Goal: Task Accomplishment & Management: Complete application form

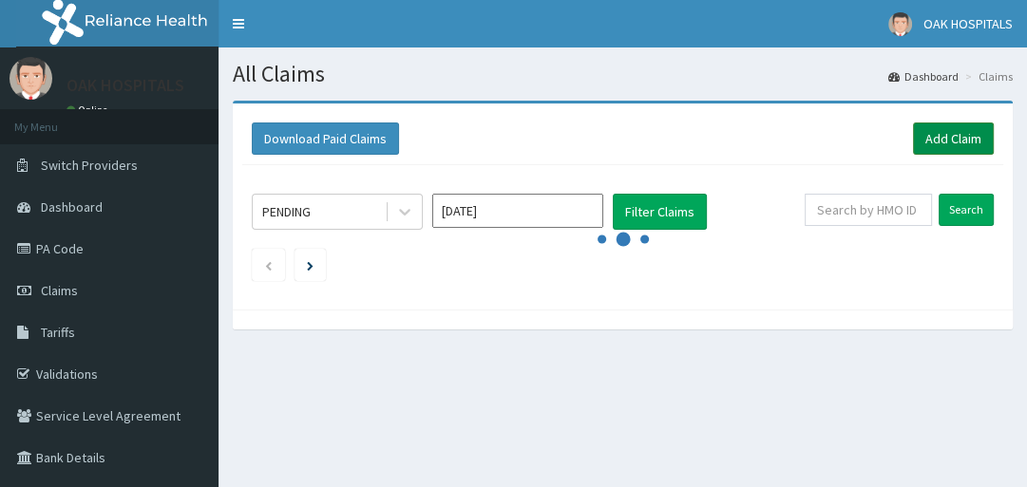
click at [935, 136] on link "Add Claim" at bounding box center [953, 139] width 81 height 32
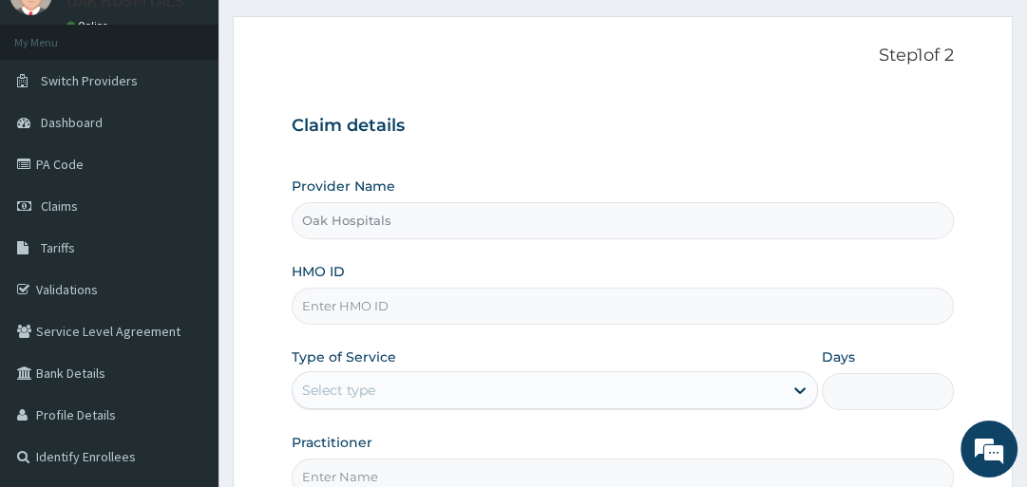
scroll to position [228, 0]
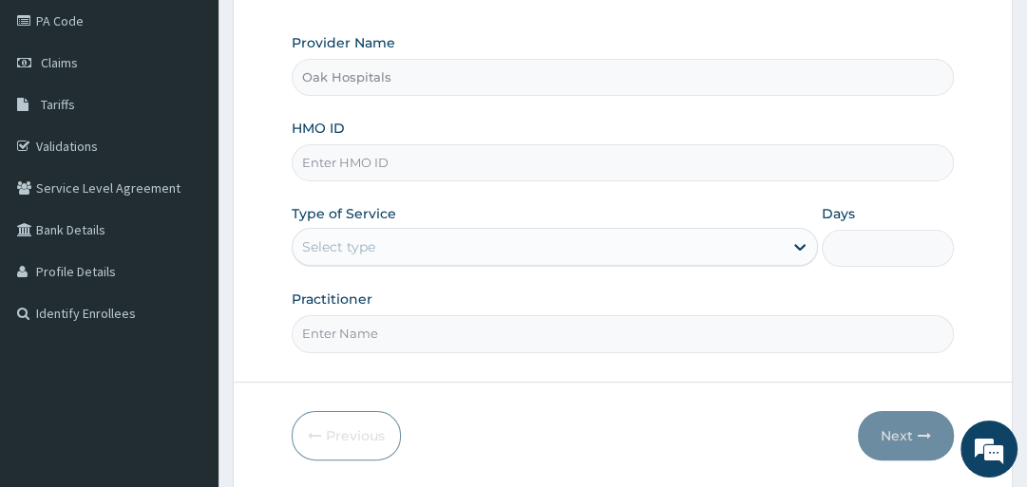
click at [474, 165] on input "HMO ID" at bounding box center [622, 162] width 661 height 37
type input "CWP/10075/B"
click at [552, 239] on div "Select type" at bounding box center [538, 247] width 490 height 30
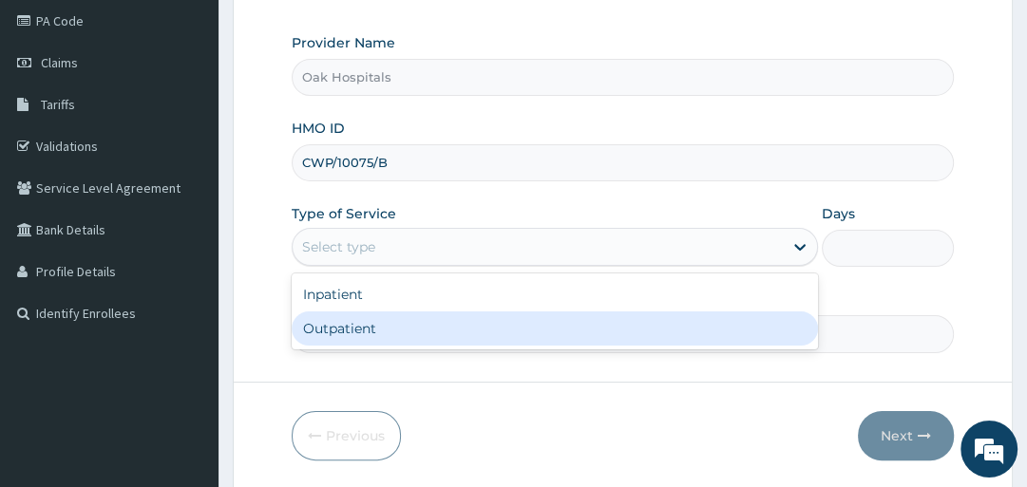
click at [486, 332] on div "Outpatient" at bounding box center [555, 329] width 526 height 34
type input "1"
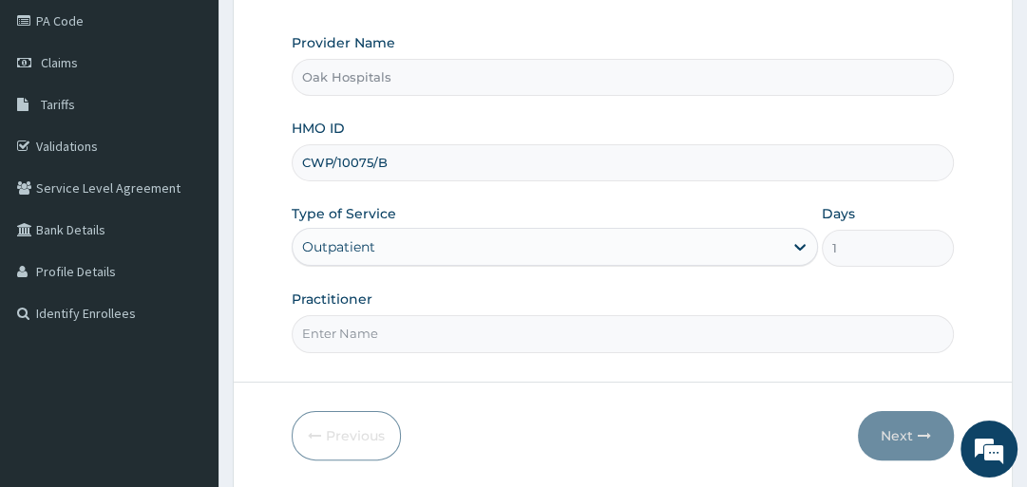
click at [486, 332] on input "Practitioner" at bounding box center [622, 333] width 661 height 37
type input "[PERSON_NAME]"
click at [887, 431] on button "Next" at bounding box center [906, 435] width 96 height 49
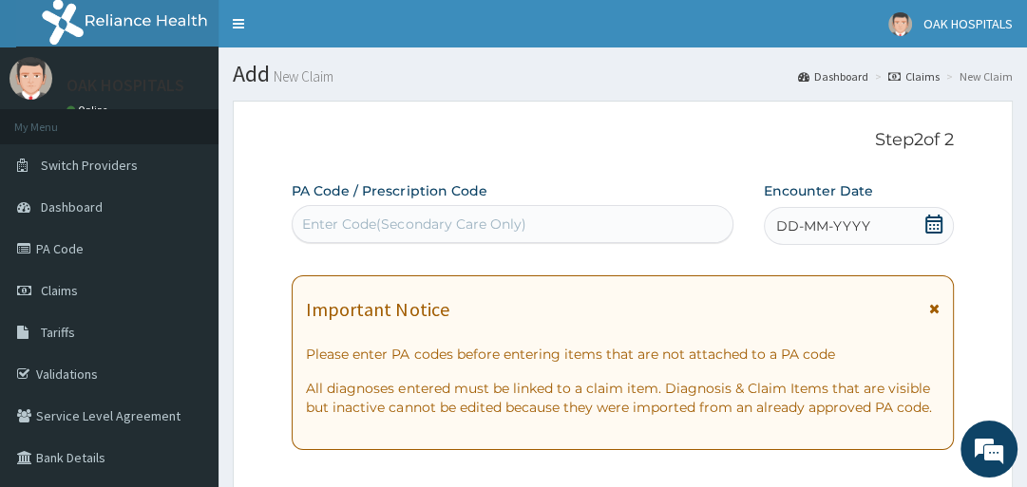
click at [466, 220] on div "Enter Code(Secondary Care Only)" at bounding box center [413, 224] width 223 height 19
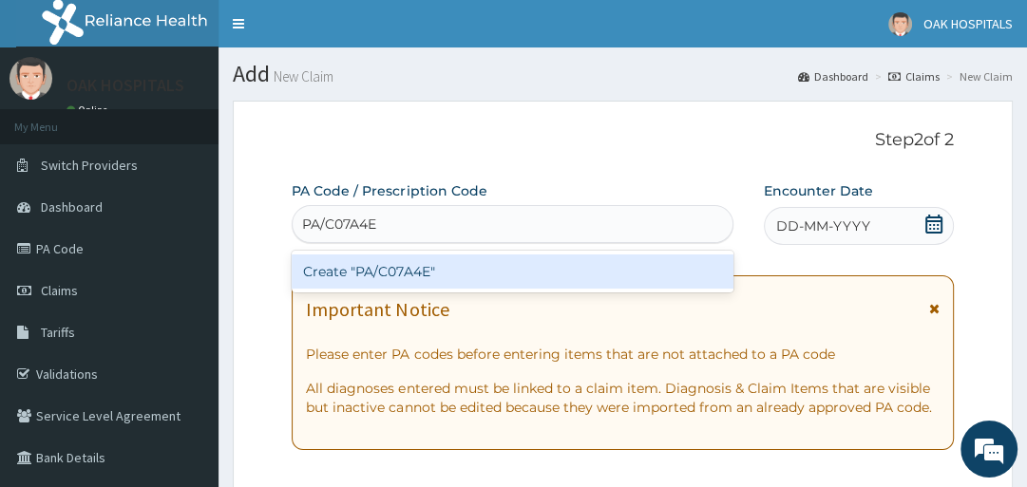
type input "PA/C07A4E"
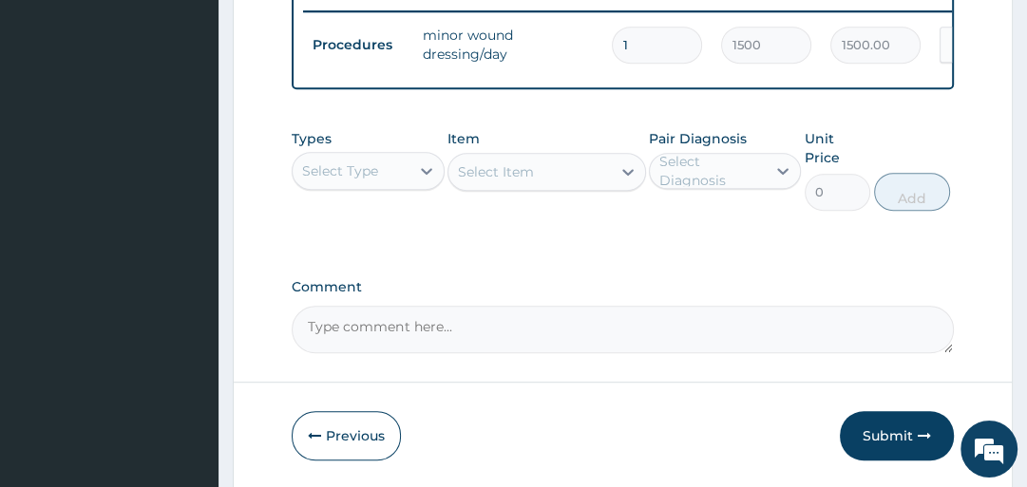
scroll to position [772, 0]
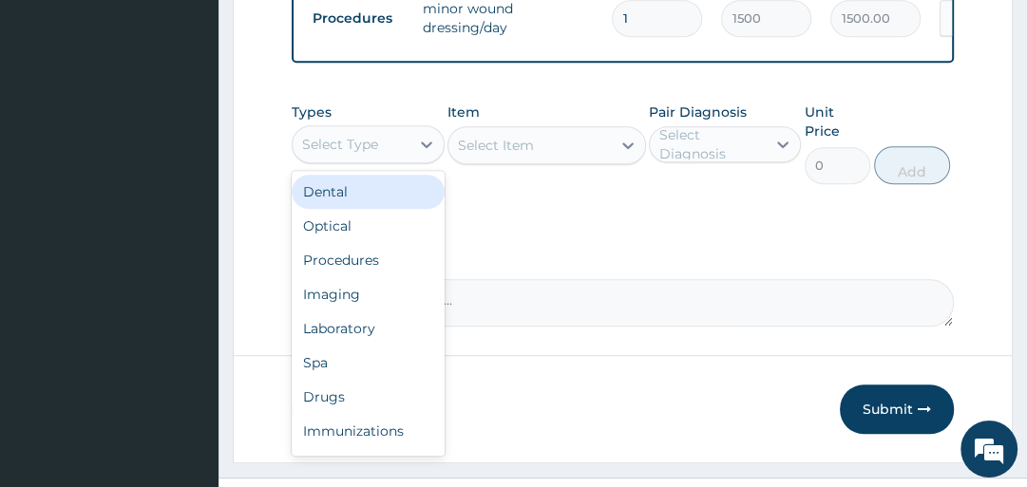
click at [373, 160] on div "Select Type" at bounding box center [351, 144] width 116 height 30
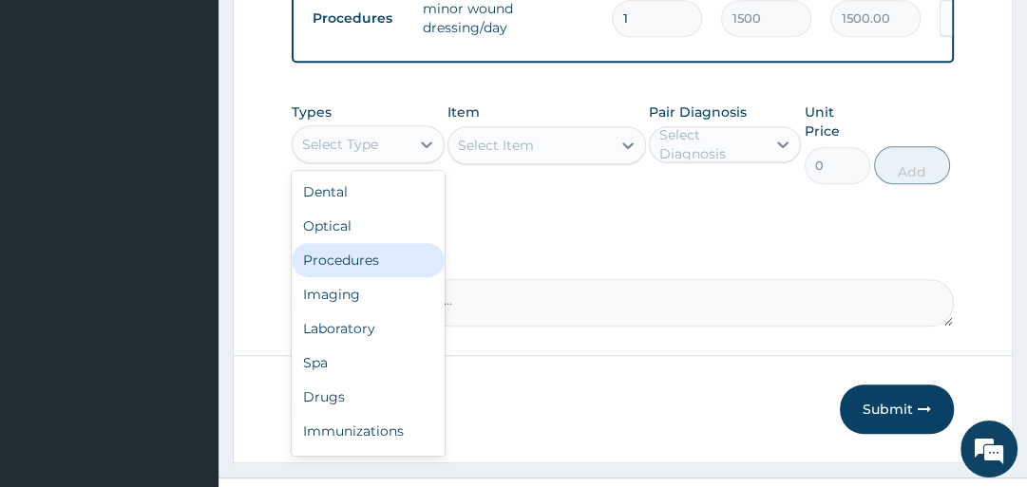
click at [385, 272] on div "Procedures" at bounding box center [368, 260] width 152 height 34
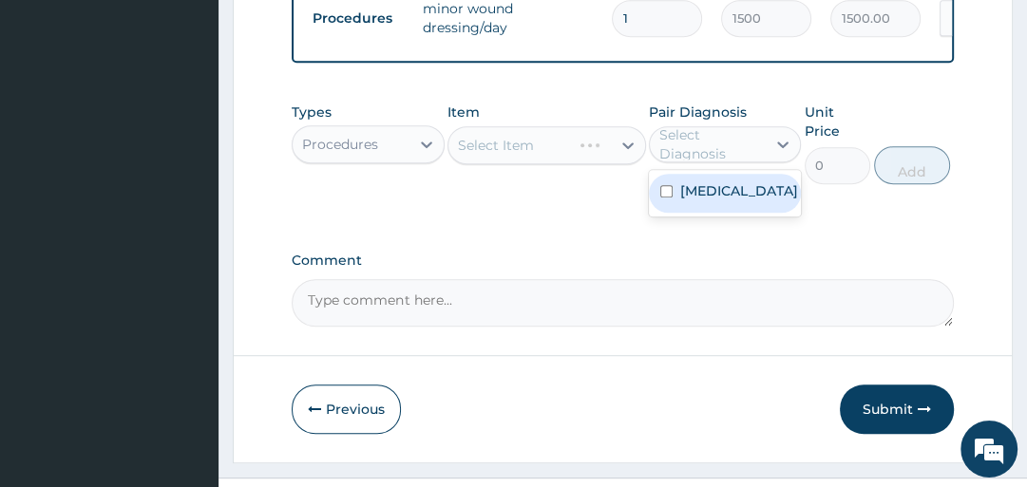
click at [697, 145] on div "Select Diagnosis" at bounding box center [711, 144] width 105 height 38
click at [708, 195] on label "Soft tissue injury" at bounding box center [739, 190] width 118 height 19
checkbox input "true"
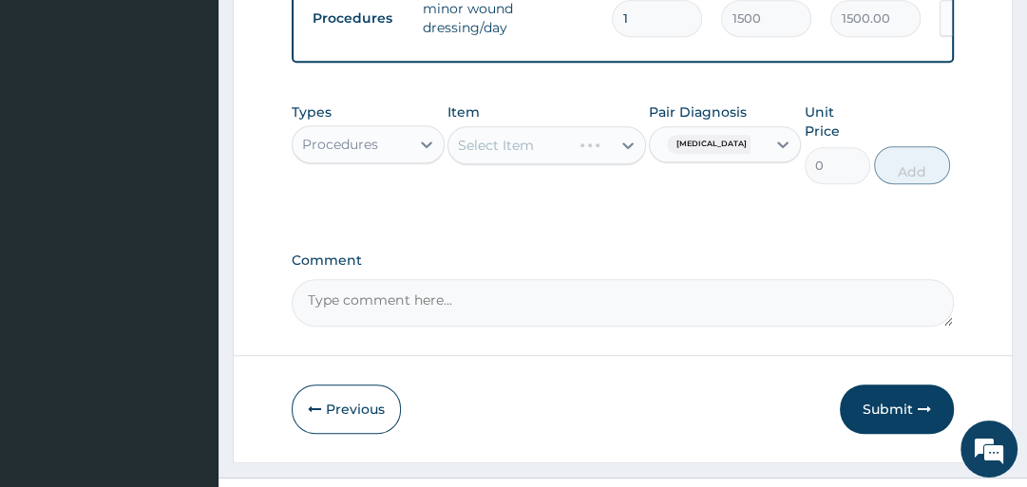
click at [570, 155] on div "Select Item" at bounding box center [547, 145] width 199 height 38
click at [570, 155] on div "Select Item" at bounding box center [529, 145] width 162 height 30
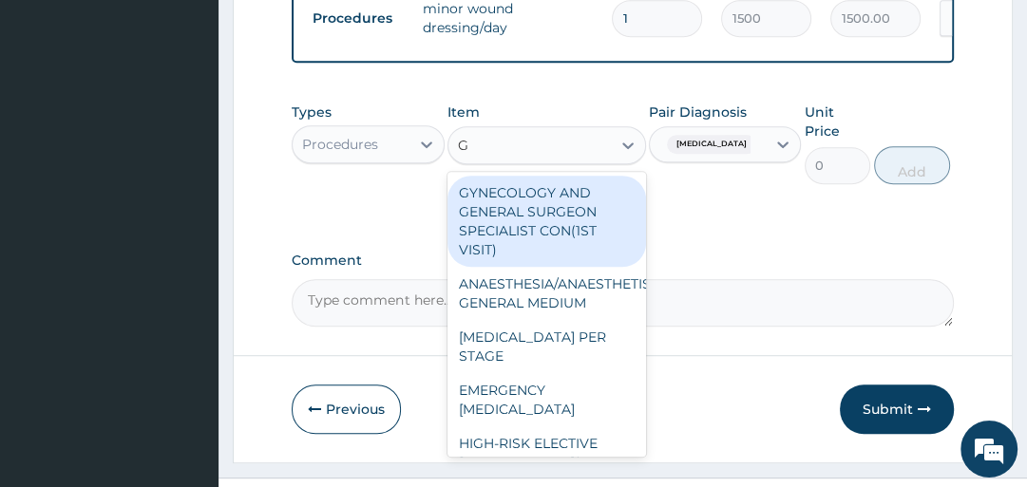
type input "GP"
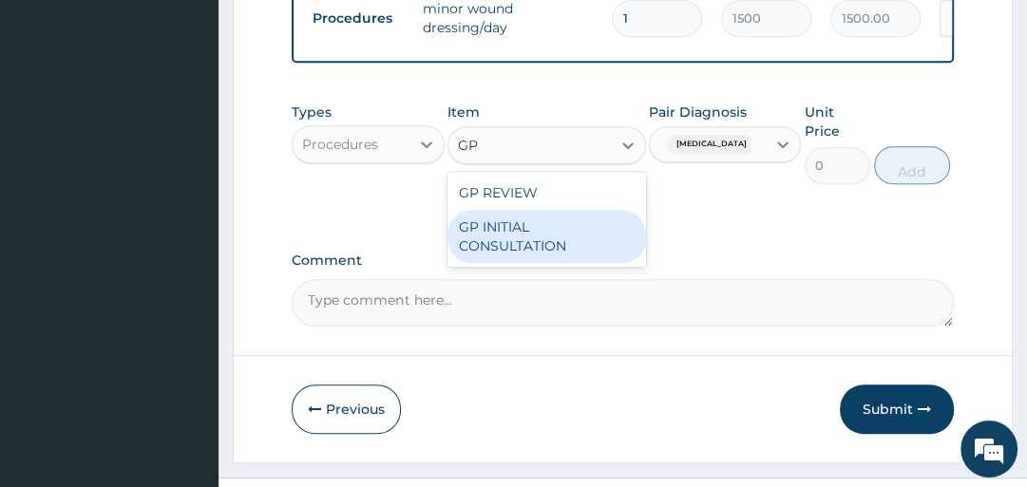
click at [592, 238] on div "GP INITIAL CONSULTATION" at bounding box center [547, 236] width 199 height 53
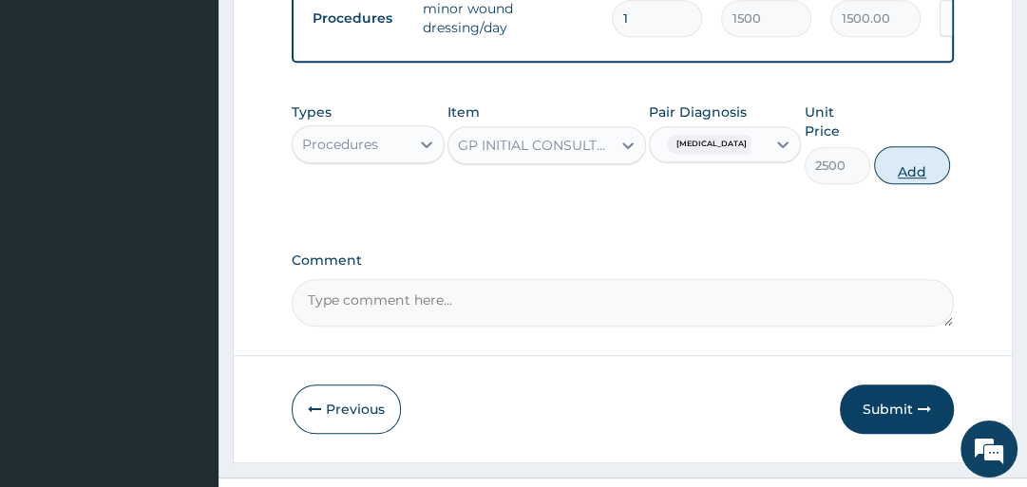
click at [921, 177] on button "Add" at bounding box center [912, 165] width 76 height 38
type input "0"
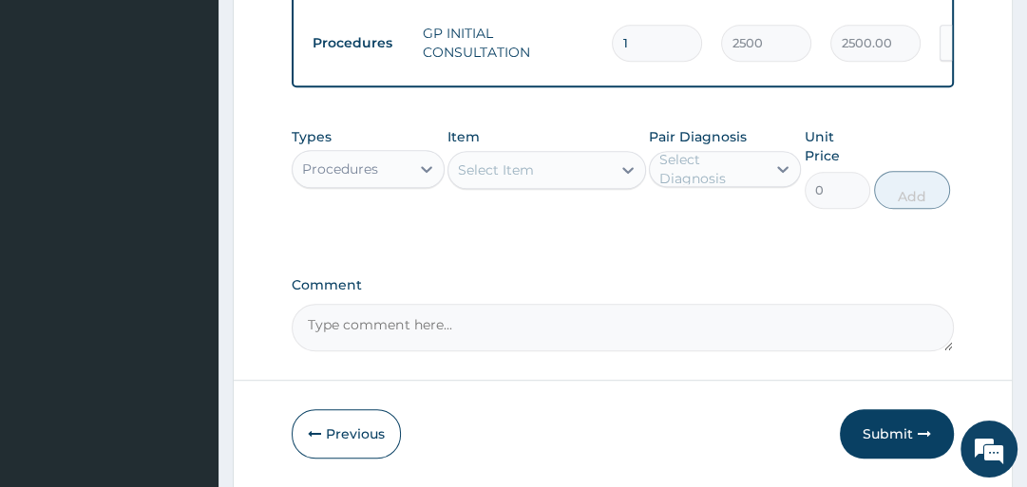
scroll to position [886, 0]
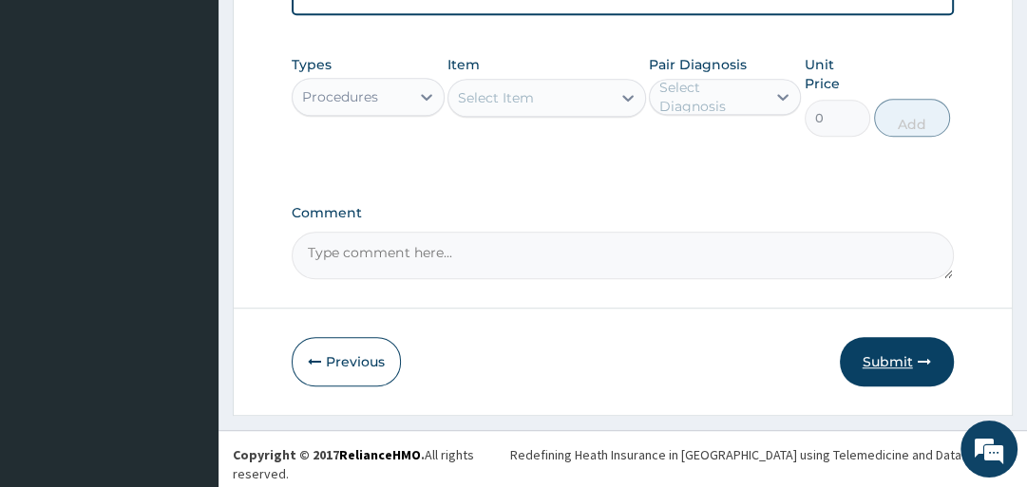
click at [888, 370] on button "Submit" at bounding box center [897, 361] width 114 height 49
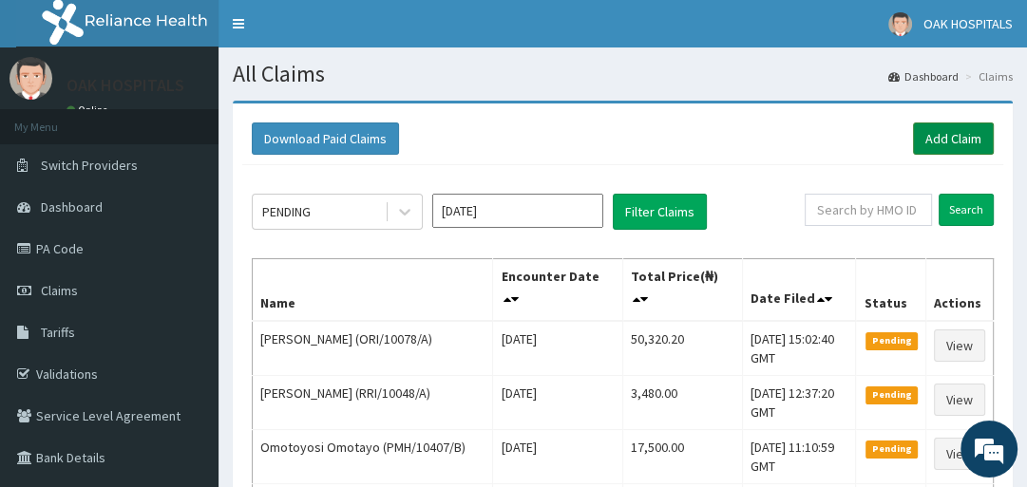
click at [958, 134] on link "Add Claim" at bounding box center [953, 139] width 81 height 32
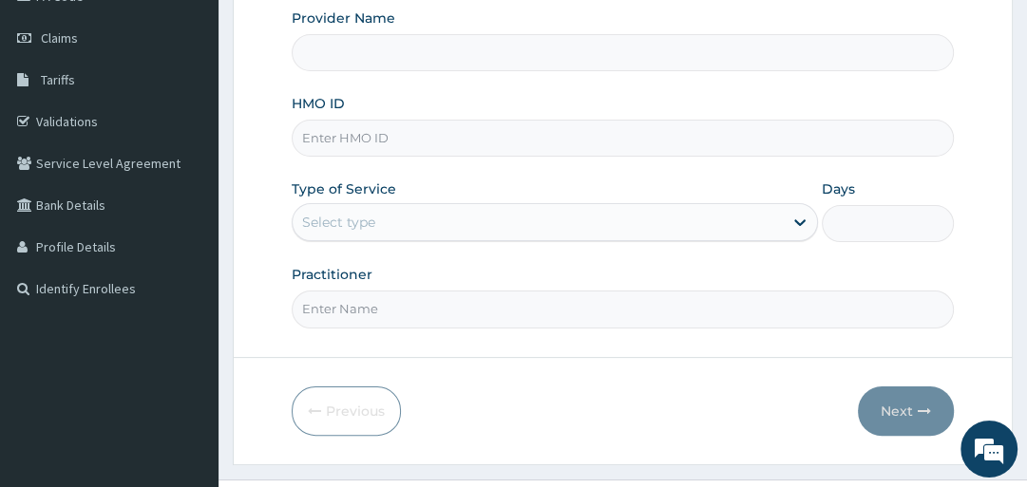
scroll to position [291, 0]
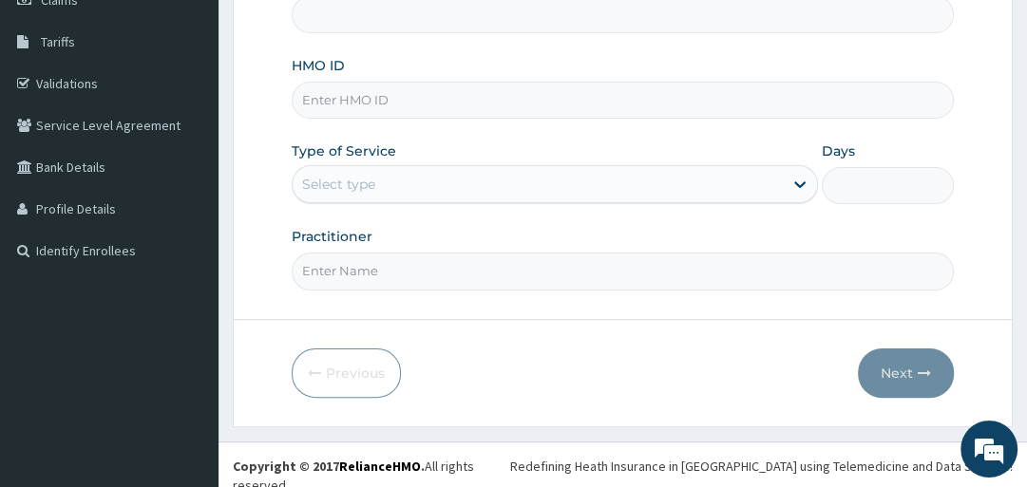
click at [598, 105] on input "HMO ID" at bounding box center [622, 100] width 661 height 37
type input "Oak Hospitals"
type input "PNS/10046/A"
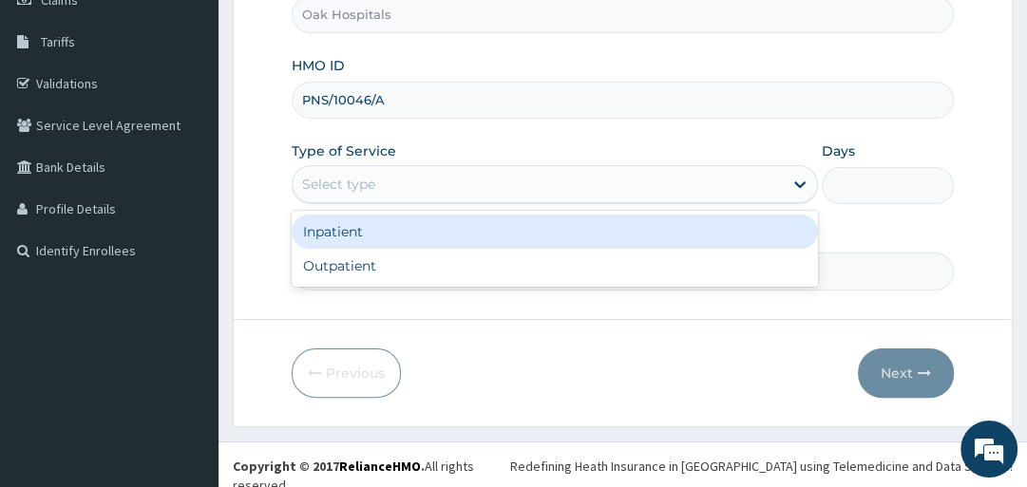
click at [357, 181] on div "Select type" at bounding box center [338, 184] width 73 height 19
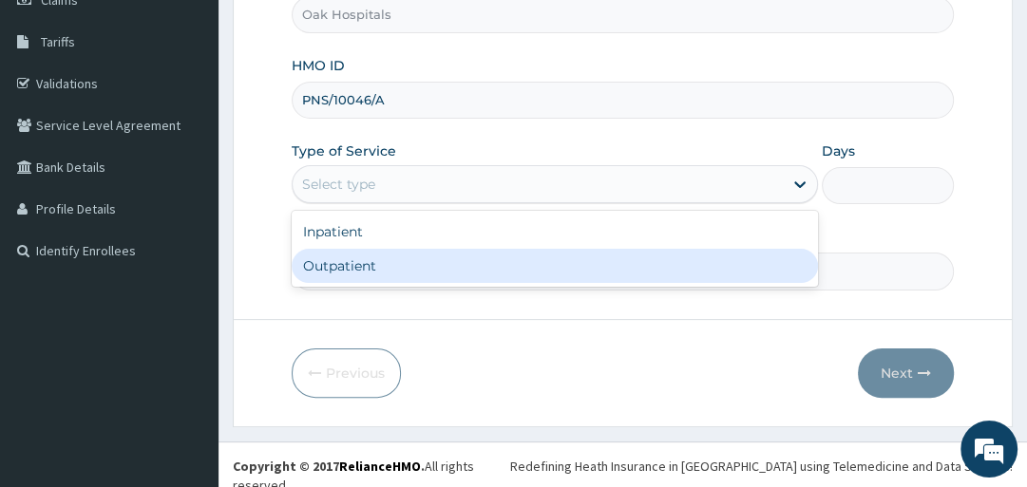
click at [367, 257] on div "Outpatient" at bounding box center [555, 266] width 526 height 34
type input "1"
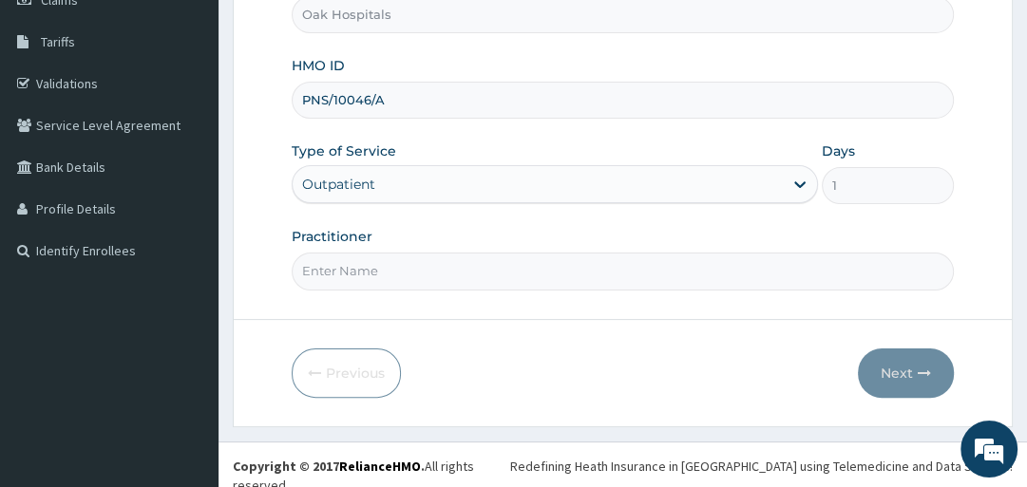
click at [368, 258] on input "Practitioner" at bounding box center [622, 271] width 661 height 37
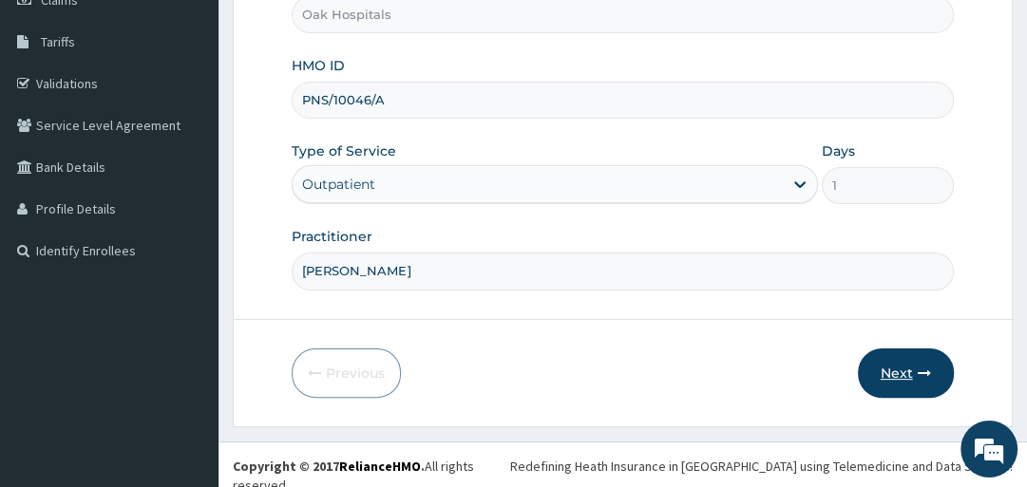
type input "[PERSON_NAME]"
click at [907, 366] on button "Next" at bounding box center [906, 373] width 96 height 49
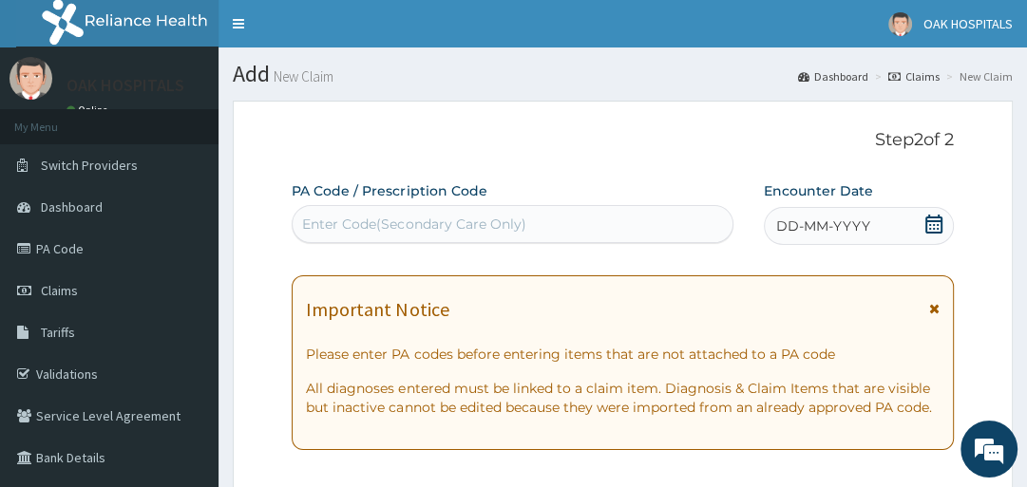
click at [441, 238] on div "Enter Code(Secondary Care Only)" at bounding box center [513, 224] width 440 height 30
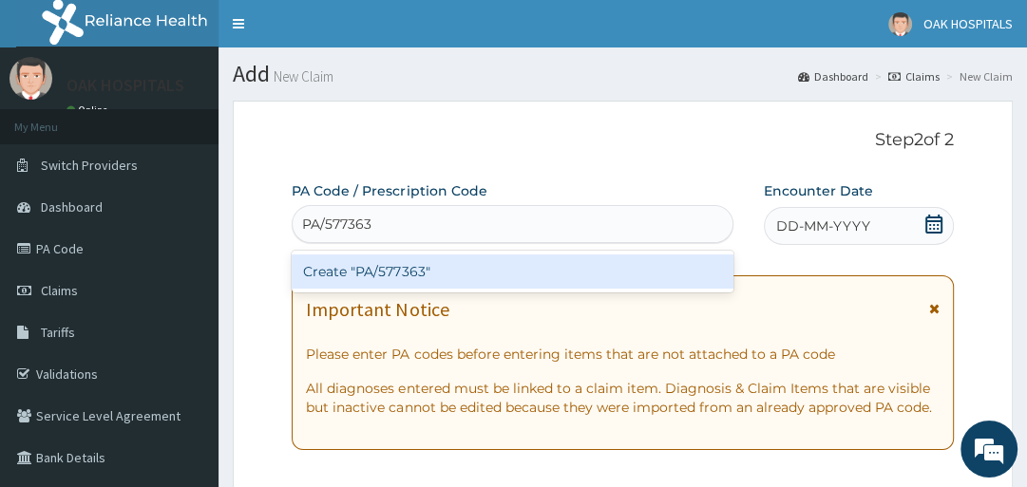
type input "PA/577363"
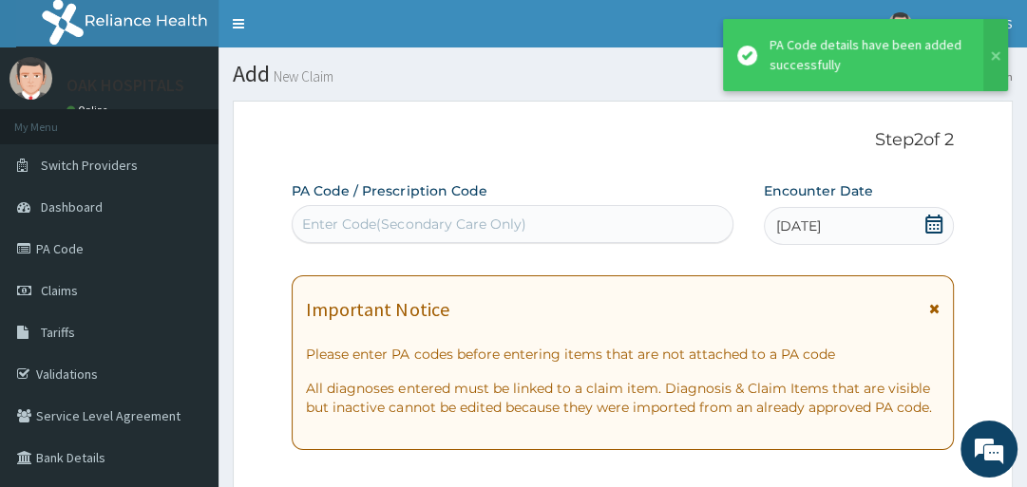
scroll to position [741, 0]
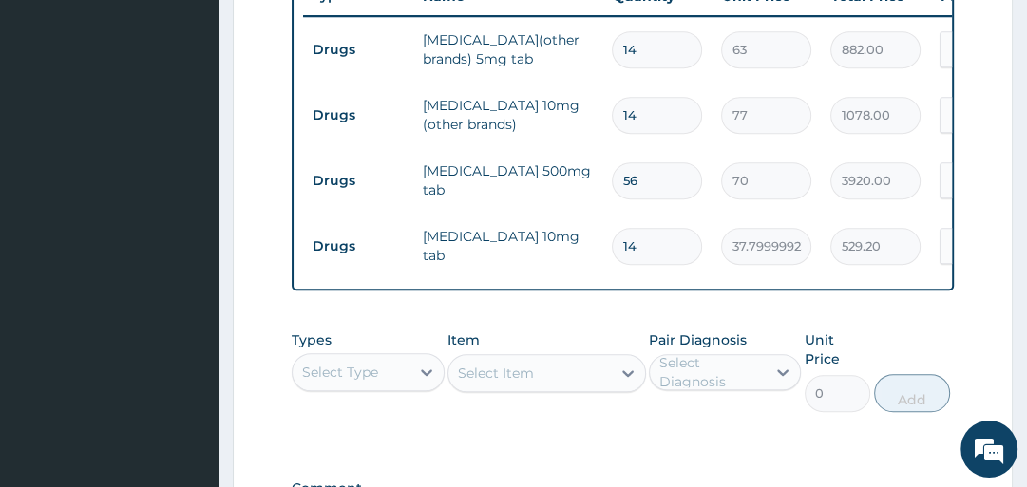
click at [584, 334] on div "Types Select Type Item Select Item Pair Diagnosis Select Diagnosis Unit Price 0…" at bounding box center [622, 371] width 661 height 101
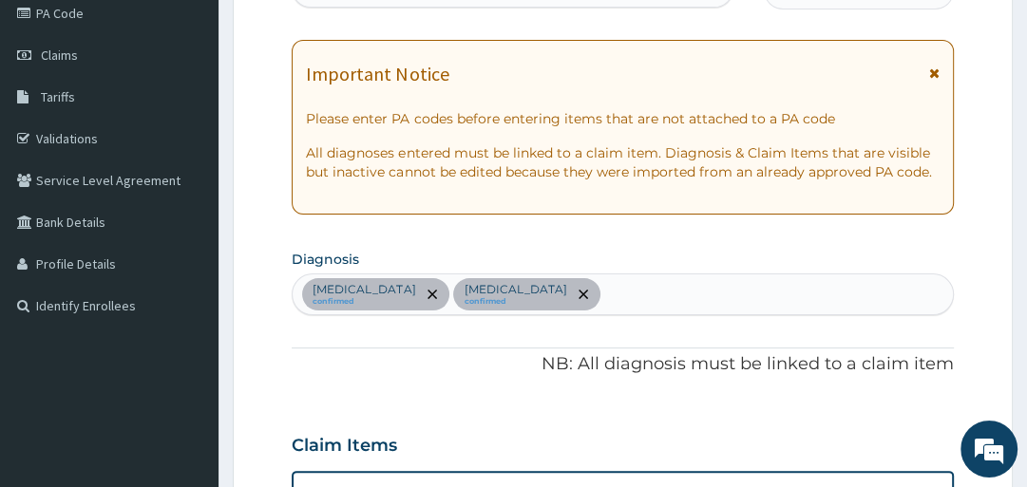
scroll to position [209, 0]
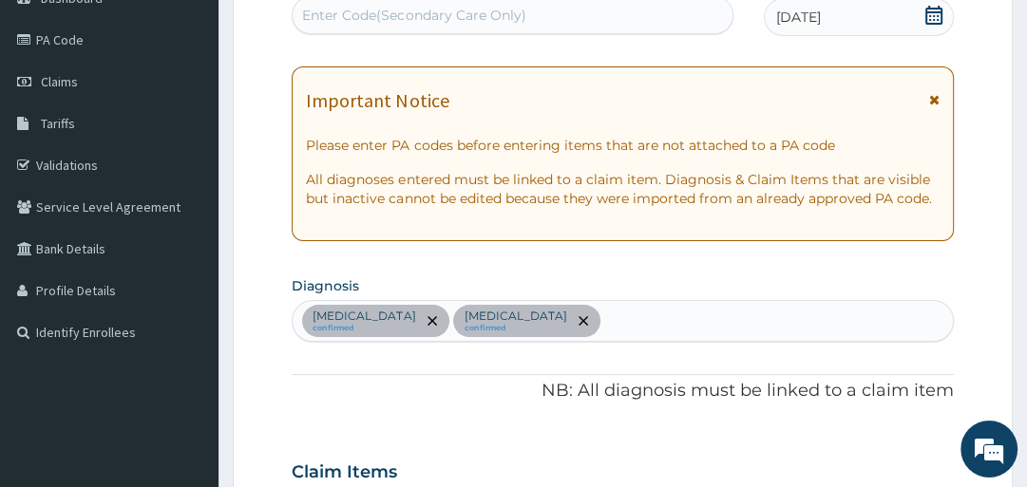
click at [646, 326] on div "Diabetic diet confirmed Essential hypertension confirmed" at bounding box center [622, 321] width 659 height 40
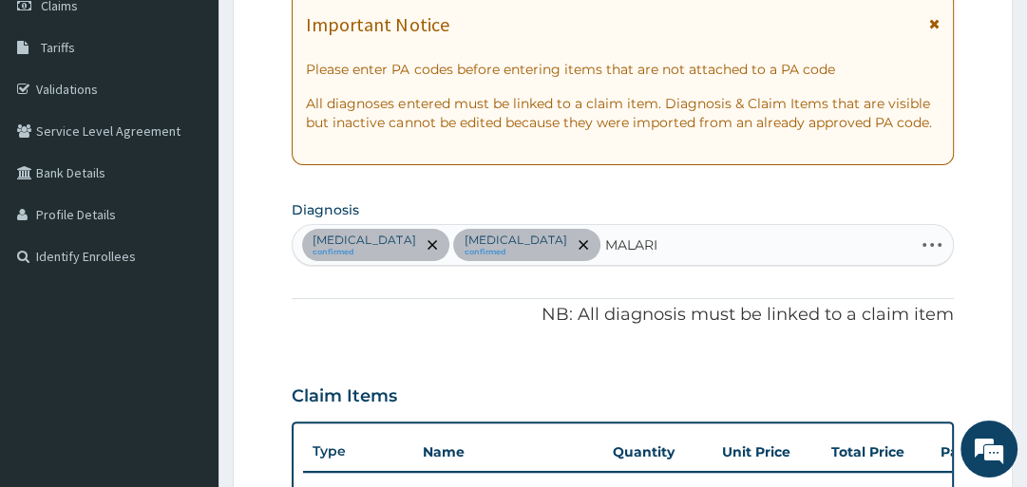
type input "MALARIA"
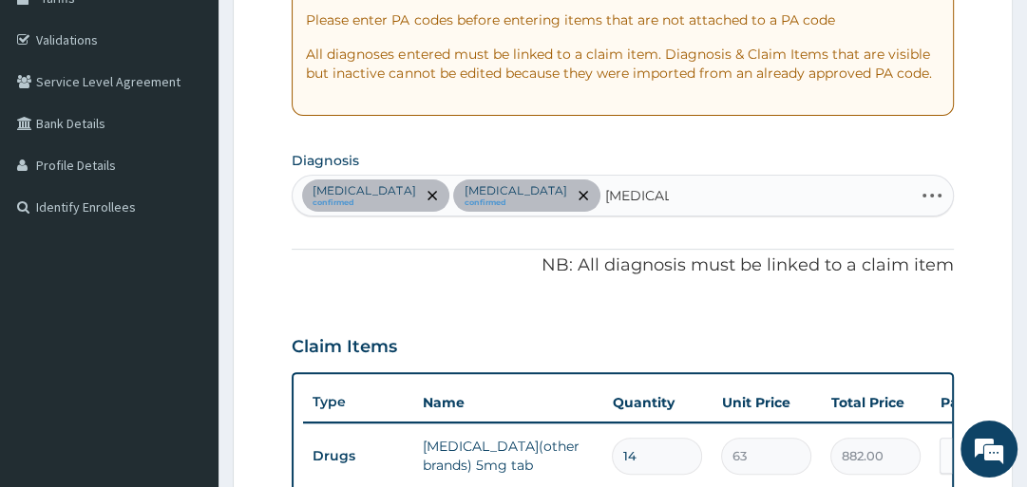
scroll to position [361, 0]
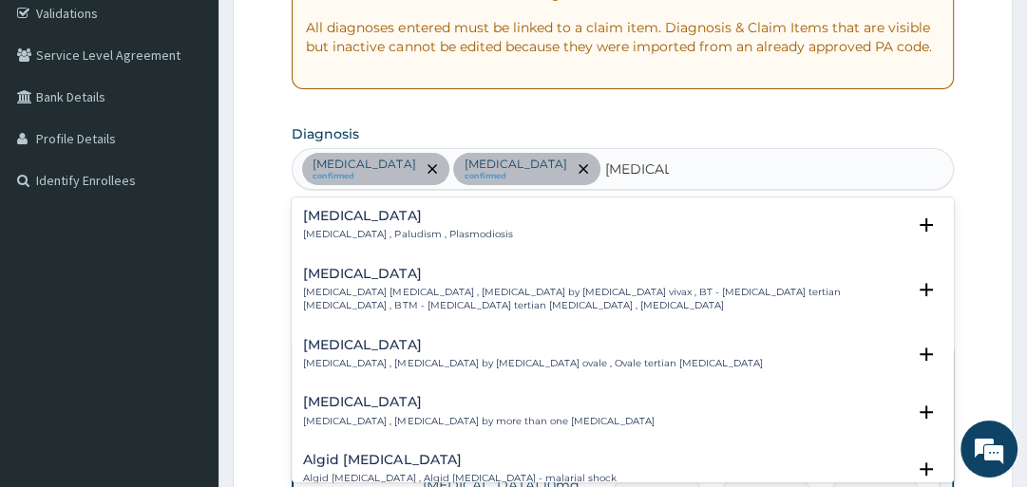
click at [349, 224] on div "Malaria Malaria , Paludism , Plasmodiosis" at bounding box center [407, 225] width 209 height 33
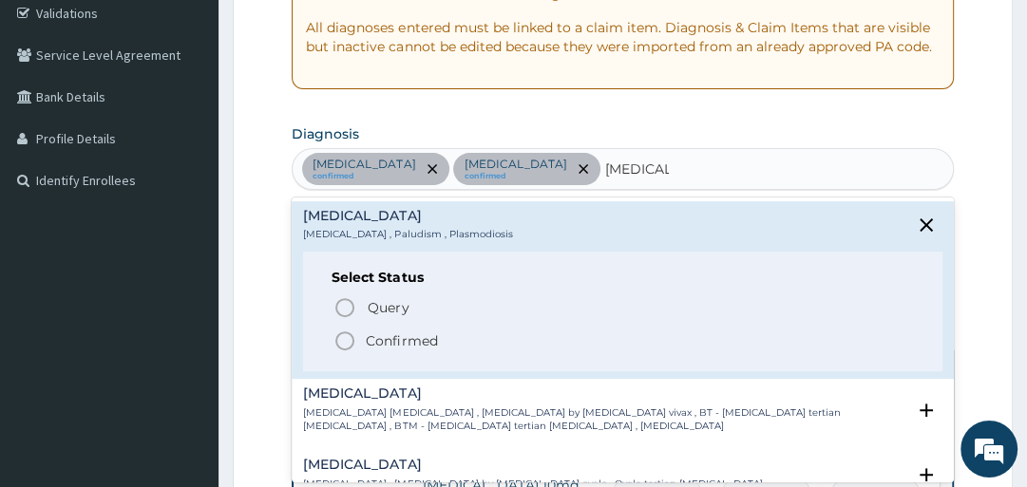
click at [397, 345] on p "Confirmed" at bounding box center [401, 341] width 71 height 19
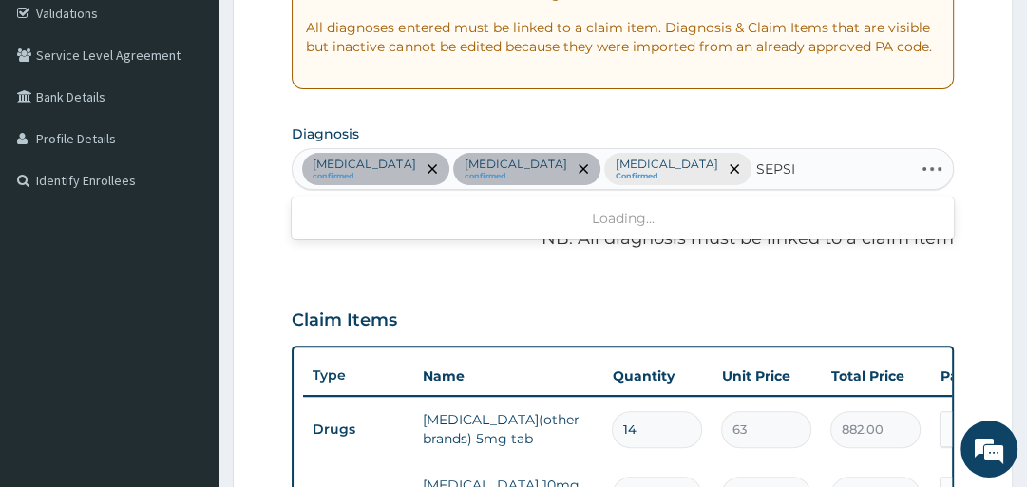
type input "SEPSIS"
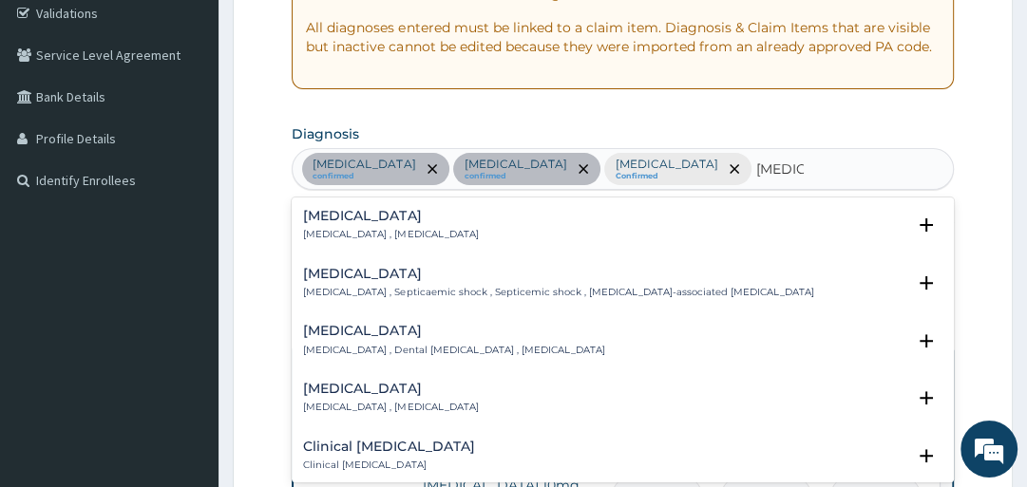
click at [367, 223] on div "Sepsis Systemic infection , Sepsis" at bounding box center [390, 225] width 175 height 33
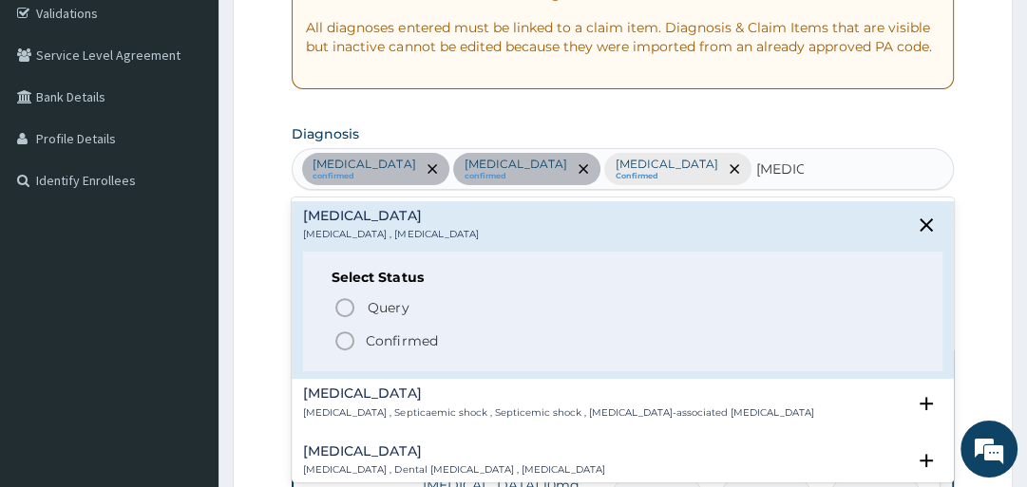
click at [398, 334] on p "Confirmed" at bounding box center [401, 341] width 71 height 19
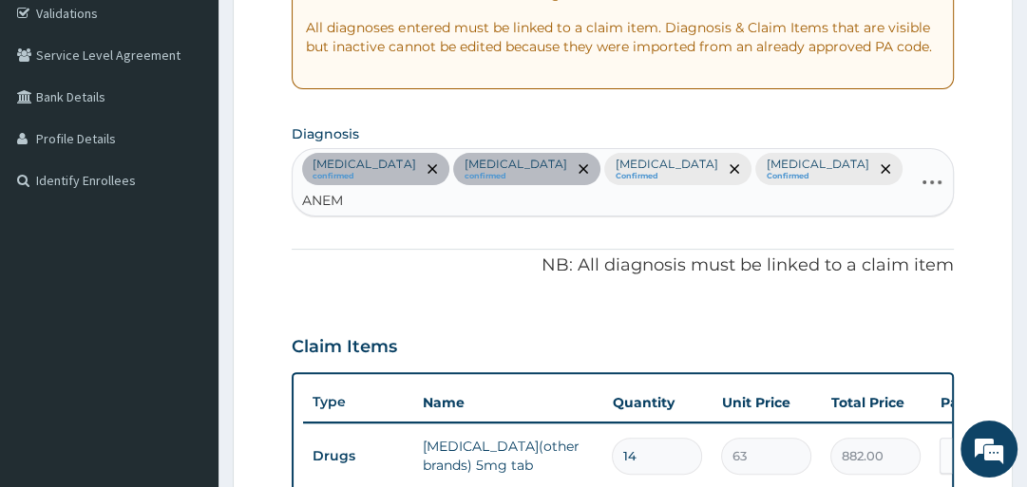
type input "ANEMI"
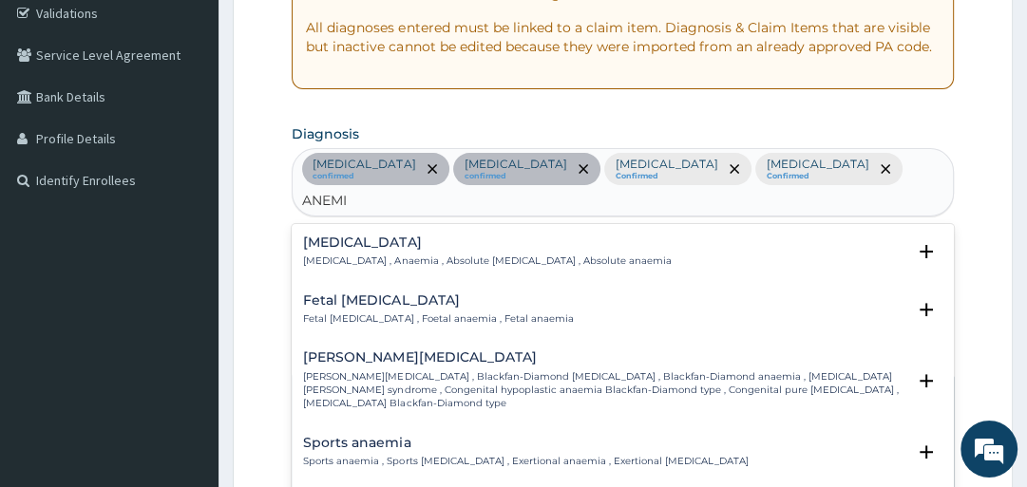
click at [497, 236] on div "Anemia Anemia , Anaemia , Absolute anemia , Absolute anaemia" at bounding box center [487, 252] width 368 height 33
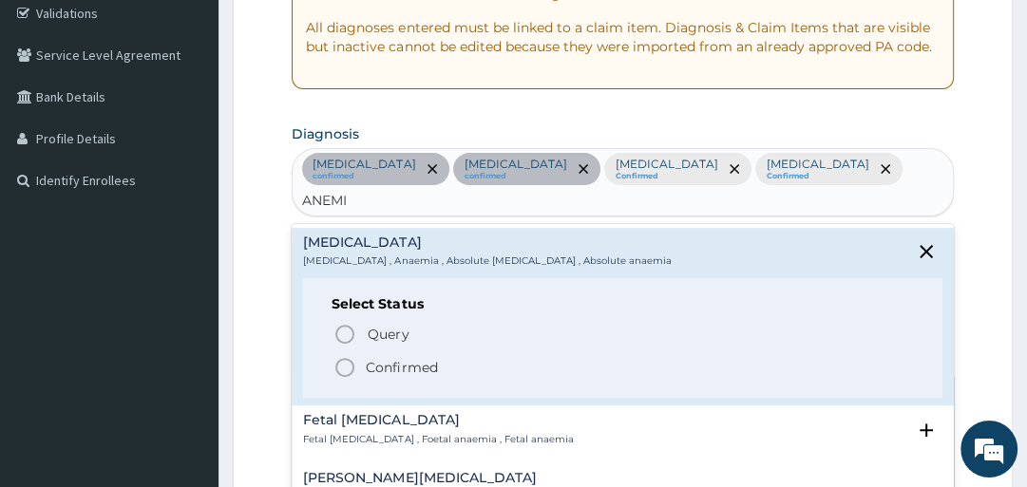
click at [408, 358] on p "Confirmed" at bounding box center [401, 367] width 71 height 19
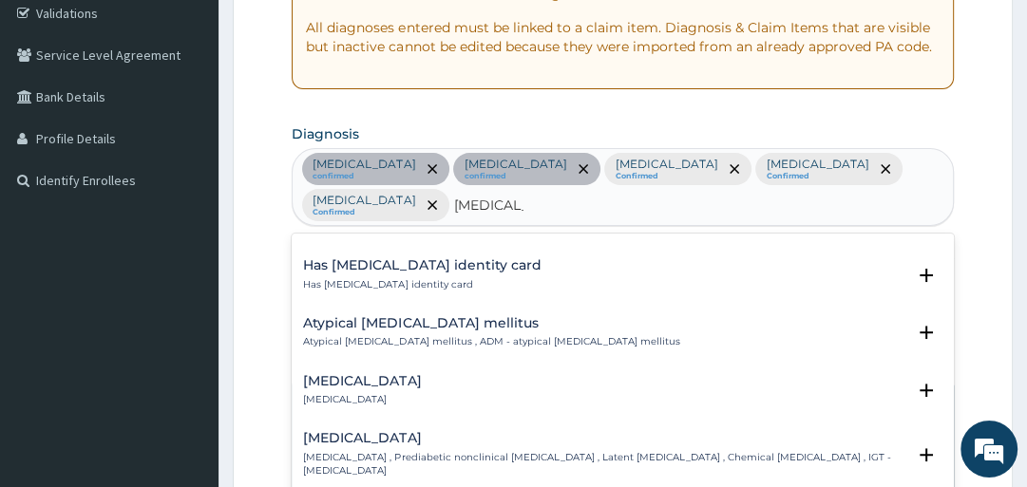
scroll to position [1520, 0]
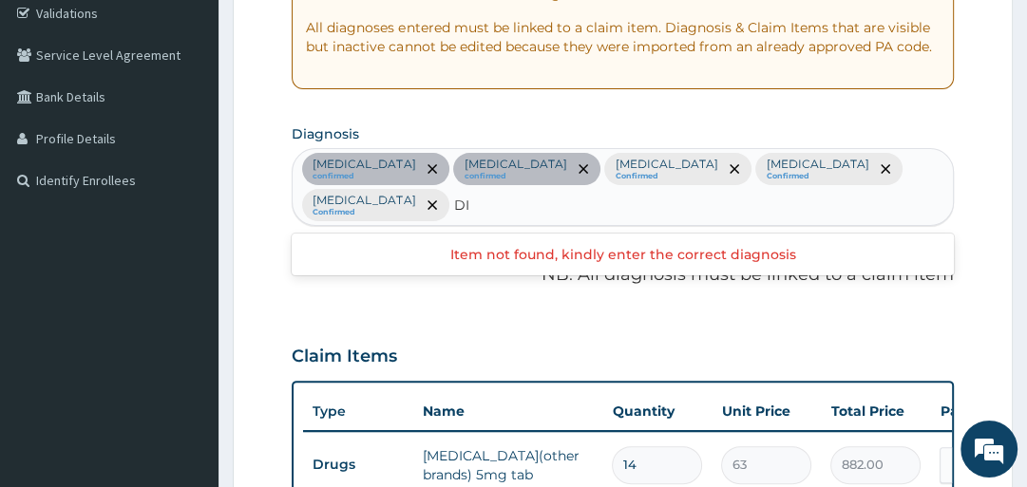
type input "D"
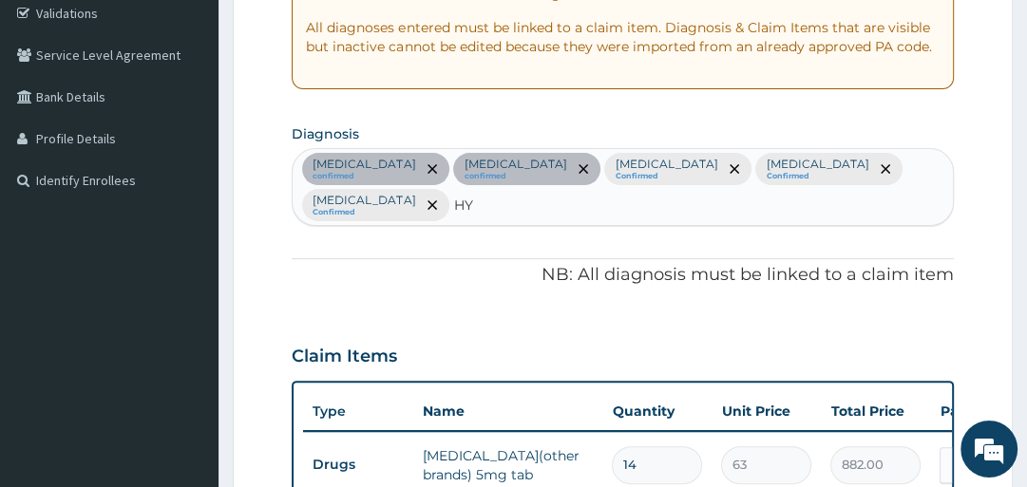
type input "H"
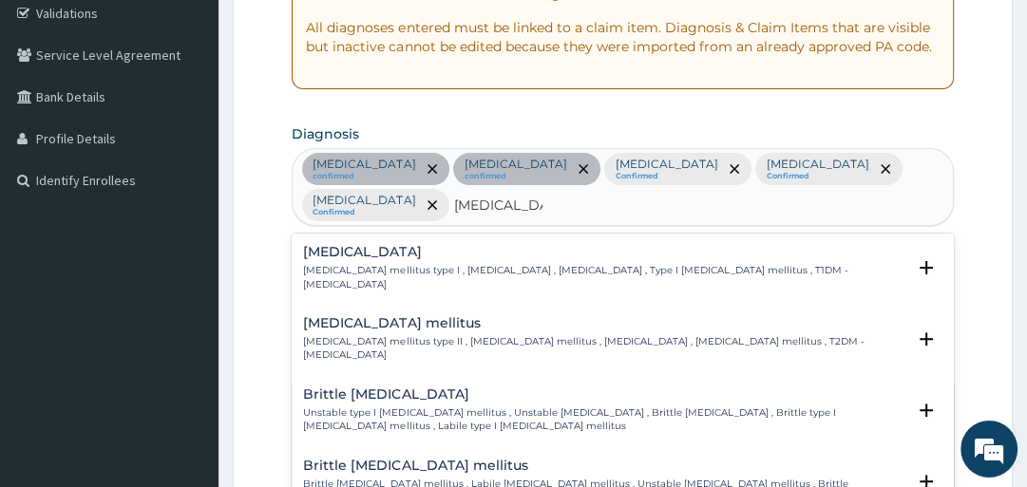
type input "DIABETES TYP"
click at [372, 335] on p "Diabetes mellitus type II , Type 2 diabetes mellitus , Diabetes mellitus type 2…" at bounding box center [603, 349] width 601 height 28
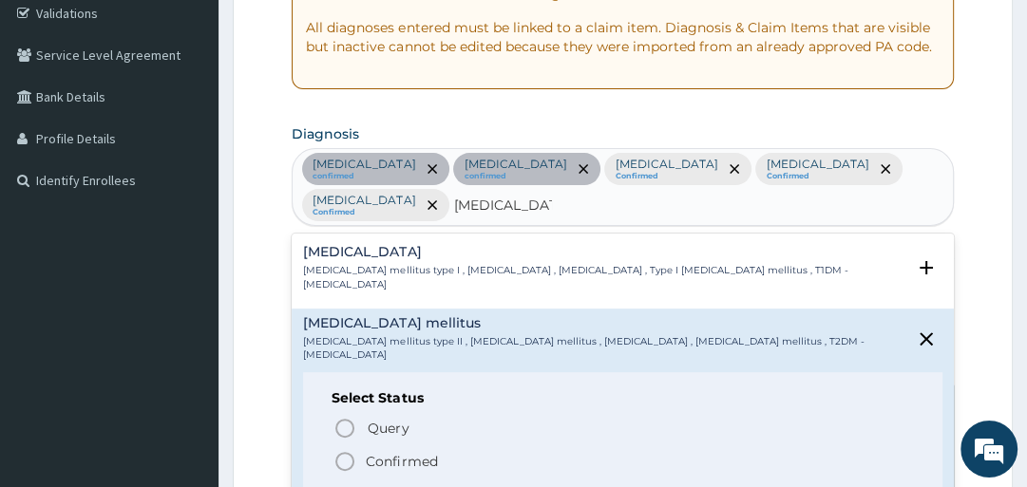
click at [381, 455] on p "Confirmed" at bounding box center [401, 461] width 71 height 19
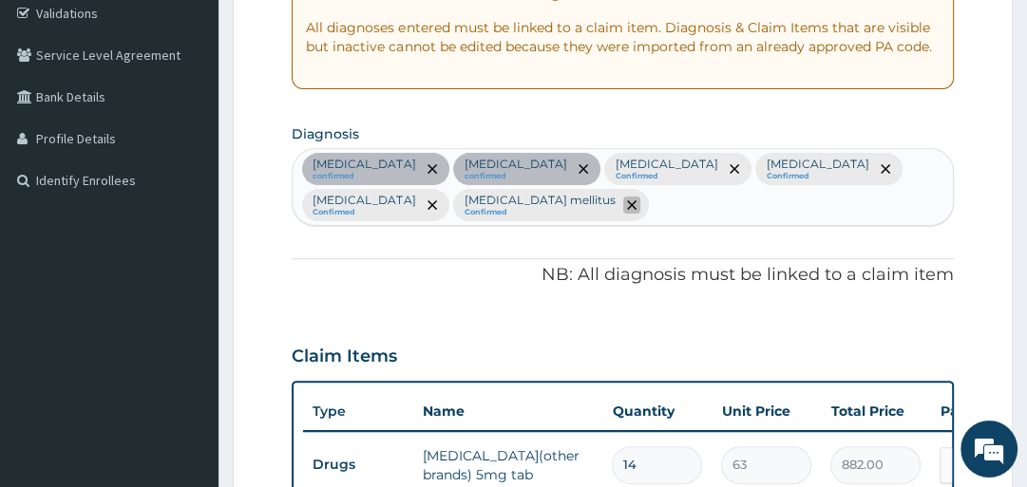
click at [627, 202] on icon "remove selection option" at bounding box center [632, 205] width 10 height 10
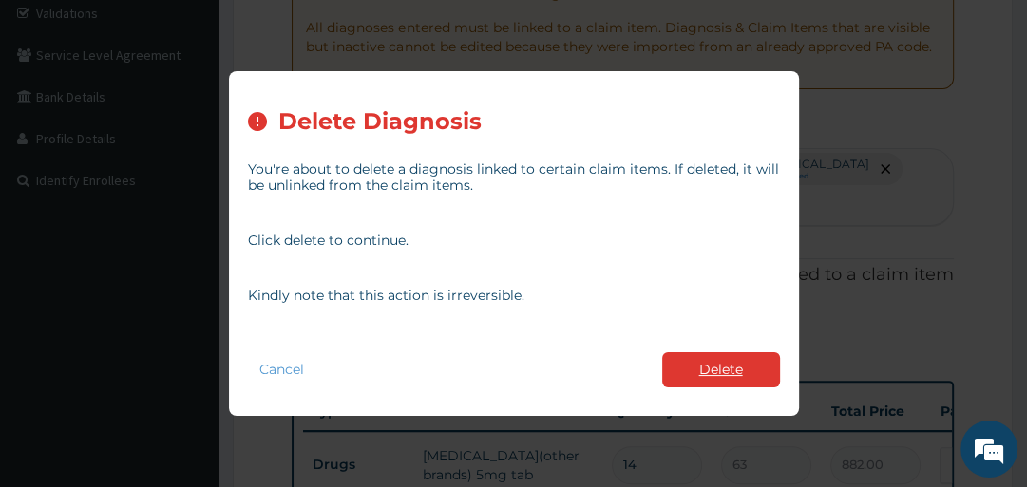
click at [689, 371] on button "Delete" at bounding box center [721, 370] width 118 height 35
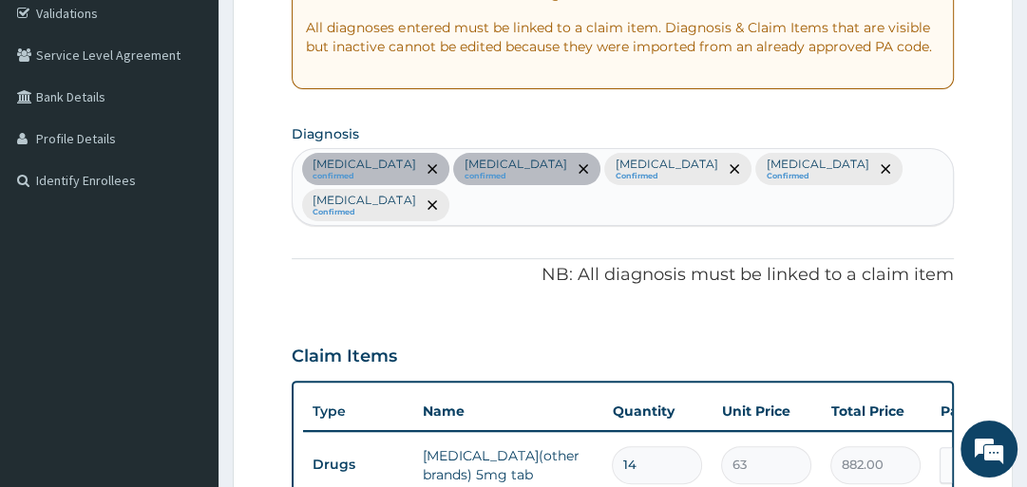
click at [924, 156] on div "Diabetic diet confirmed Essential hypertension confirmed Malaria Confirmed Seps…" at bounding box center [622, 187] width 659 height 76
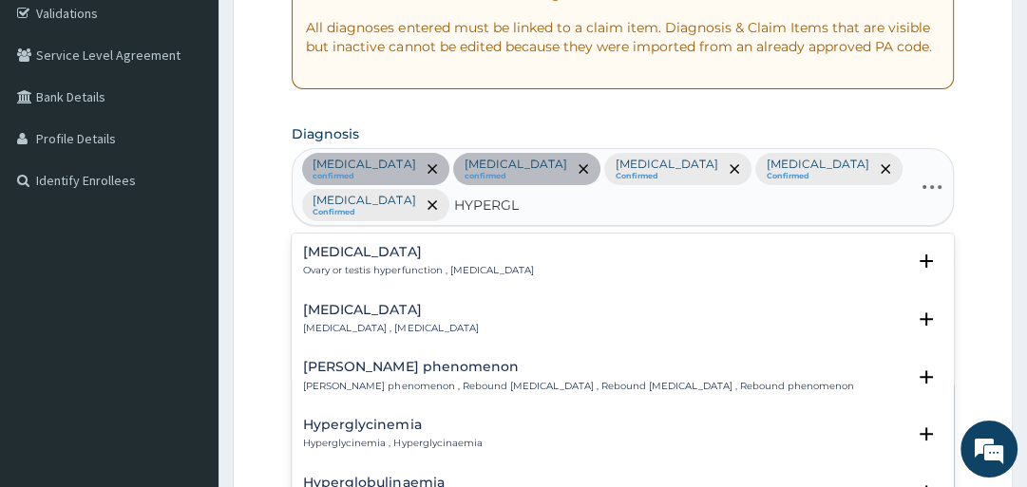
type input "HYPERGLY"
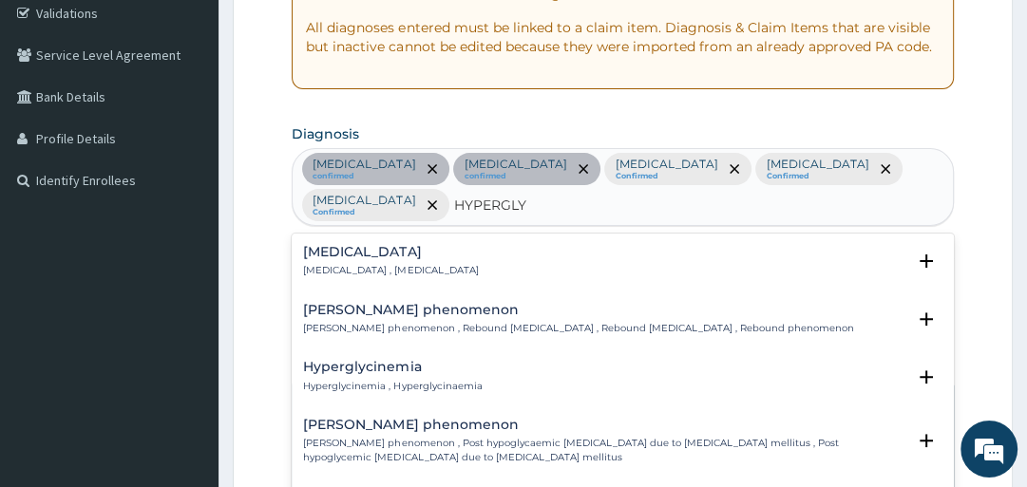
click at [380, 264] on p "Hyperglycemia , Hyperglycaemia" at bounding box center [390, 270] width 175 height 13
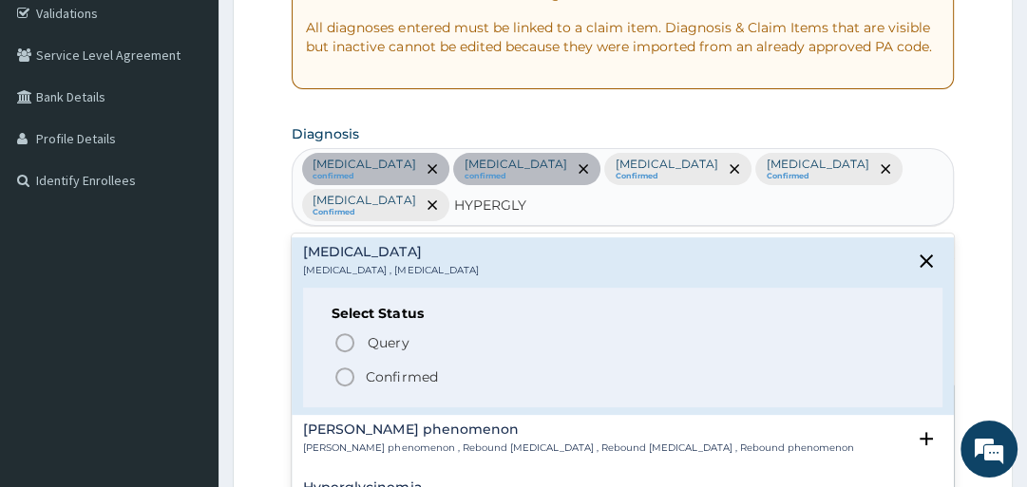
click at [390, 368] on p "Confirmed" at bounding box center [401, 377] width 71 height 19
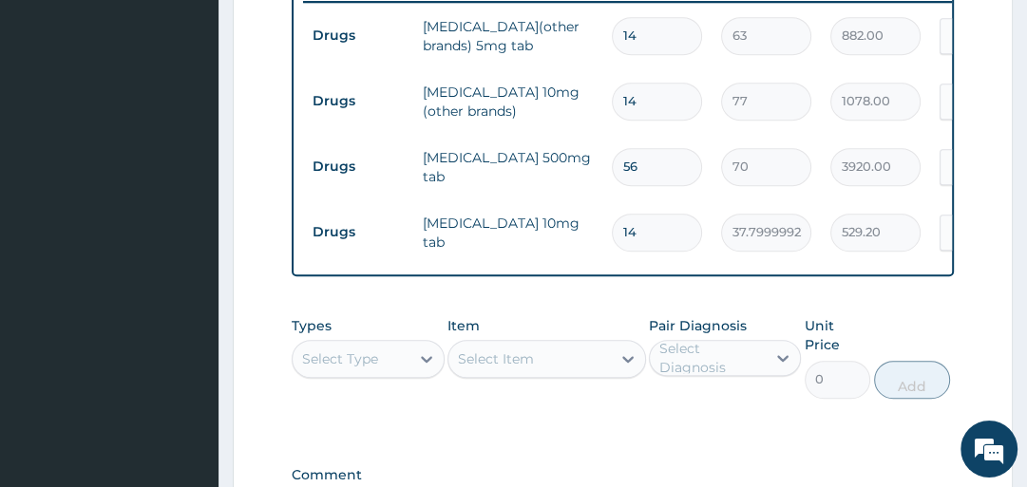
scroll to position [817, 0]
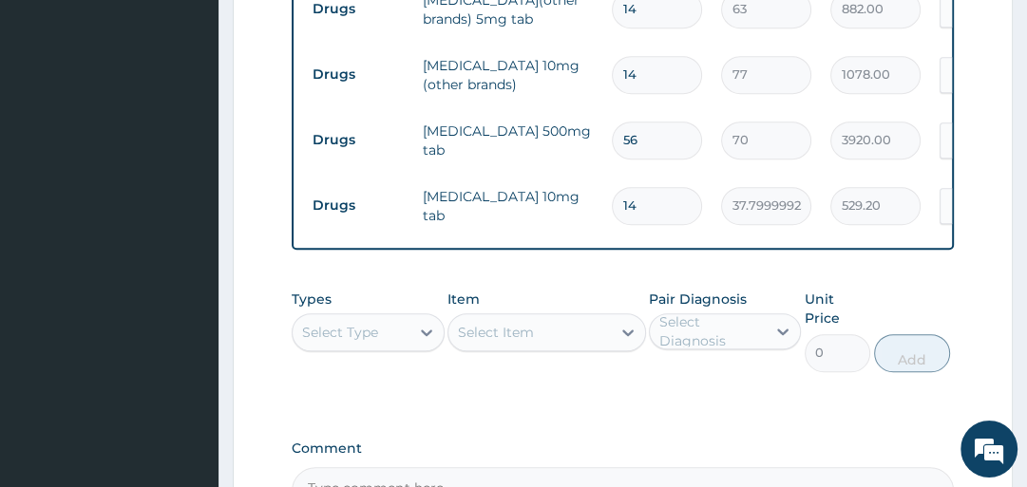
click at [384, 342] on div "Select Type" at bounding box center [351, 332] width 116 height 30
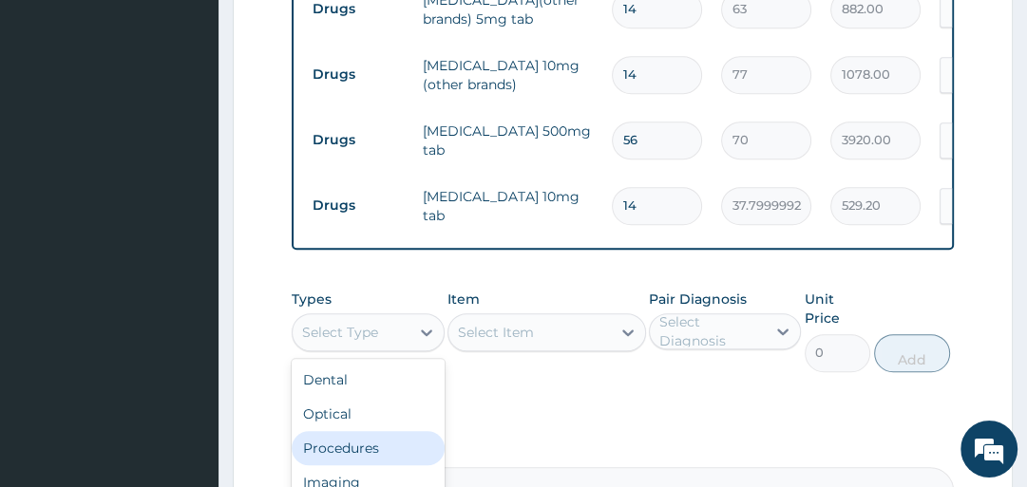
click at [391, 448] on div "Procedures" at bounding box center [368, 448] width 152 height 34
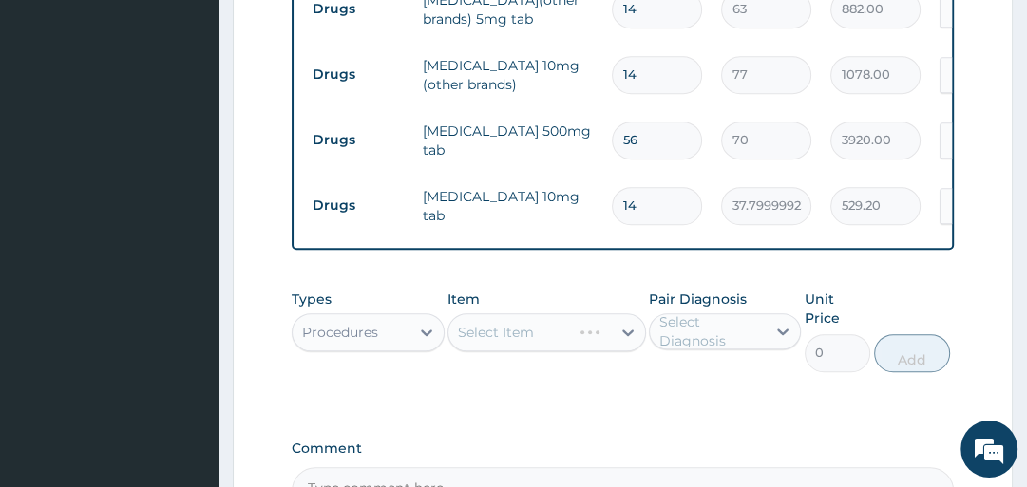
click at [703, 339] on div "Select Diagnosis" at bounding box center [711, 332] width 105 height 38
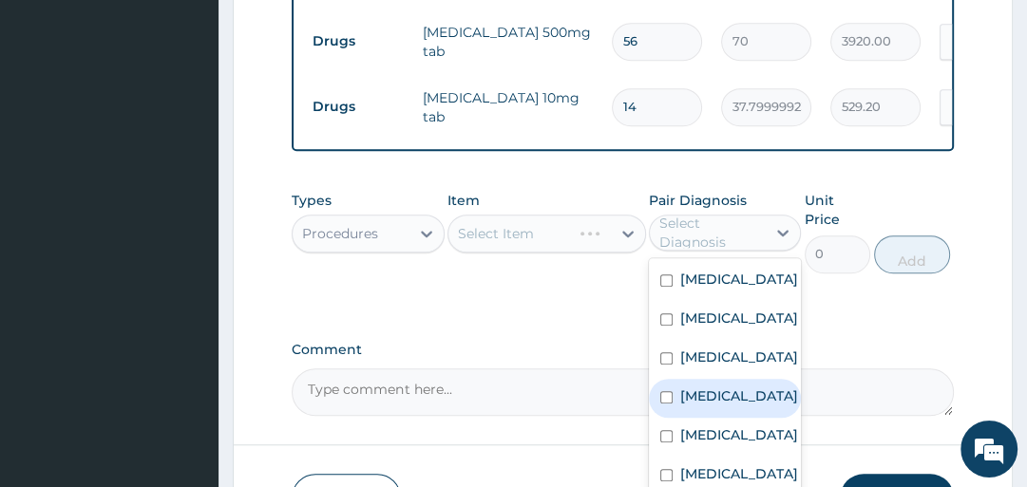
scroll to position [1052, 0]
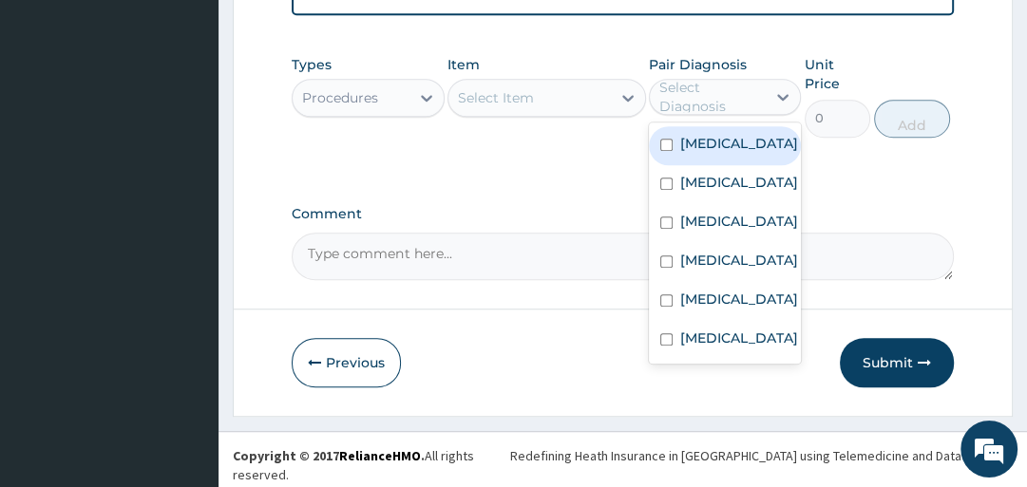
click at [684, 165] on div "Diabetic diet" at bounding box center [725, 145] width 152 height 39
checkbox input "true"
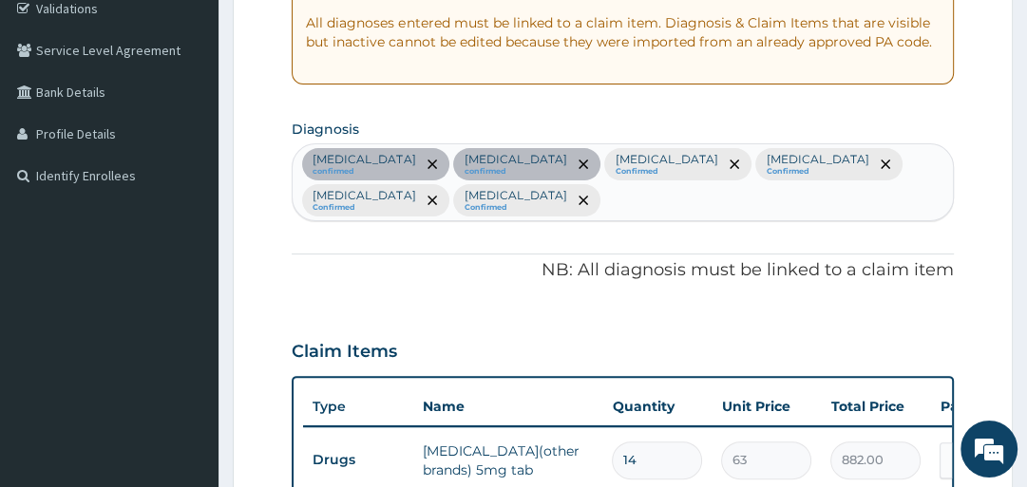
scroll to position [368, 0]
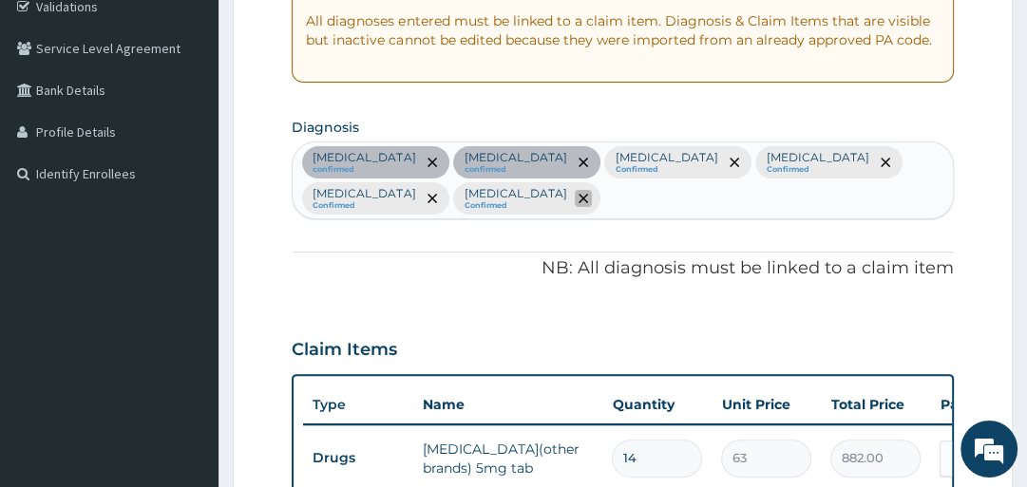
click at [579, 194] on icon "remove selection option" at bounding box center [584, 199] width 10 height 10
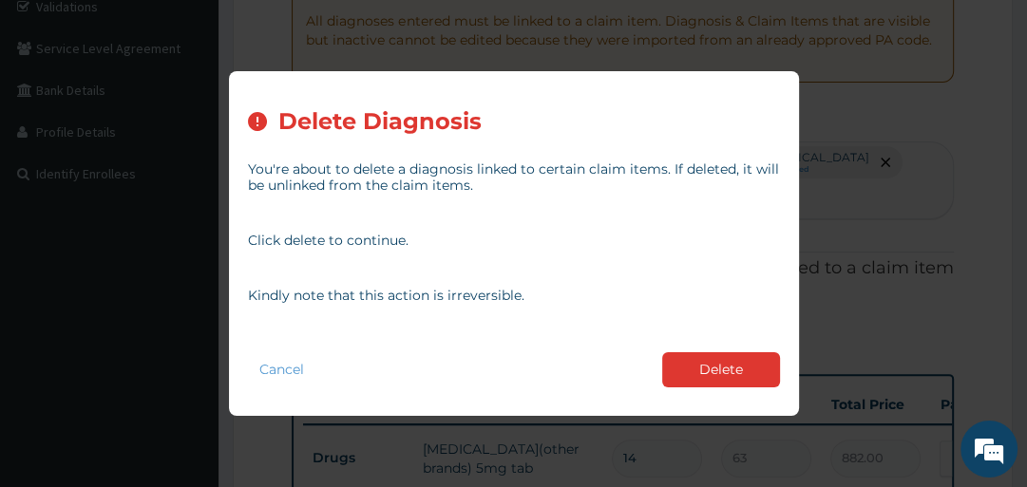
drag, startPoint x: 728, startPoint y: 361, endPoint x: 711, endPoint y: 353, distance: 18.7
click at [726, 361] on button "Delete" at bounding box center [721, 370] width 118 height 35
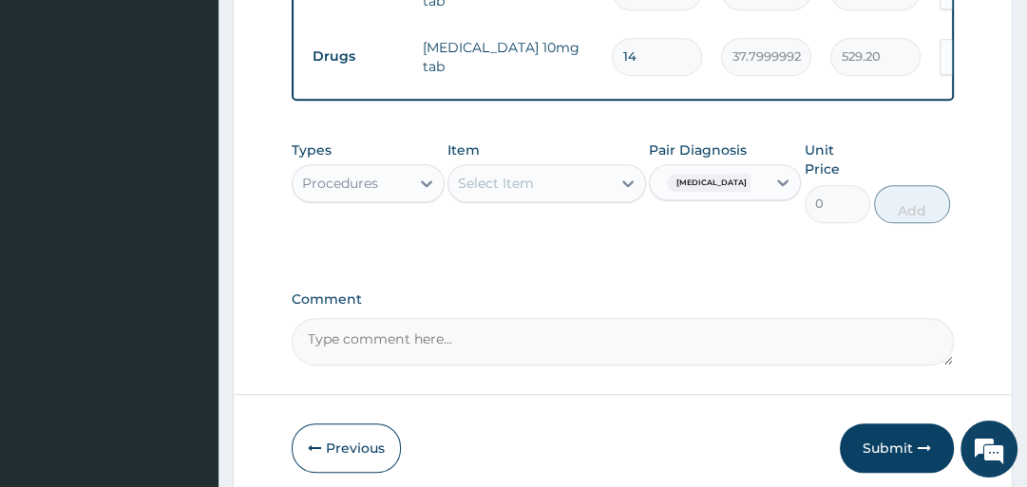
scroll to position [976, 0]
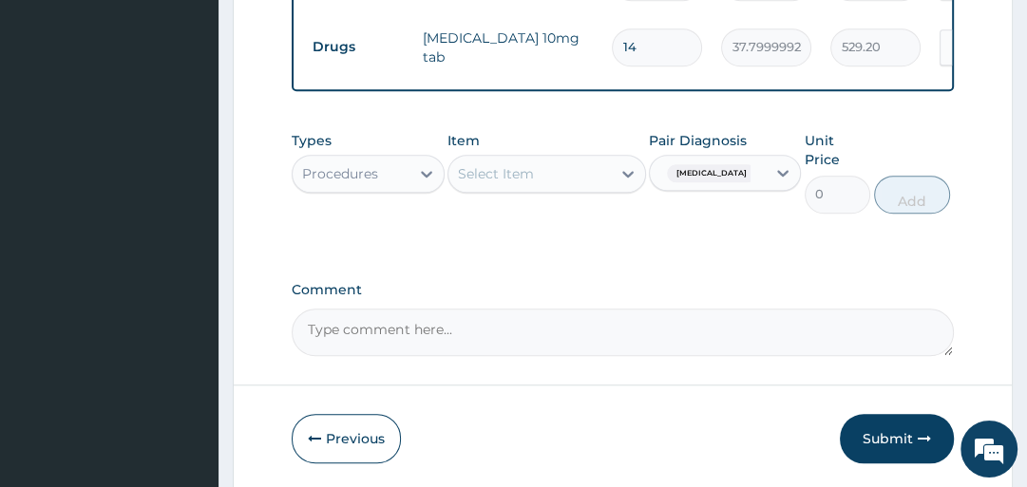
click at [496, 164] on div "Select Item" at bounding box center [496, 173] width 76 height 19
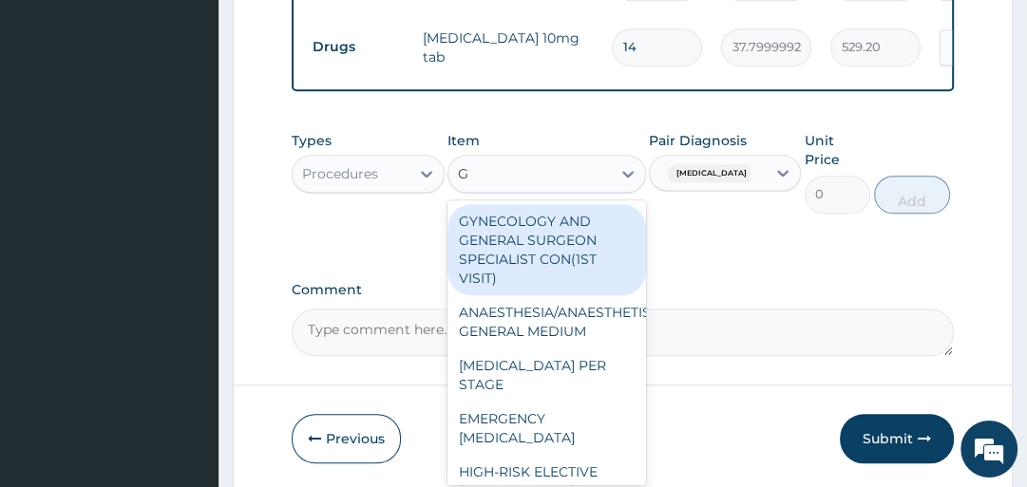
type input "GP"
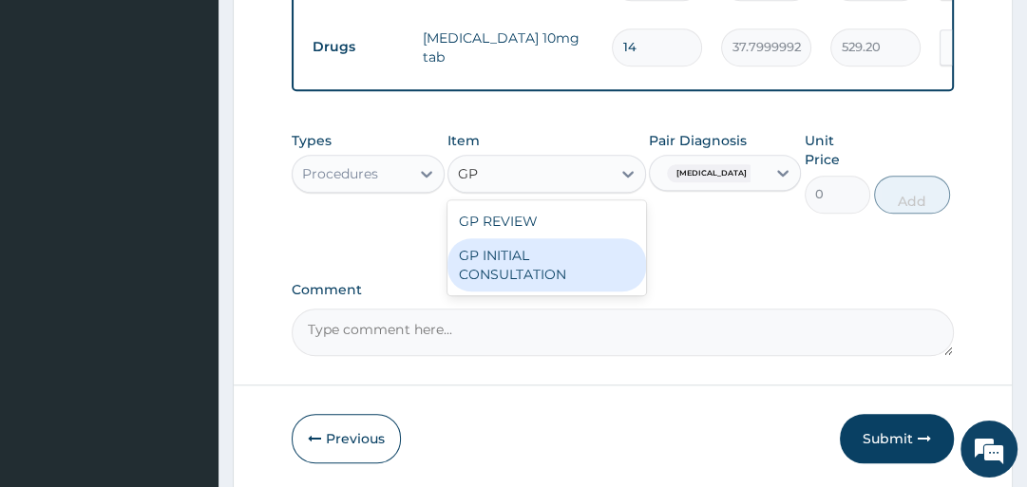
click at [513, 238] on div "GP INITIAL CONSULTATION" at bounding box center [547, 264] width 199 height 53
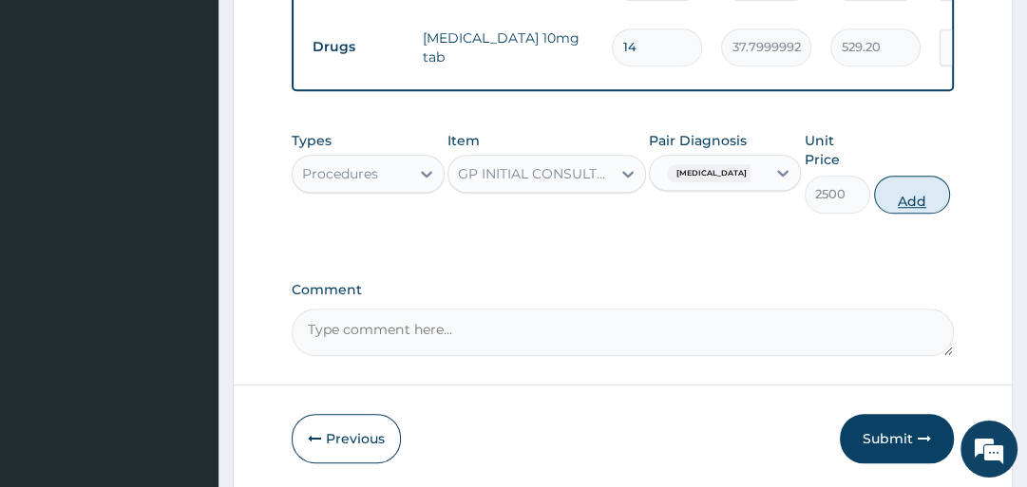
click at [918, 176] on button "Add" at bounding box center [912, 195] width 76 height 38
type input "0"
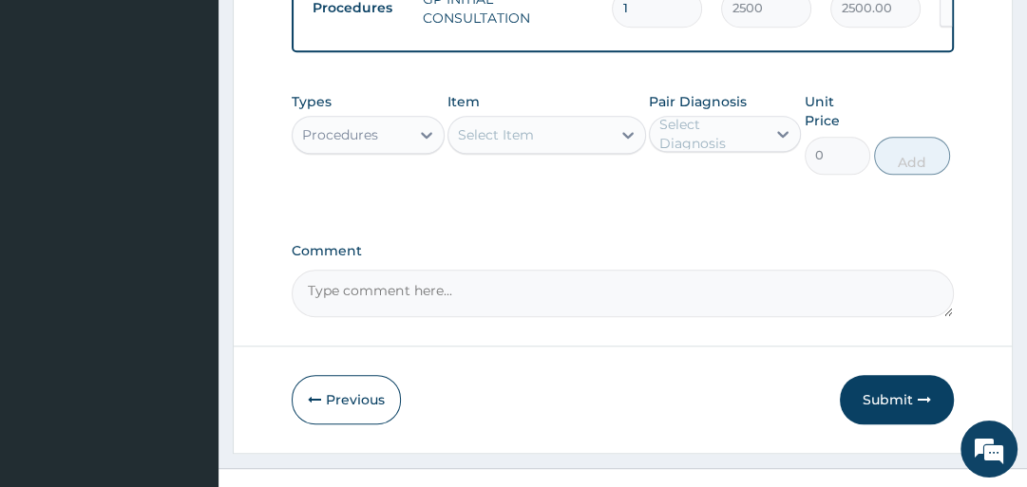
scroll to position [1081, 0]
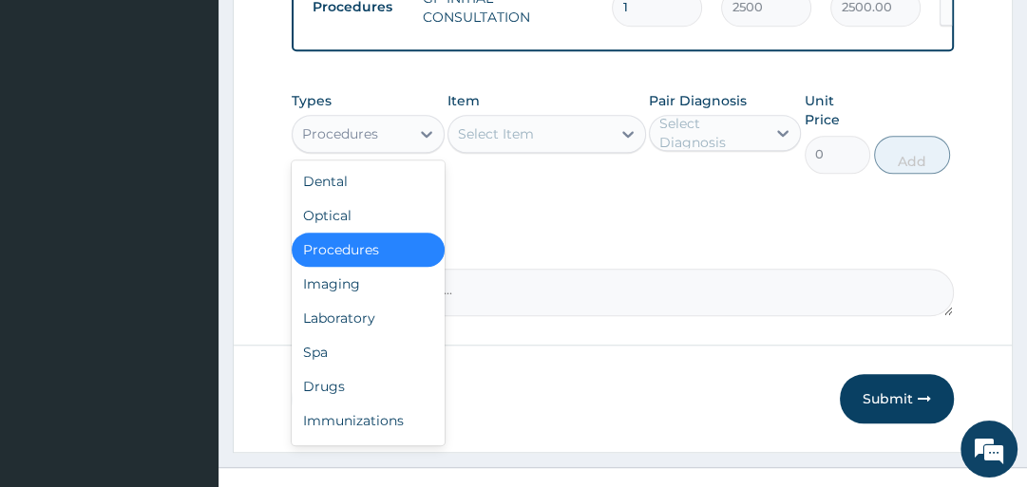
click at [398, 119] on div "Procedures" at bounding box center [351, 134] width 116 height 30
click at [412, 301] on div "Laboratory" at bounding box center [368, 318] width 152 height 34
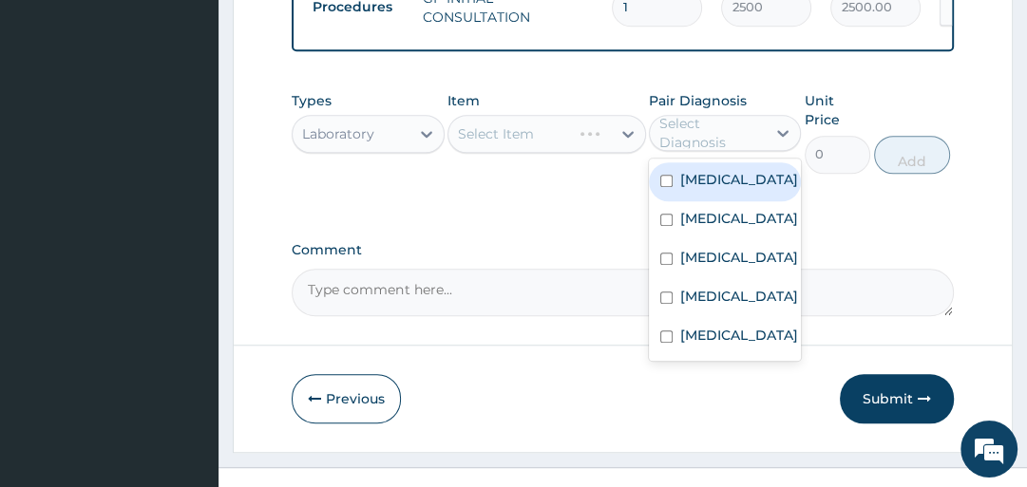
click at [722, 114] on div "Select Diagnosis" at bounding box center [711, 133] width 105 height 38
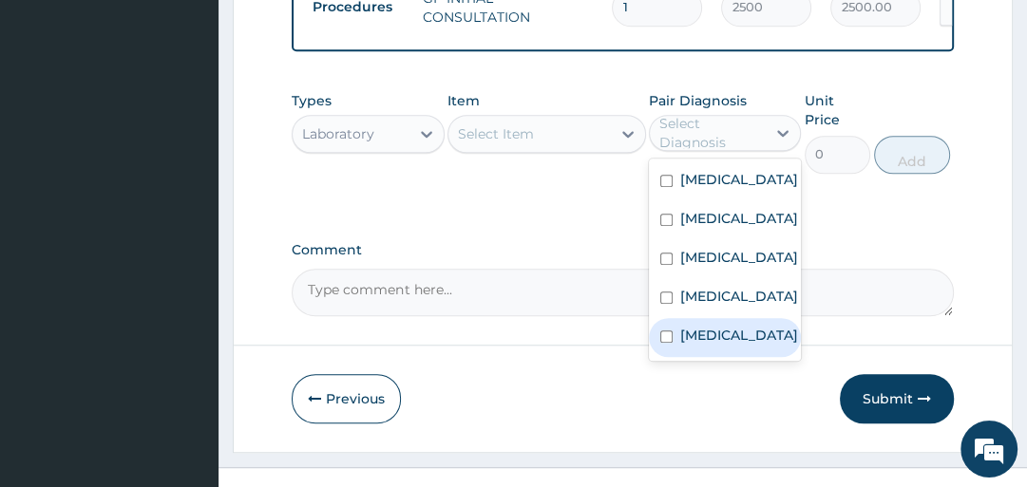
click at [681, 335] on label "Anemia" at bounding box center [739, 335] width 118 height 19
checkbox input "true"
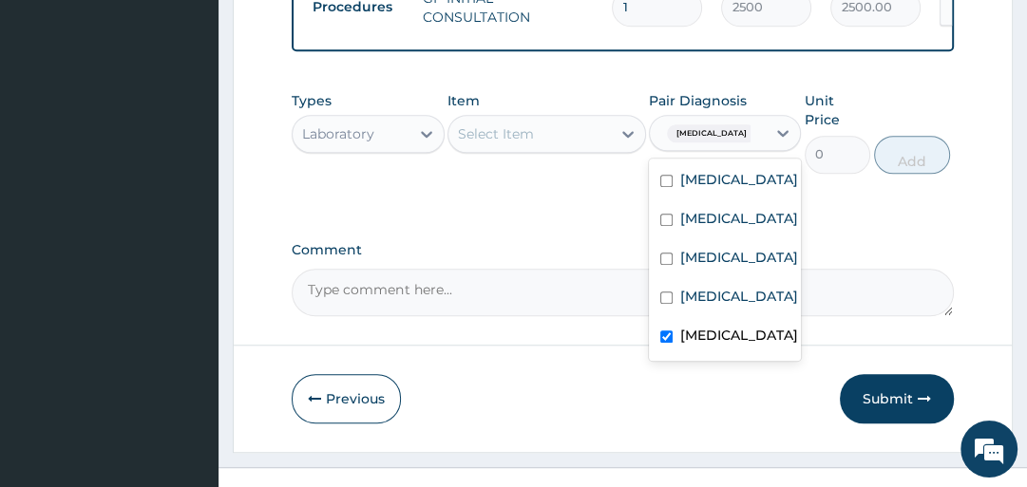
click at [505, 119] on div "Select Item" at bounding box center [529, 134] width 162 height 30
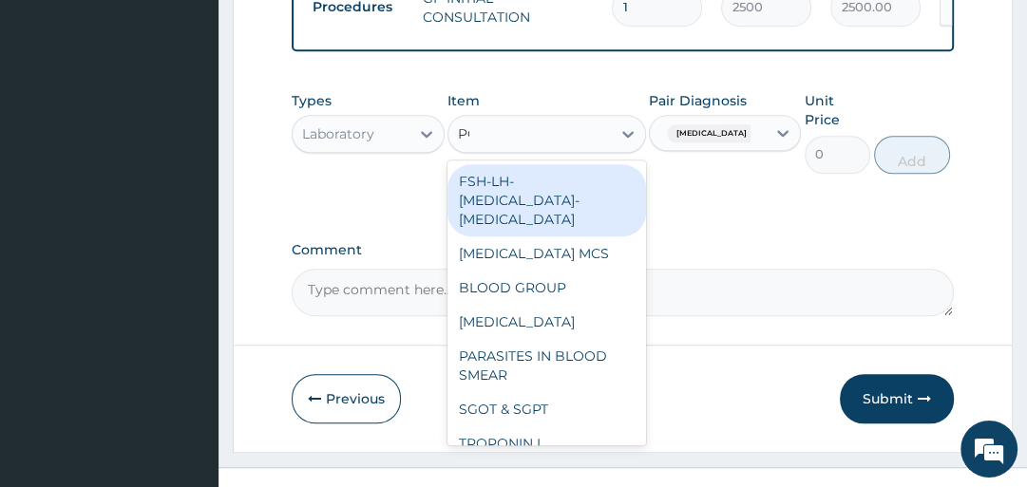
type input "PCV"
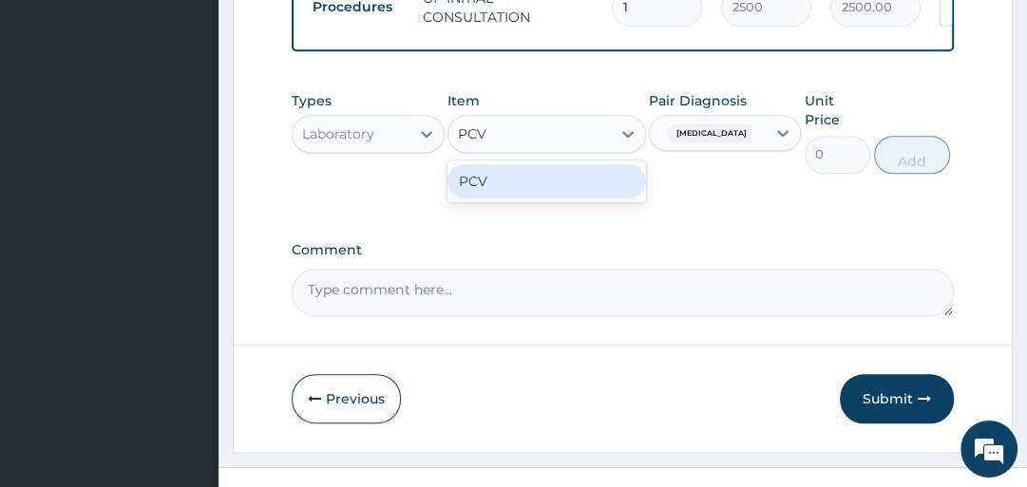
click at [524, 164] on div "PCV" at bounding box center [547, 181] width 199 height 34
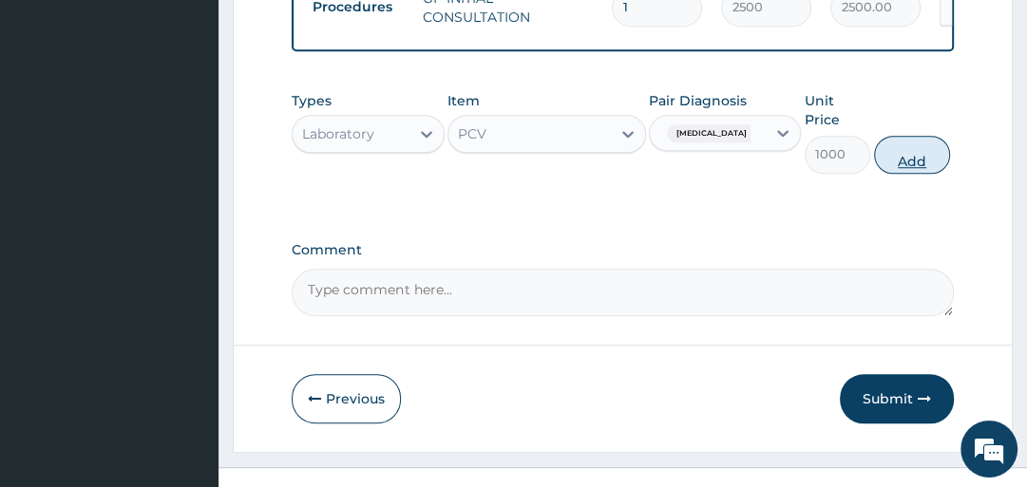
click at [906, 136] on button "Add" at bounding box center [912, 155] width 76 height 38
type input "0"
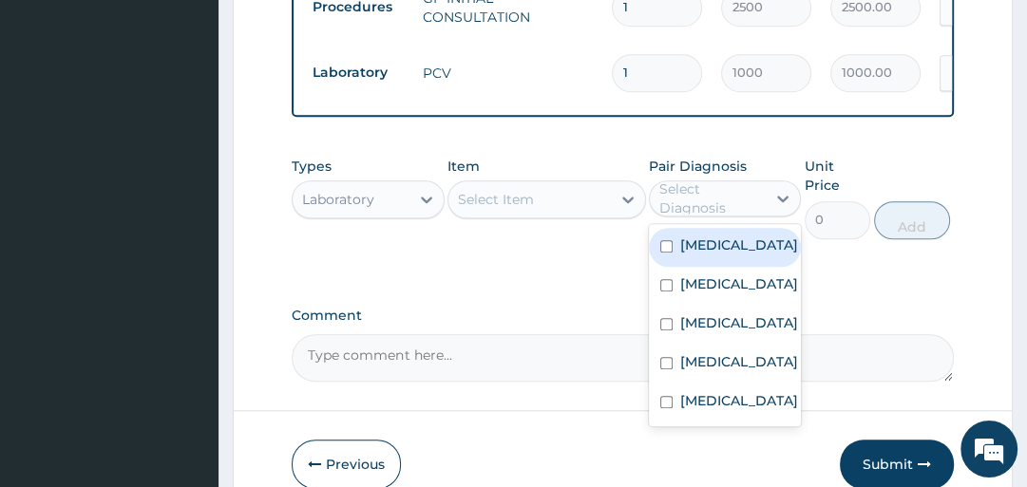
click at [745, 180] on div "Select Diagnosis" at bounding box center [711, 199] width 105 height 38
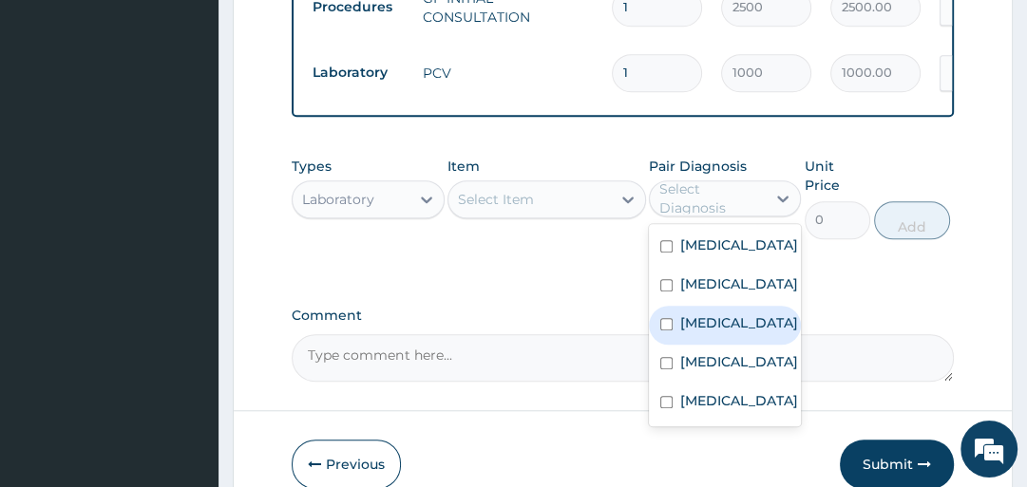
drag, startPoint x: 707, startPoint y: 327, endPoint x: 699, endPoint y: 316, distance: 12.9
click at [707, 327] on div "Malaria" at bounding box center [725, 325] width 152 height 39
checkbox input "true"
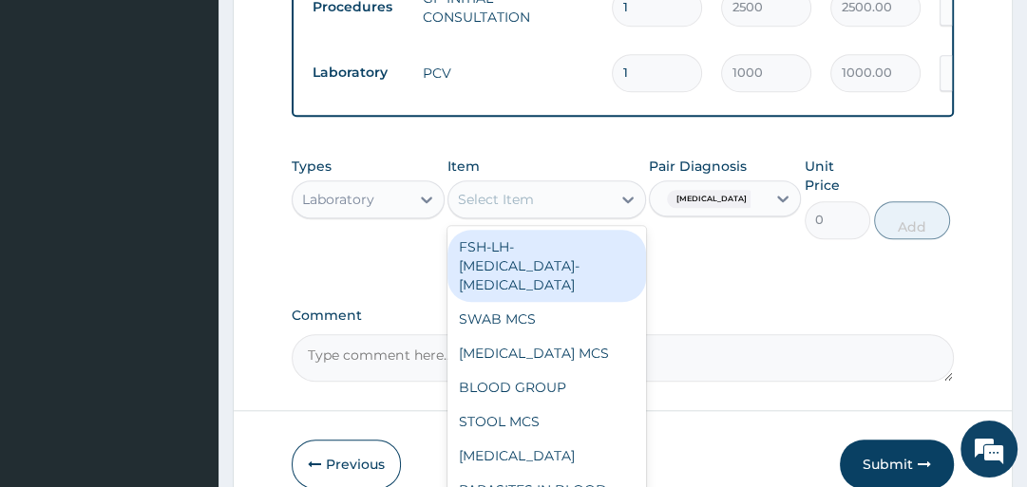
click at [583, 184] on div "Select Item" at bounding box center [529, 199] width 162 height 30
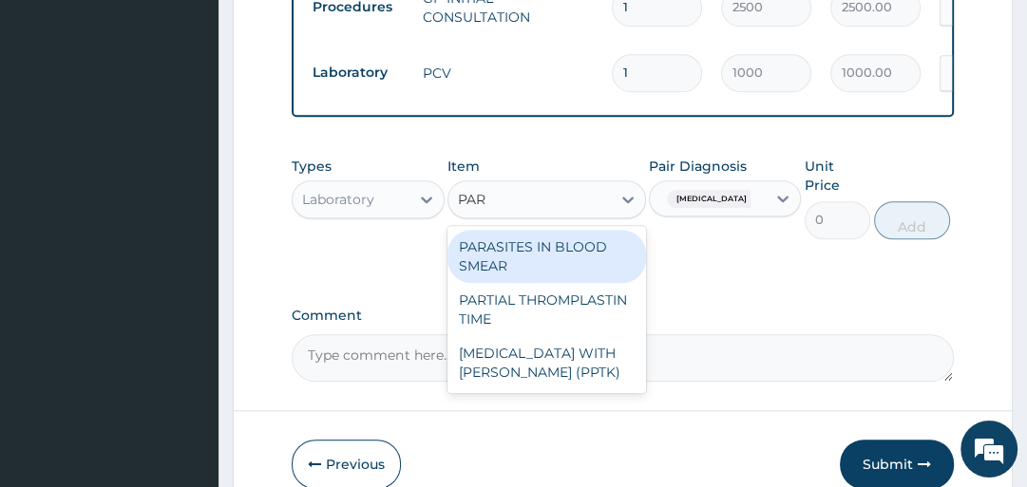
type input "PARA"
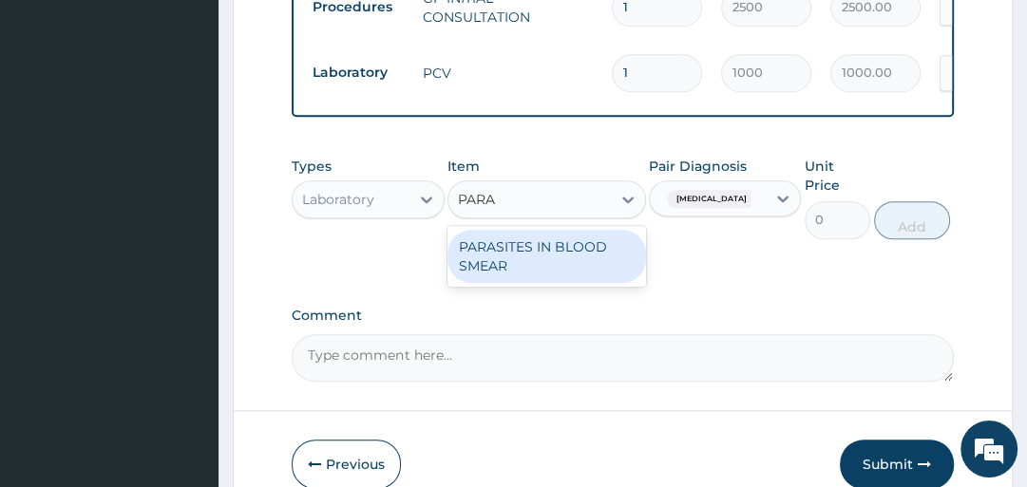
click at [566, 230] on div "PARASITES IN BLOOD SMEAR" at bounding box center [547, 256] width 199 height 53
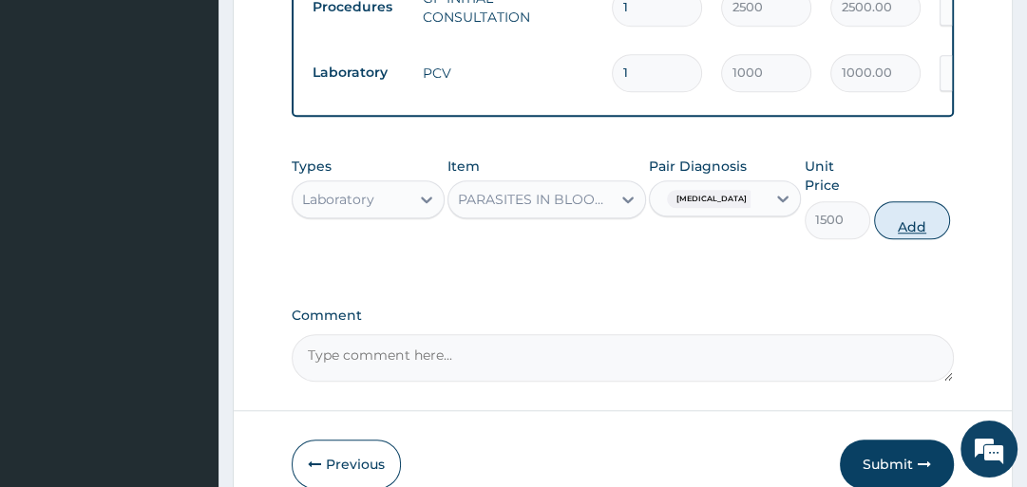
click at [912, 201] on button "Add" at bounding box center [912, 220] width 76 height 38
type input "0"
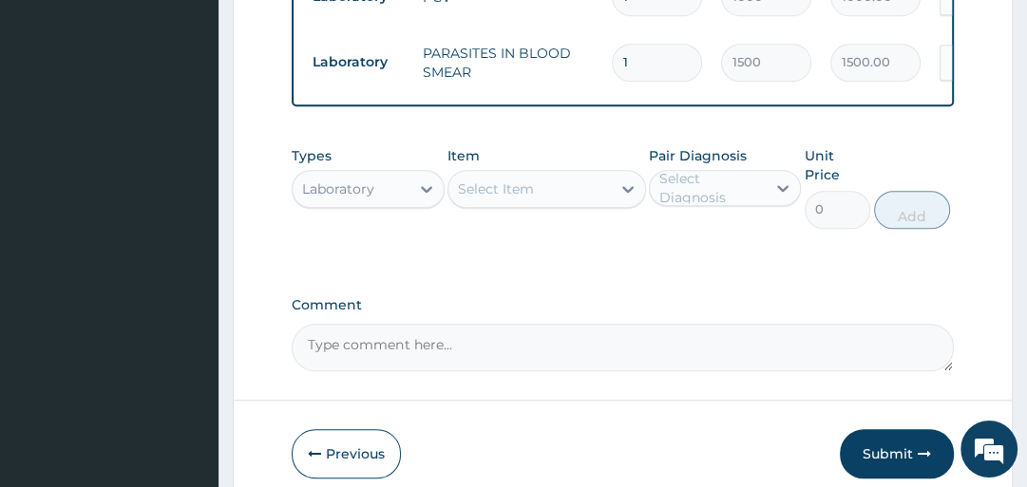
scroll to position [1212, 0]
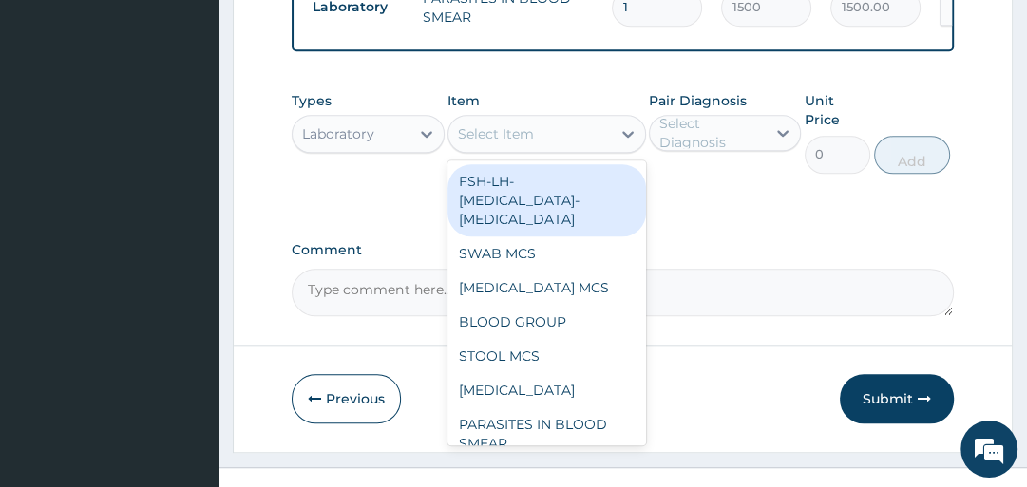
click at [593, 119] on div "Select Item" at bounding box center [529, 134] width 162 height 30
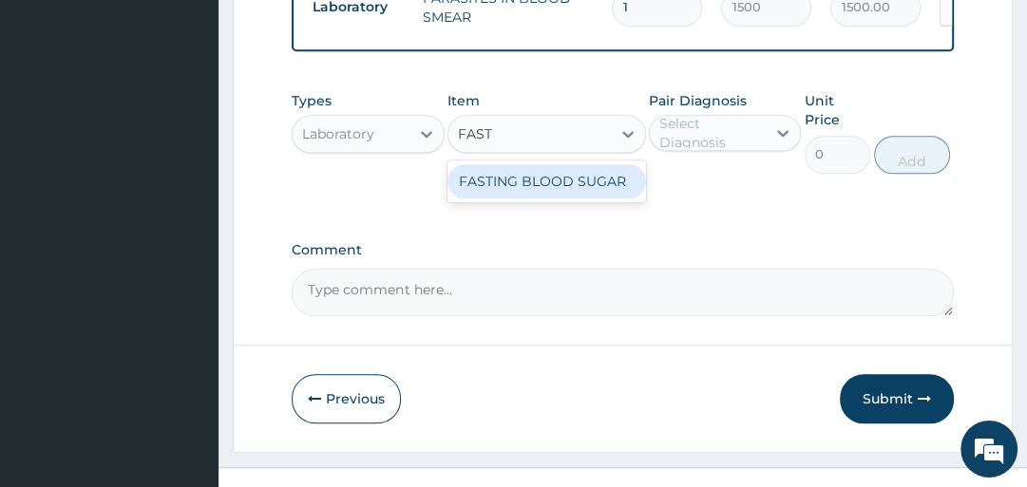
type input "FASTI"
click at [621, 164] on div "FASTING BLOOD SUGAR" at bounding box center [547, 181] width 199 height 34
type input "1000"
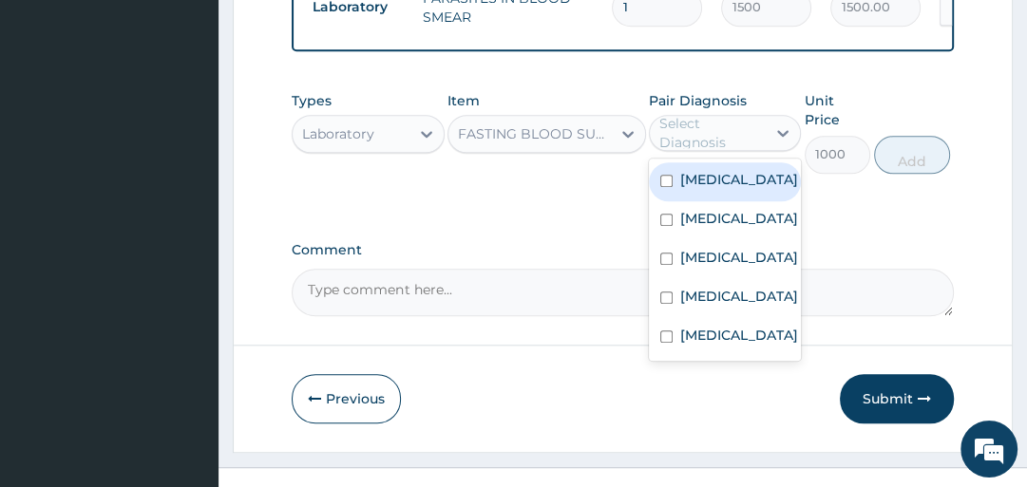
click at [712, 114] on div "Select Diagnosis" at bounding box center [711, 133] width 105 height 38
click at [714, 170] on label "Diabetic diet" at bounding box center [739, 179] width 118 height 19
checkbox input "true"
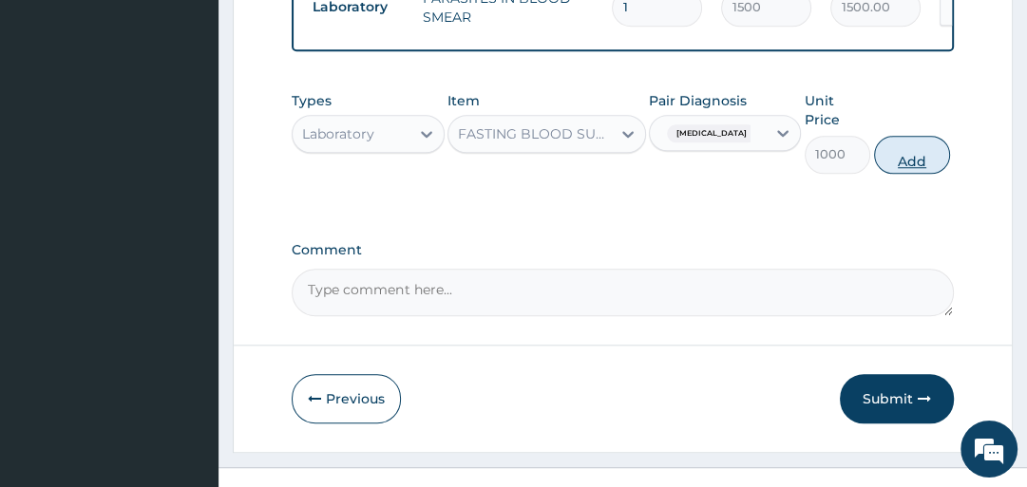
click at [901, 136] on button "Add" at bounding box center [912, 155] width 76 height 38
type input "0"
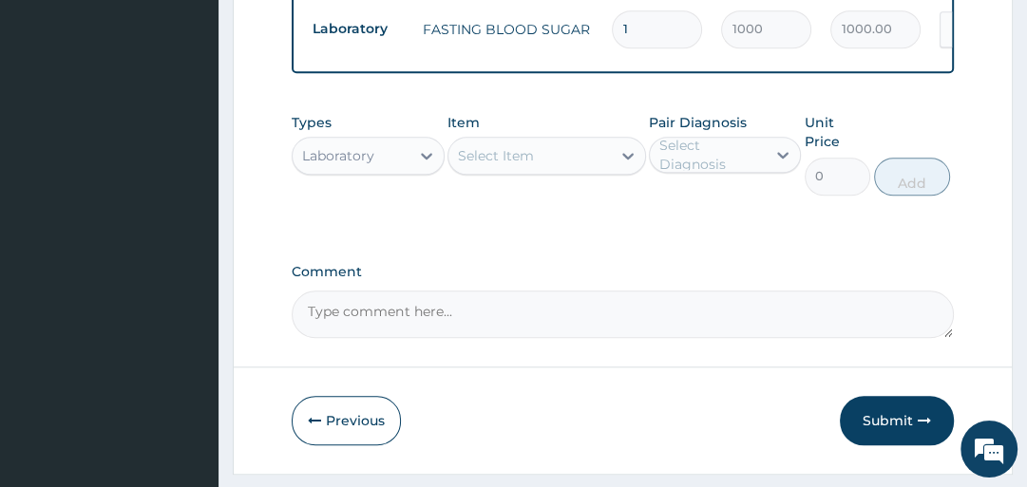
scroll to position [1277, 0]
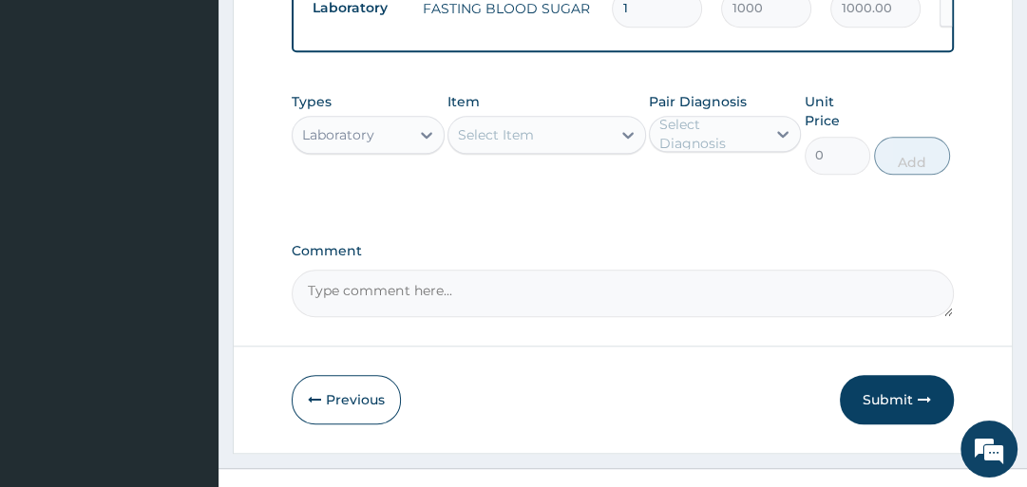
click at [567, 120] on div "Select Item" at bounding box center [529, 135] width 162 height 30
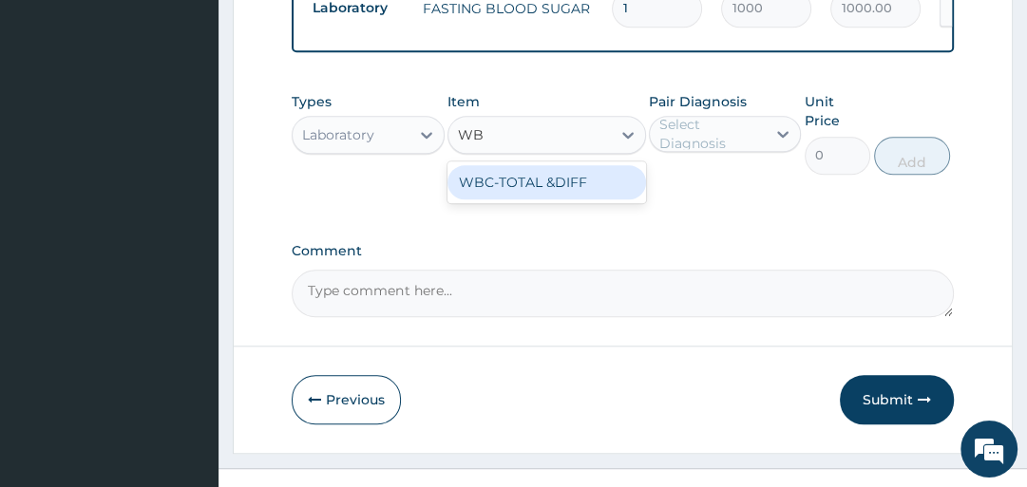
type input "WBC"
click at [562, 165] on div "WBC-TOTAL &DIFF" at bounding box center [547, 182] width 199 height 34
type input "2000"
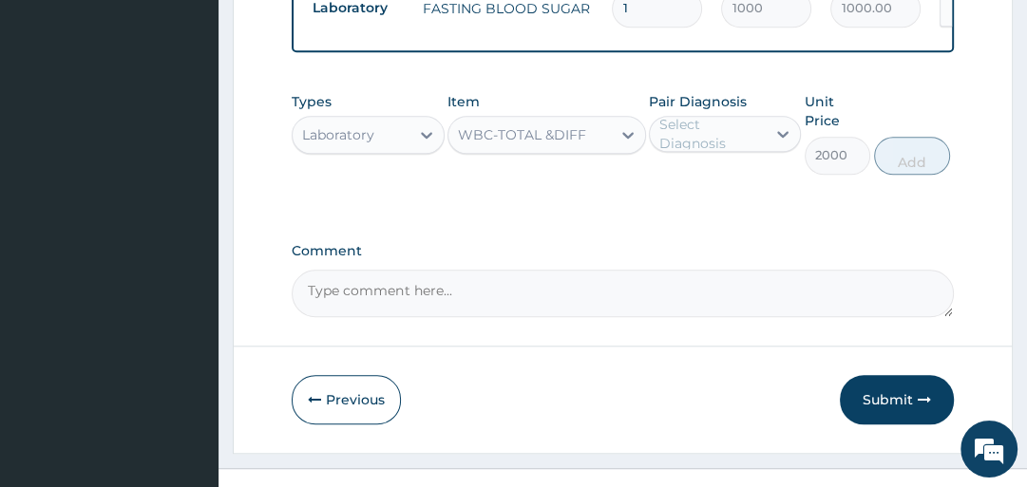
click at [684, 115] on div "Select Diagnosis" at bounding box center [711, 134] width 105 height 38
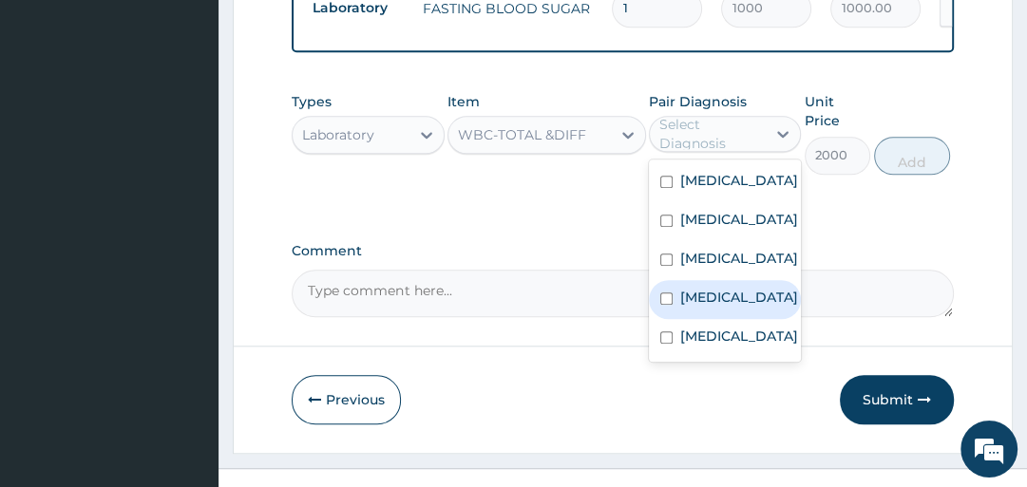
click at [715, 296] on label "Sepsis" at bounding box center [739, 297] width 118 height 19
checkbox input "true"
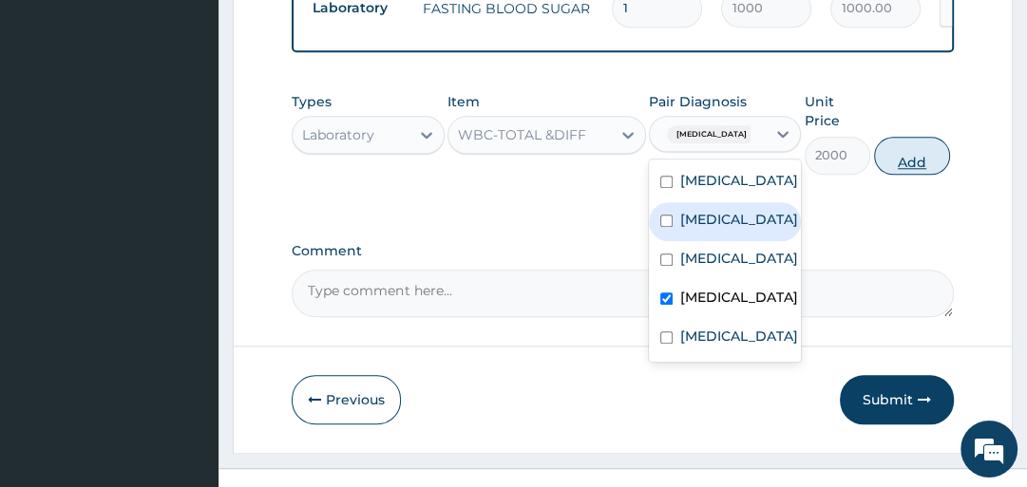
click at [904, 137] on button "Add" at bounding box center [912, 156] width 76 height 38
type input "0"
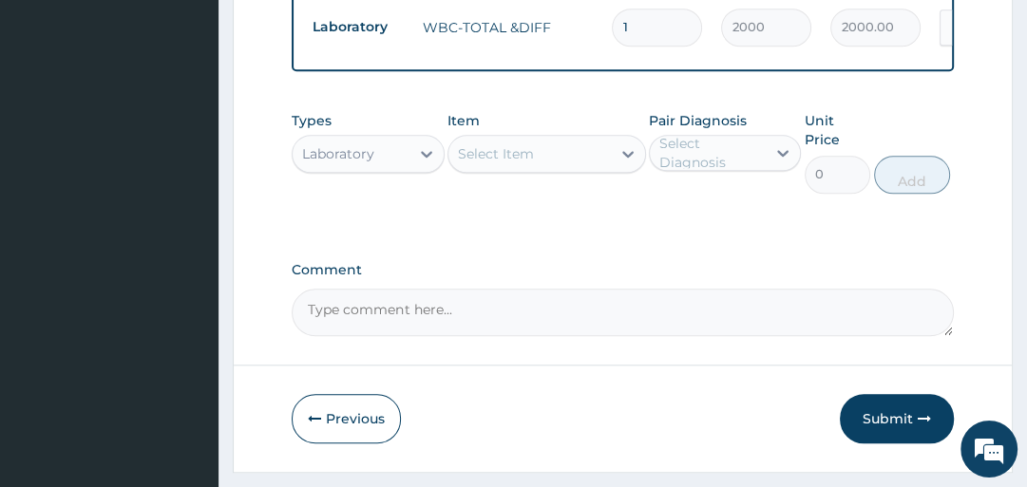
scroll to position [1343, 0]
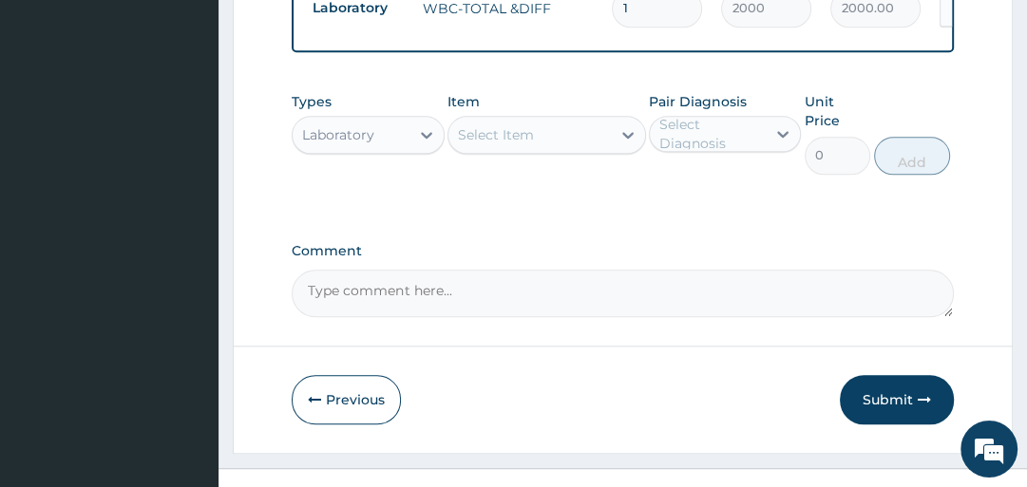
click at [321, 125] on div "Laboratory" at bounding box center [338, 134] width 72 height 19
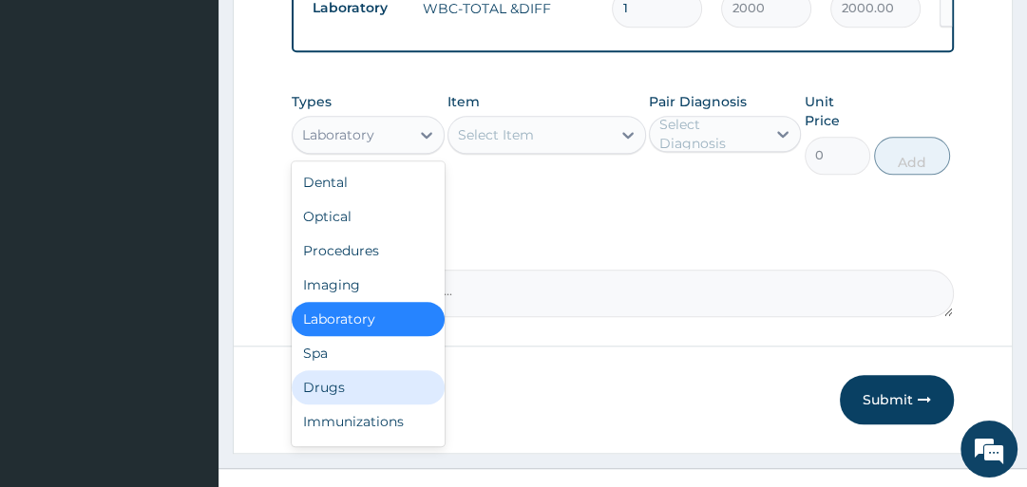
click at [356, 371] on div "Drugs" at bounding box center [368, 388] width 152 height 34
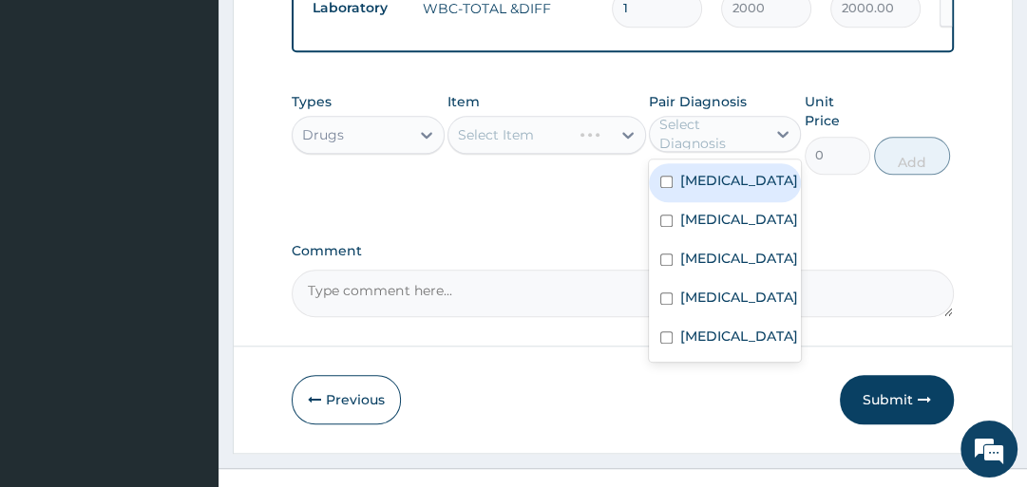
click at [709, 115] on div "Select Diagnosis" at bounding box center [711, 134] width 105 height 38
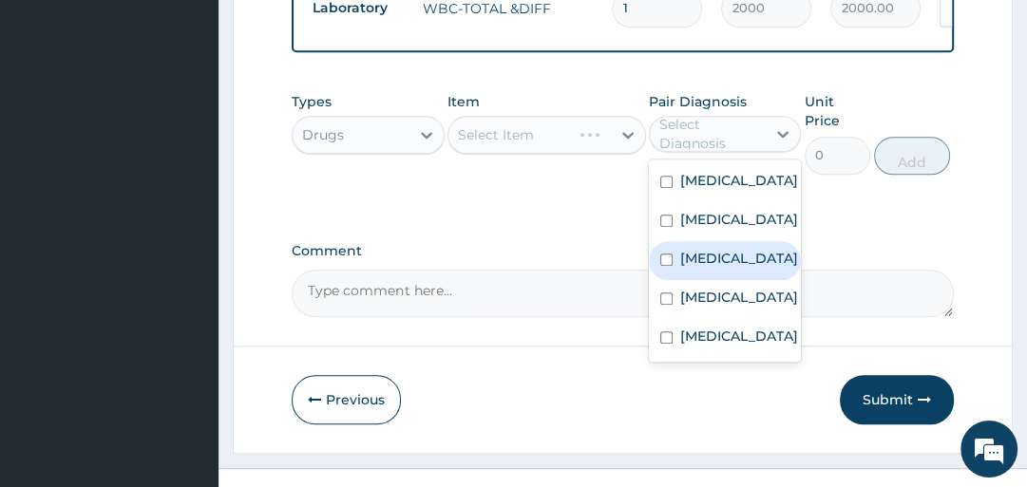
click at [730, 260] on div "Malaria" at bounding box center [725, 260] width 152 height 39
checkbox input "true"
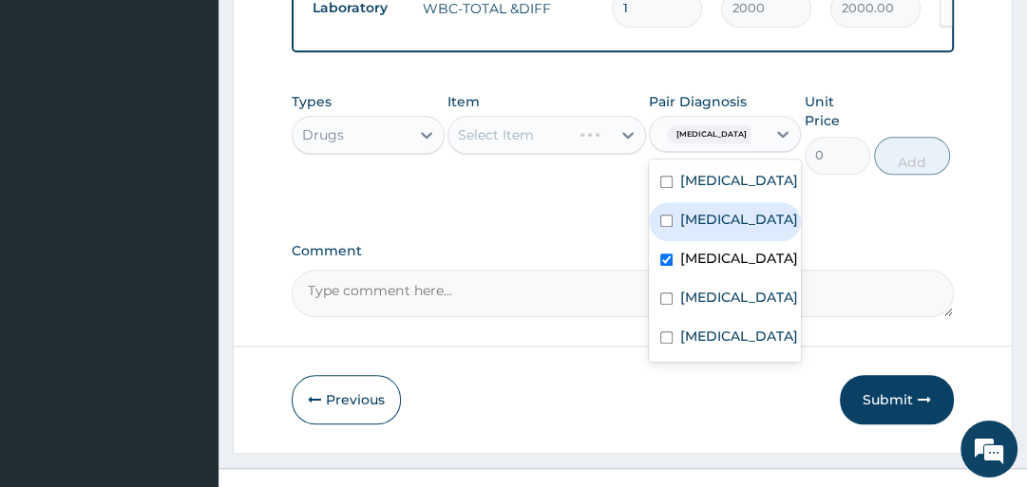
click at [566, 116] on div "Select Item" at bounding box center [547, 135] width 199 height 38
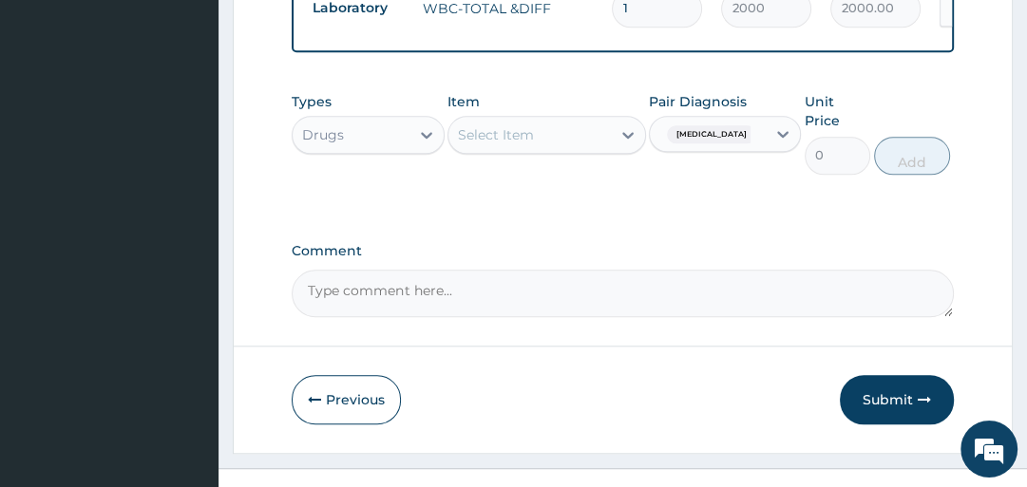
click at [566, 120] on div "Select Item" at bounding box center [529, 135] width 162 height 30
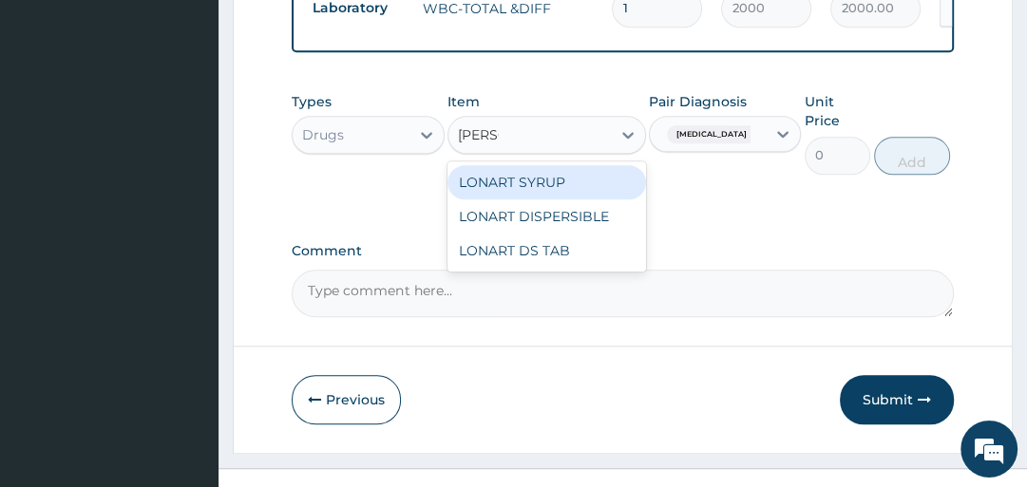
type input "LONAR"
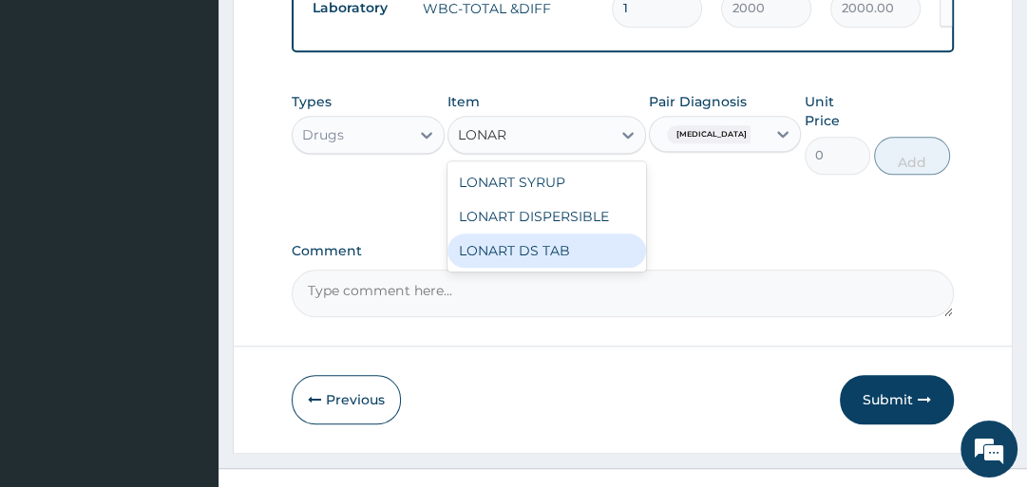
click at [632, 234] on div "LONART DS TAB" at bounding box center [547, 251] width 199 height 34
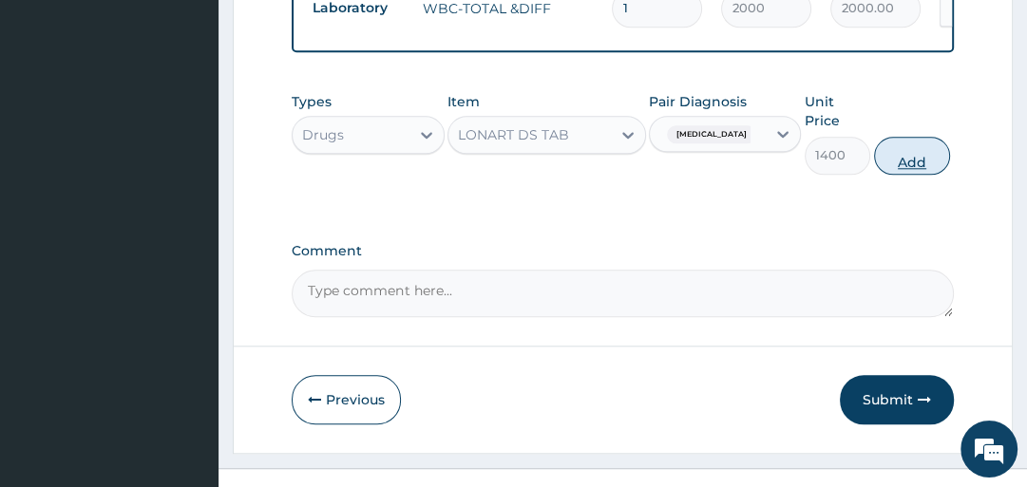
click at [905, 137] on button "Add" at bounding box center [912, 156] width 76 height 38
type input "0"
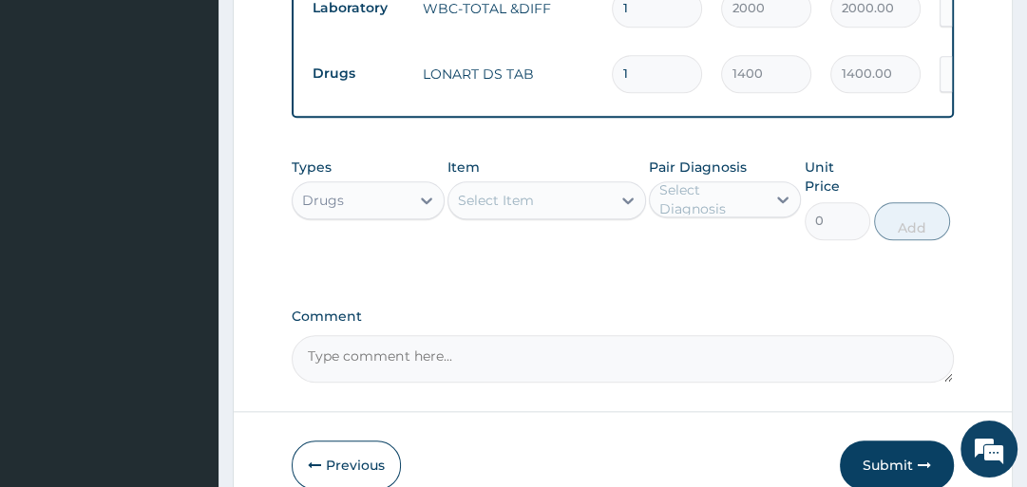
click at [593, 185] on div "Select Item" at bounding box center [529, 200] width 162 height 30
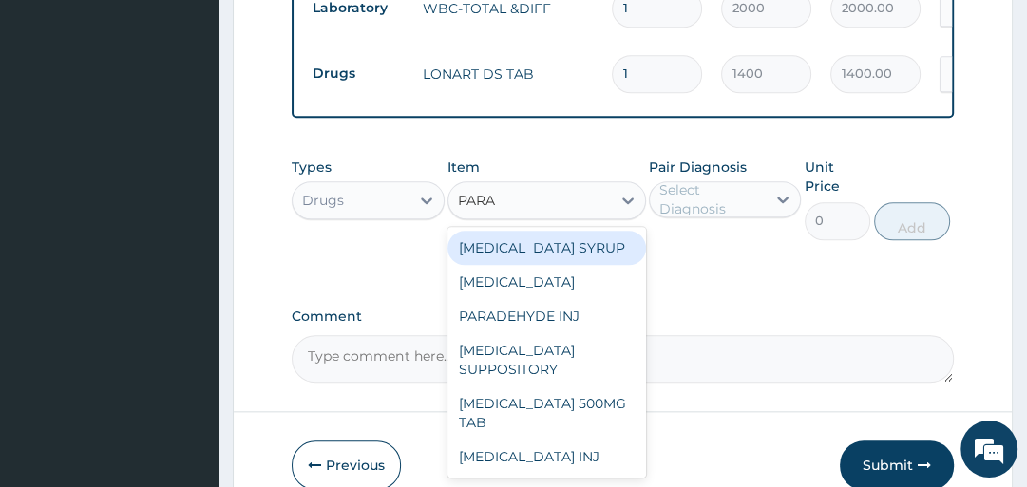
type input "PARAC"
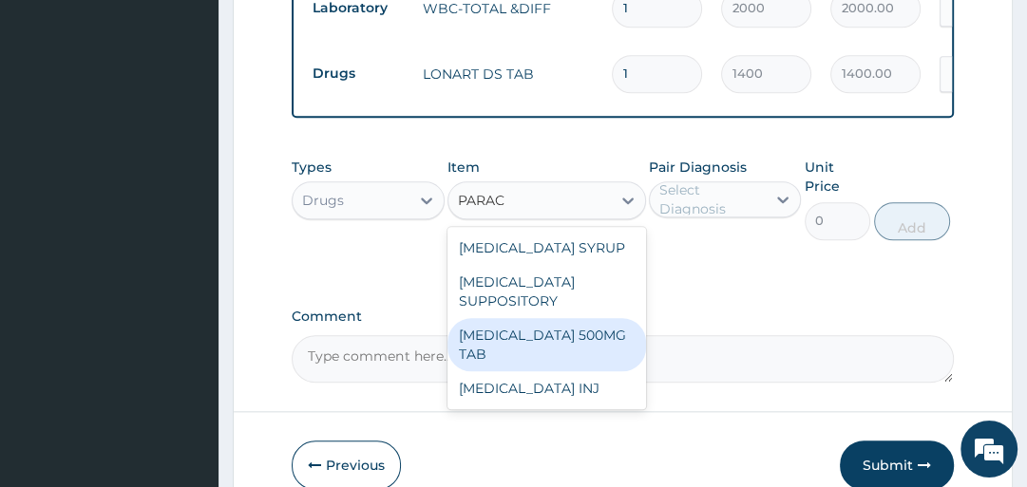
click at [518, 327] on div "PARACETAMOL 500MG TAB" at bounding box center [547, 344] width 199 height 53
type input "14"
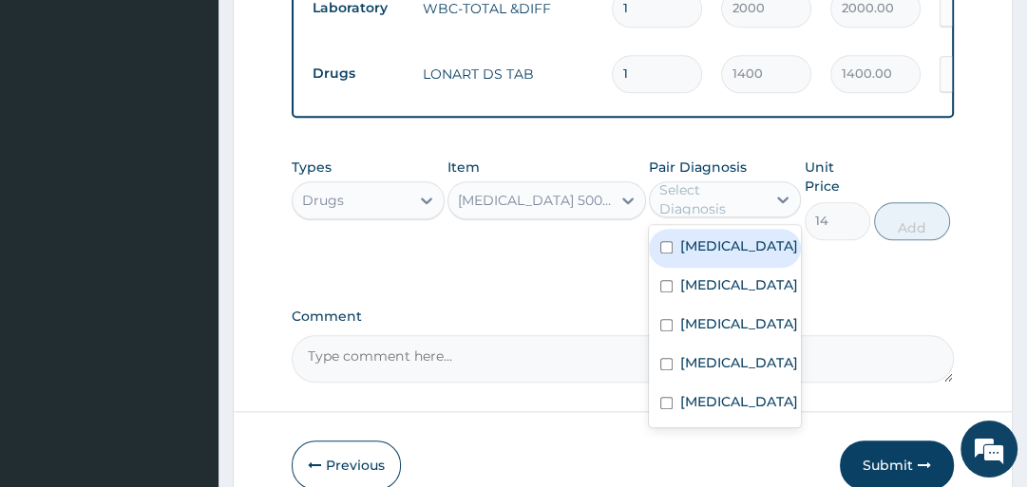
click at [703, 181] on div "Select Diagnosis" at bounding box center [711, 200] width 105 height 38
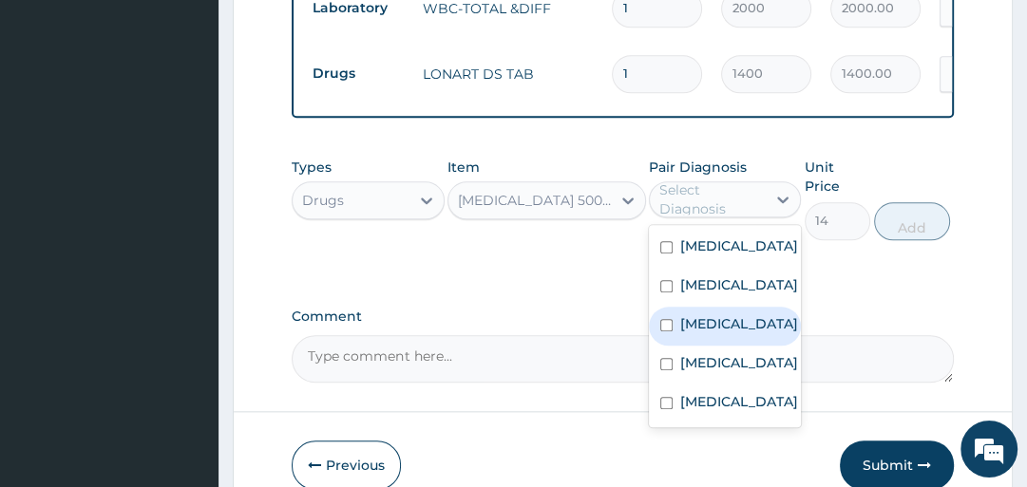
drag, startPoint x: 684, startPoint y: 318, endPoint x: 711, endPoint y: 285, distance: 42.6
click at [684, 317] on label "Malaria" at bounding box center [739, 324] width 118 height 19
checkbox input "true"
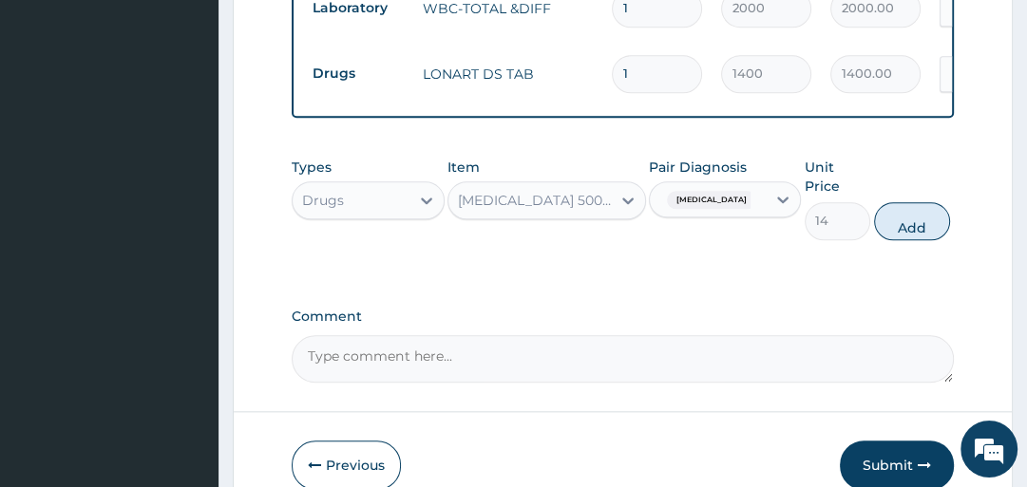
drag, startPoint x: 905, startPoint y: 190, endPoint x: 534, endPoint y: 251, distance: 375.5
click at [896, 202] on button "Add" at bounding box center [912, 221] width 76 height 38
type input "0"
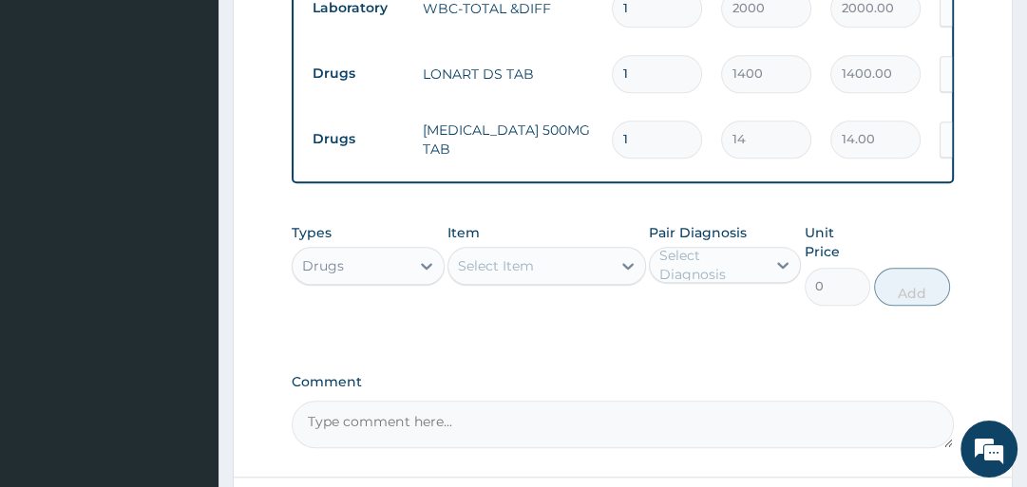
type input "18"
type input "252.00"
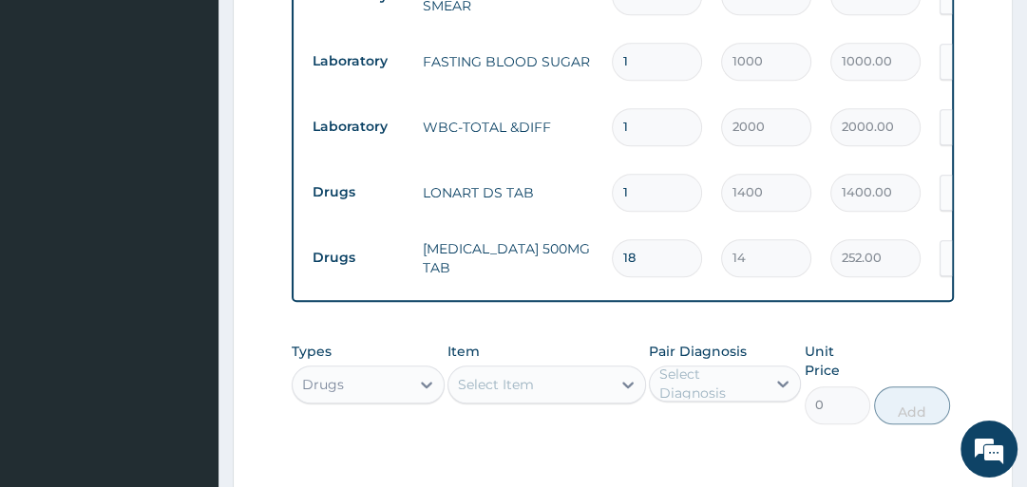
scroll to position [1474, 0]
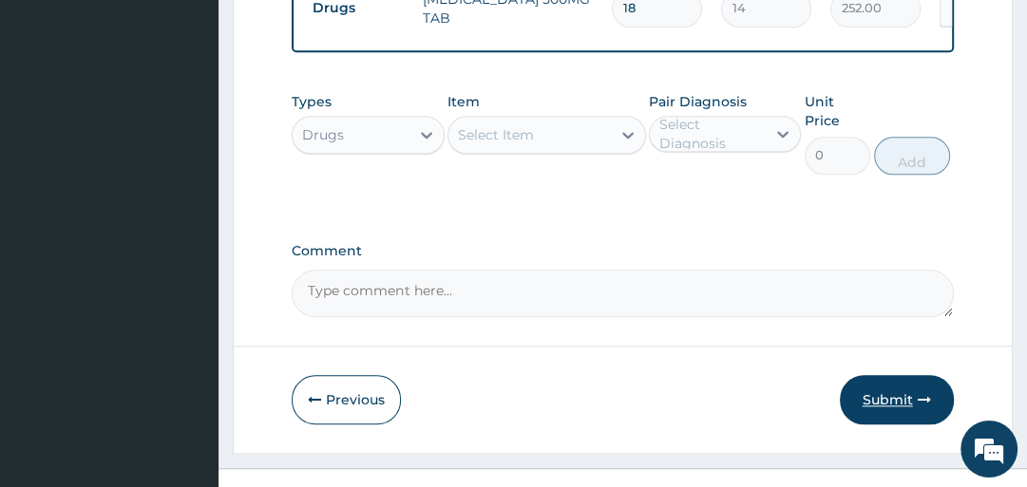
type input "18"
click at [917, 375] on button "Submit" at bounding box center [897, 399] width 114 height 49
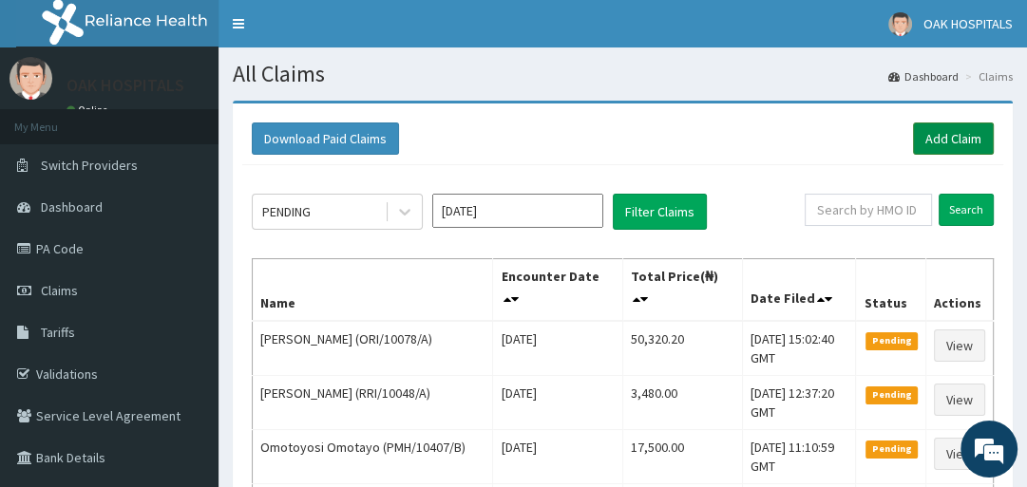
click at [933, 127] on link "Add Claim" at bounding box center [953, 139] width 81 height 32
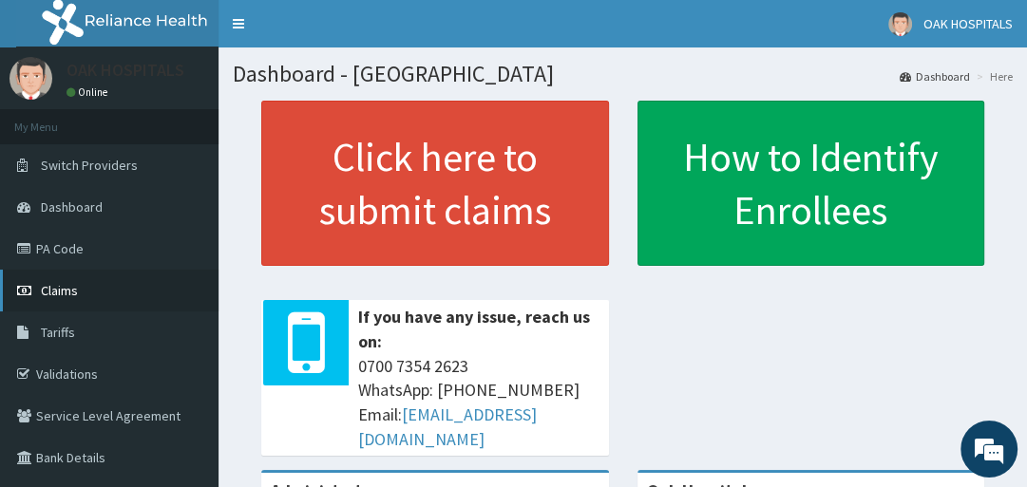
click at [94, 288] on link "Claims" at bounding box center [109, 291] width 219 height 42
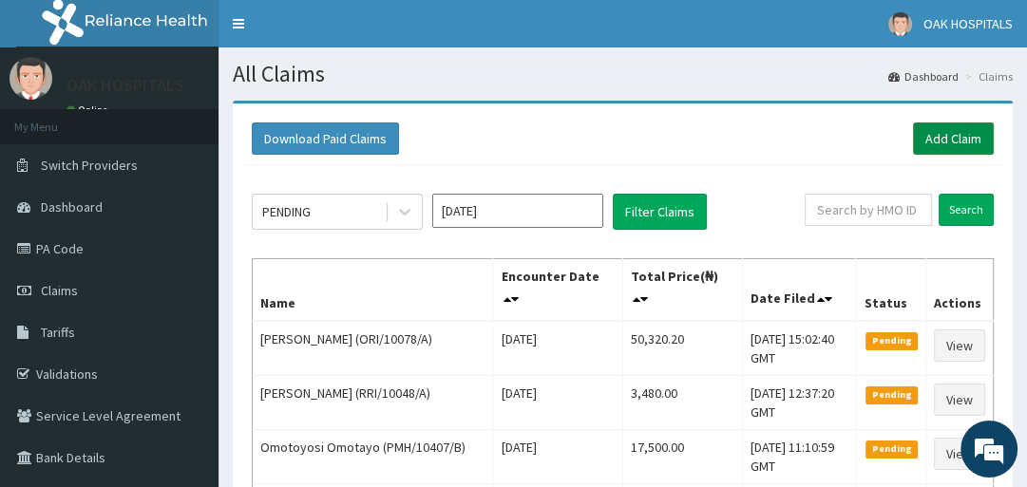
click at [935, 143] on link "Add Claim" at bounding box center [953, 139] width 81 height 32
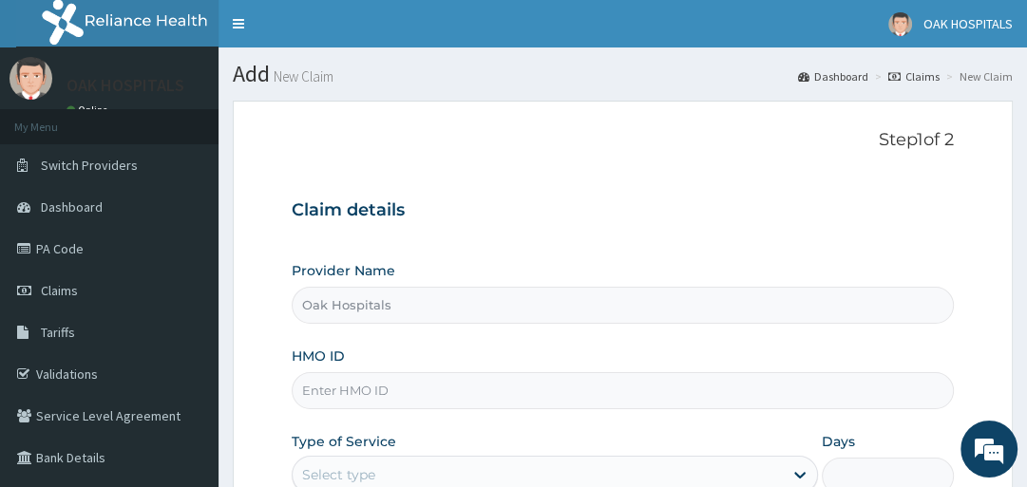
scroll to position [291, 0]
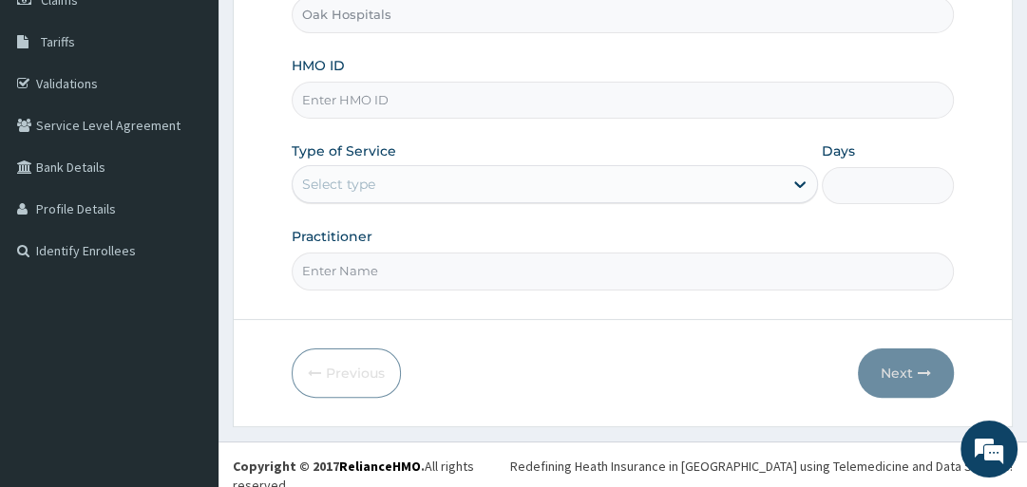
click at [446, 93] on input "HMO ID" at bounding box center [622, 100] width 661 height 37
type input "TVT/10138/B"
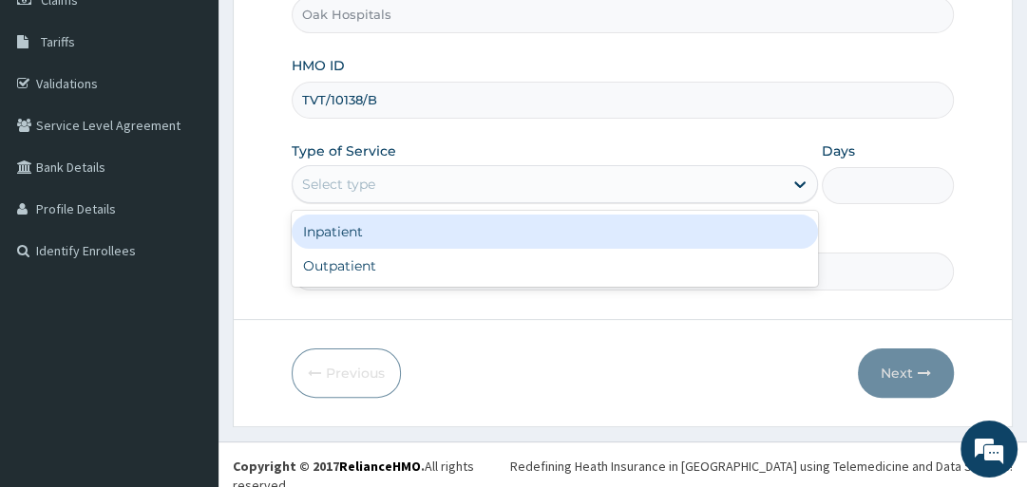
click at [410, 184] on div "Select type" at bounding box center [538, 184] width 490 height 30
click at [419, 229] on div "Inpatient" at bounding box center [555, 232] width 526 height 34
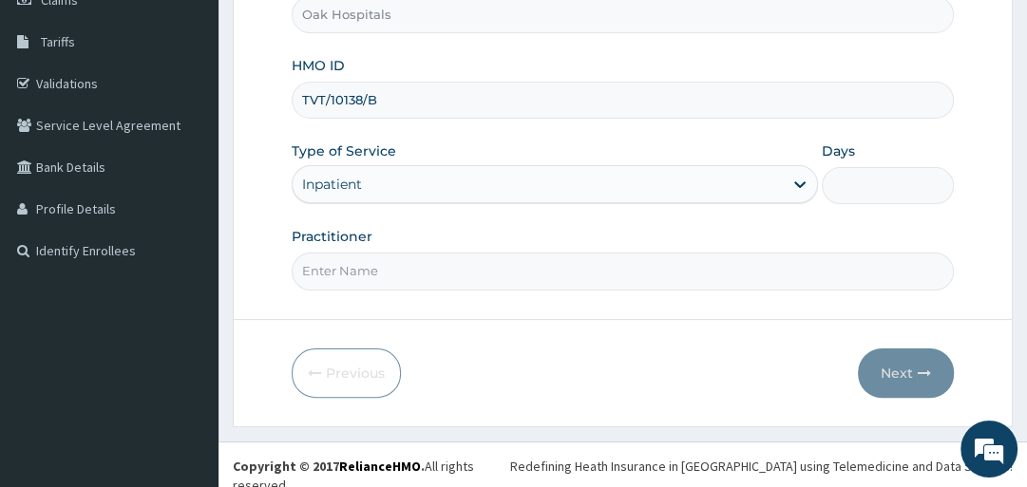
click at [859, 193] on input "Days" at bounding box center [887, 185] width 131 height 37
type input "4"
click at [576, 278] on input "Practitioner" at bounding box center [622, 271] width 661 height 37
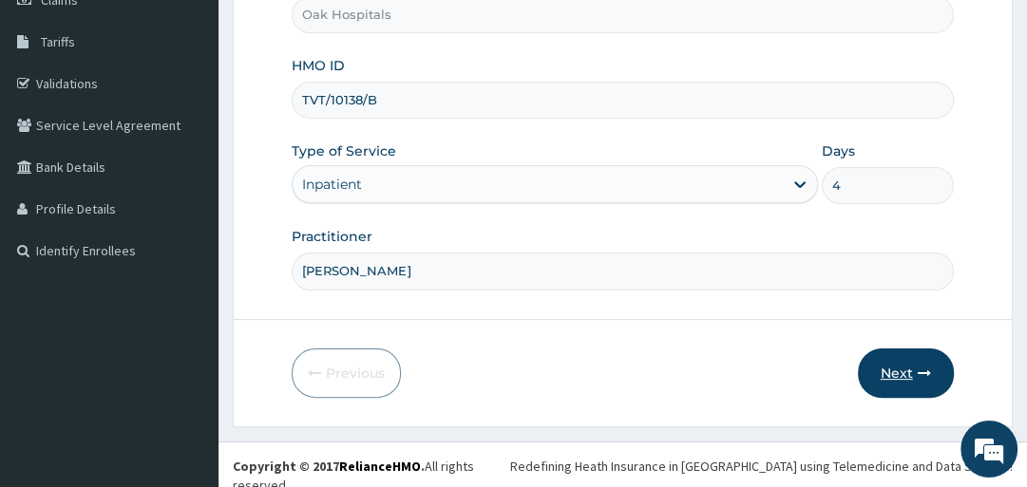
type input "[PERSON_NAME]"
click at [900, 372] on button "Next" at bounding box center [906, 373] width 96 height 49
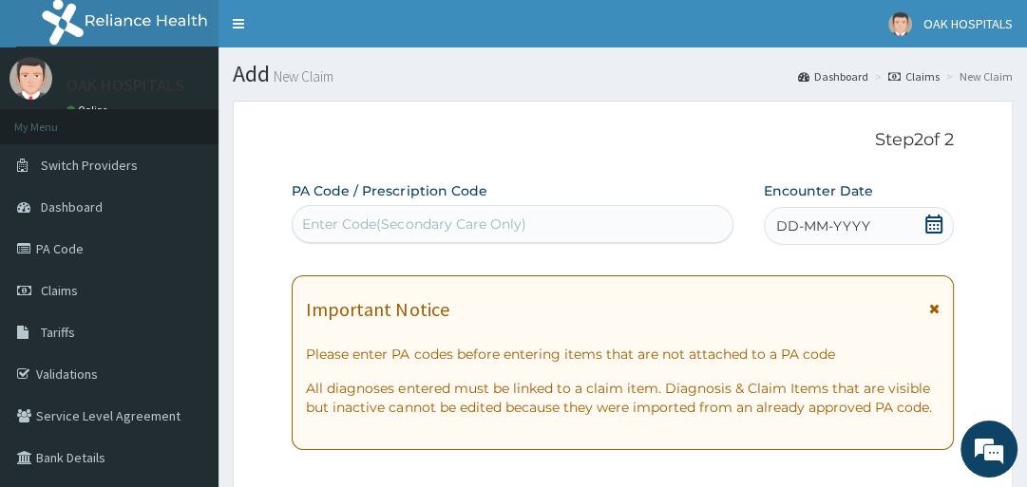
click at [514, 217] on div "Enter Code(Secondary Care Only)" at bounding box center [413, 224] width 223 height 19
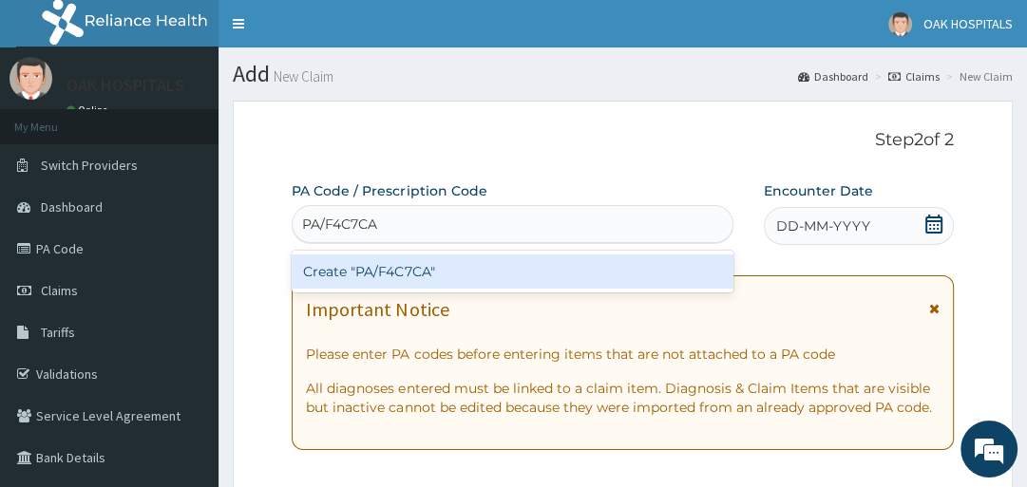
type input "PA/F4C7CA"
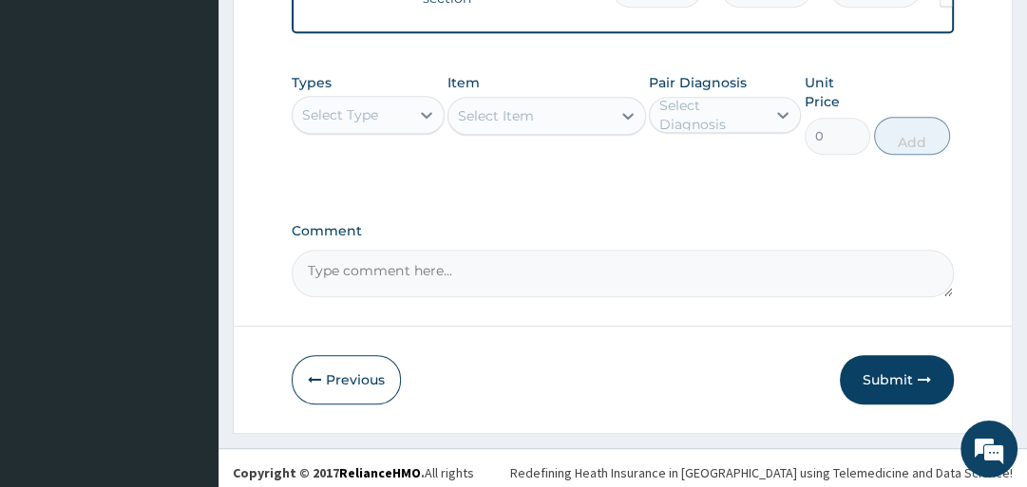
scroll to position [820, 0]
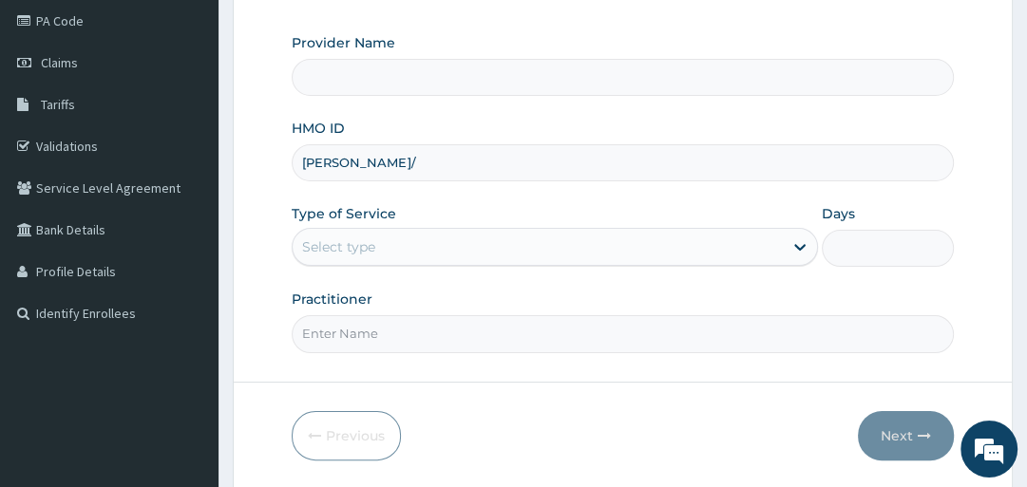
type input "[PERSON_NAME]/1"
type input "Oak Hospitals"
type input "KAY/10001/E"
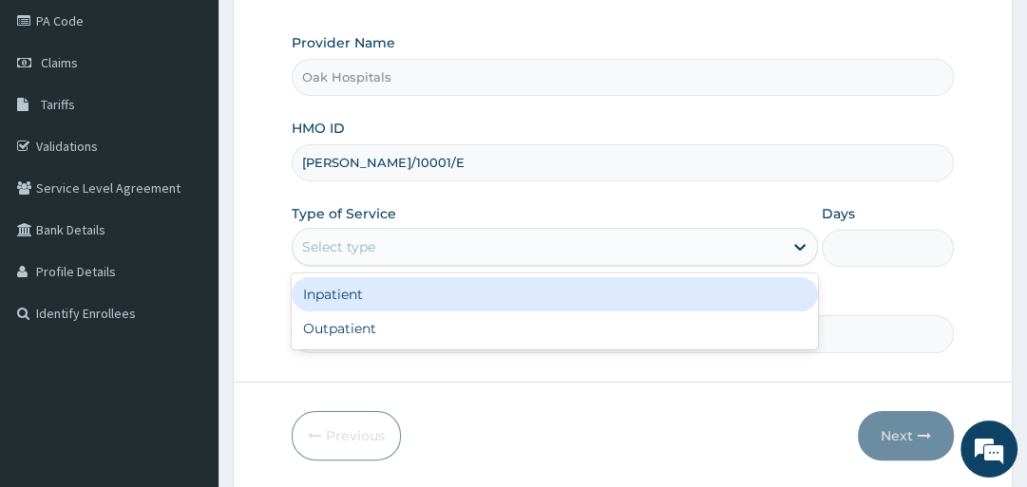
click at [440, 251] on div "Select type" at bounding box center [538, 247] width 490 height 30
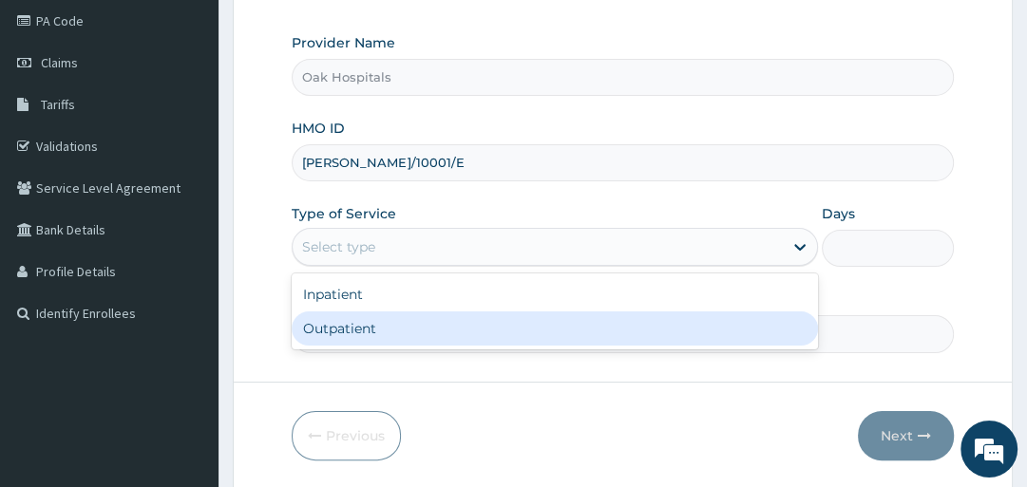
click at [450, 319] on div "Outpatient" at bounding box center [555, 329] width 526 height 34
type input "1"
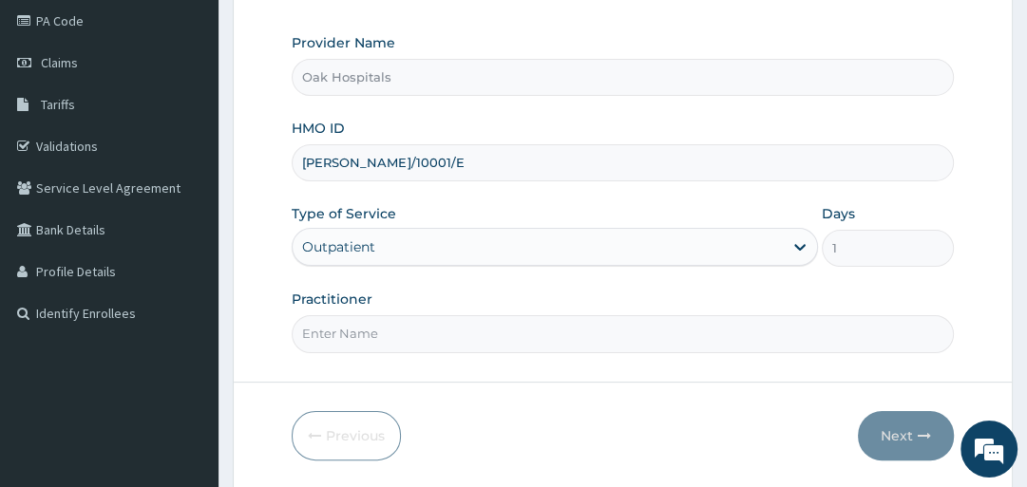
click at [451, 321] on input "Practitioner" at bounding box center [622, 333] width 661 height 37
type input "DR OJI"
click at [899, 432] on button "Next" at bounding box center [906, 435] width 96 height 49
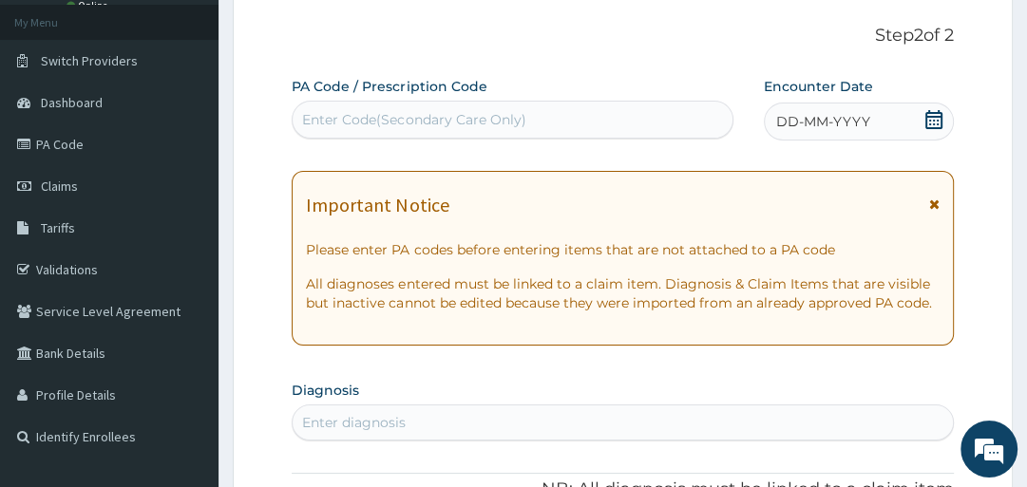
scroll to position [76, 0]
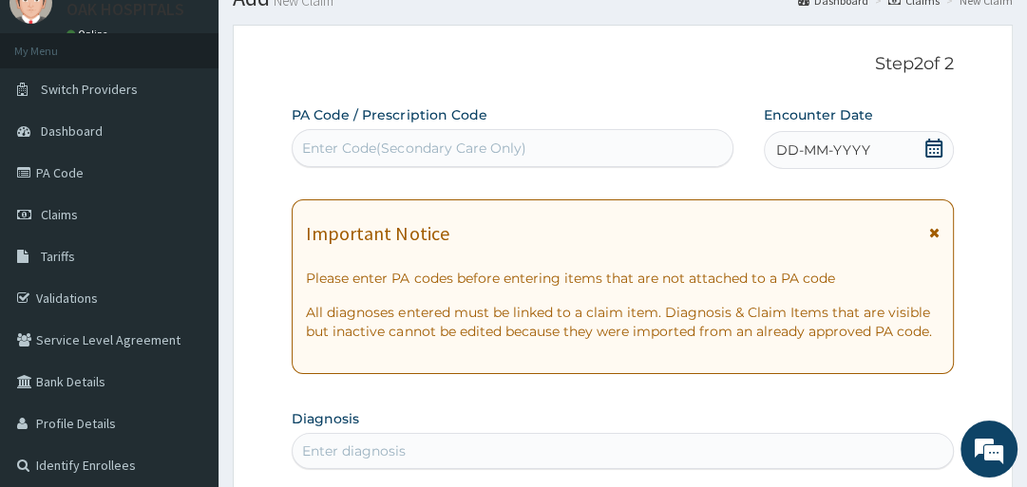
click at [839, 154] on span "DD-MM-YYYY" at bounding box center [823, 150] width 94 height 19
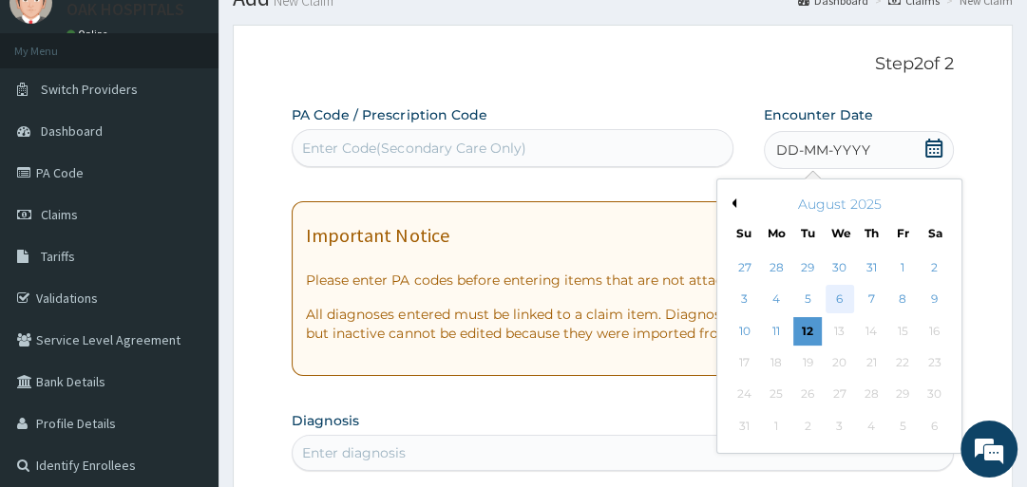
click at [839, 300] on div "6" at bounding box center [840, 300] width 29 height 29
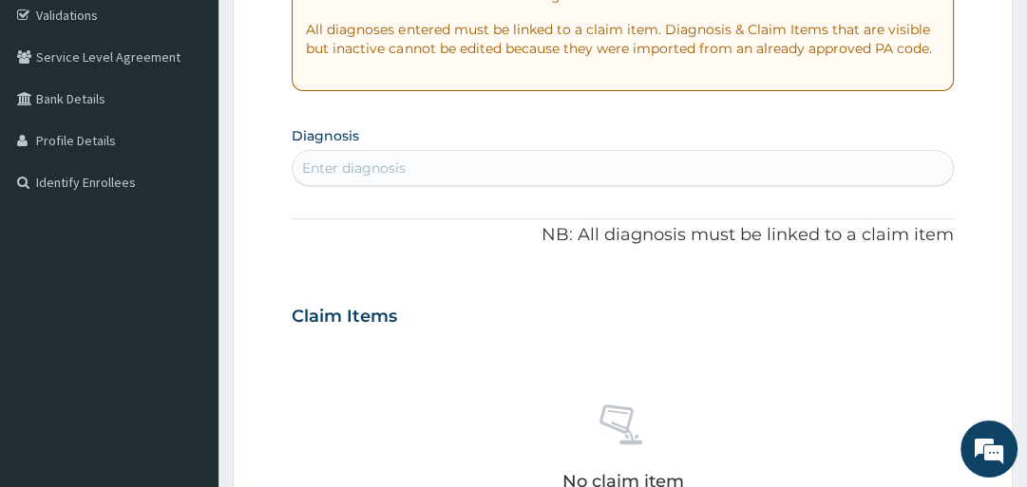
scroll to position [380, 0]
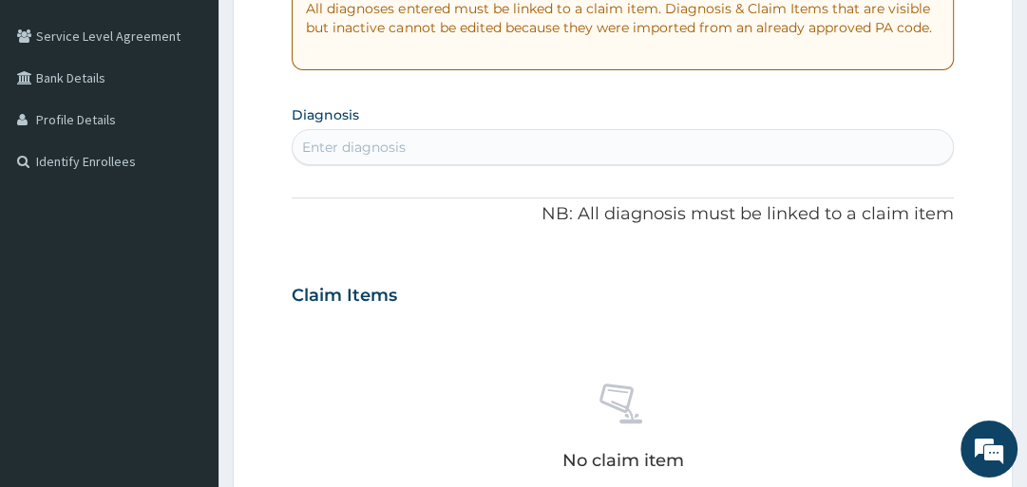
click at [556, 142] on div "Enter diagnosis" at bounding box center [622, 147] width 659 height 30
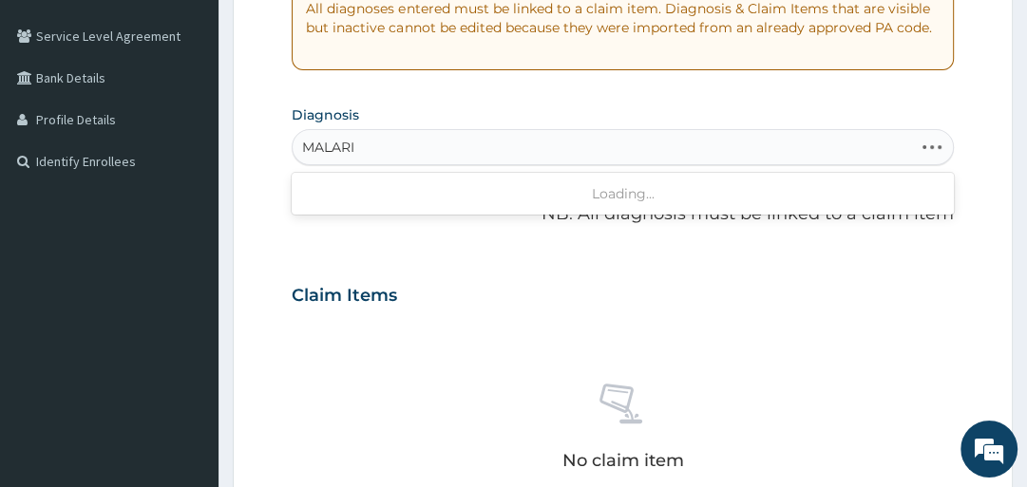
type input "MALARIA"
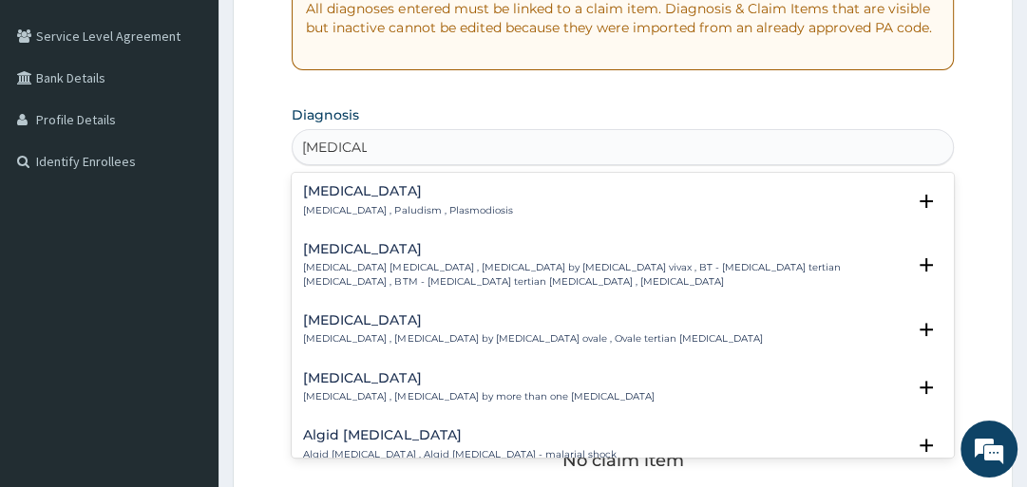
click at [339, 205] on p "Malaria , Paludism , Plasmodiosis" at bounding box center [407, 210] width 209 height 13
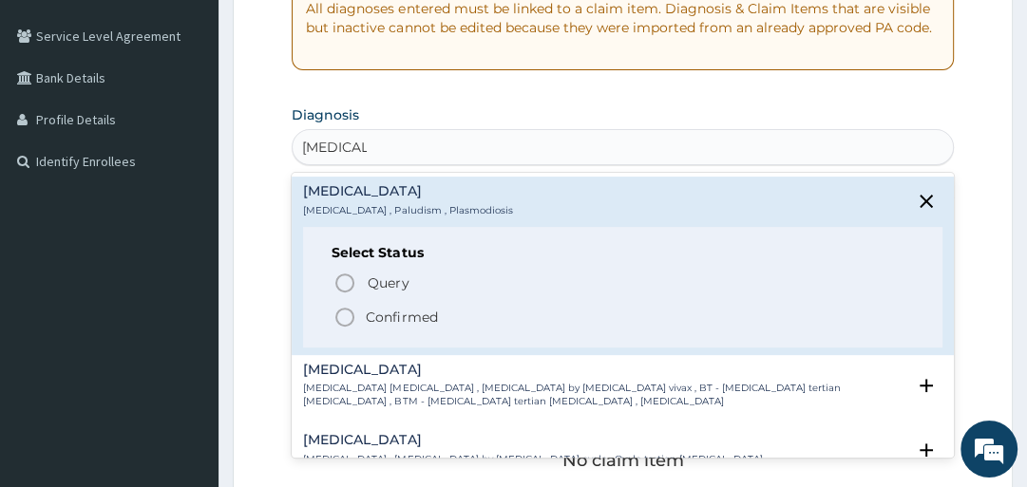
click at [377, 315] on p "Confirmed" at bounding box center [401, 317] width 71 height 19
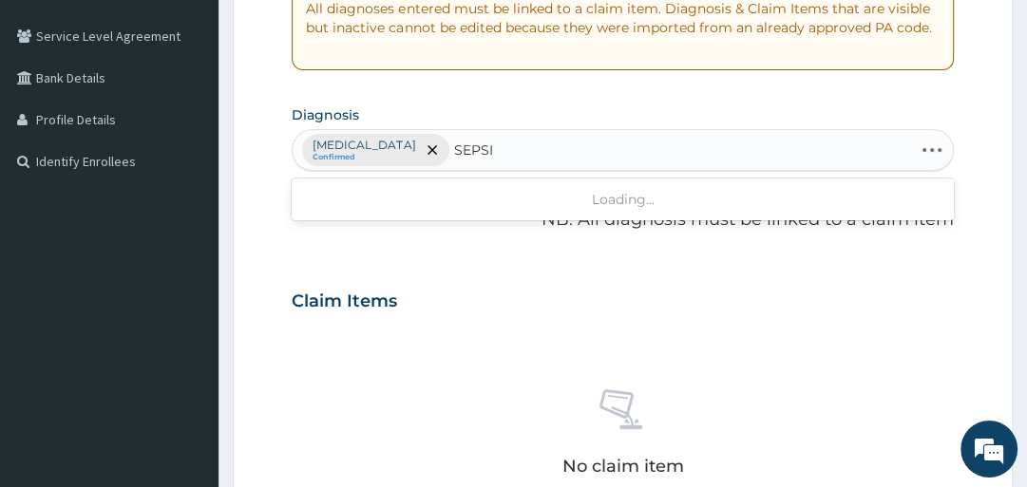
type input "SEPSIS"
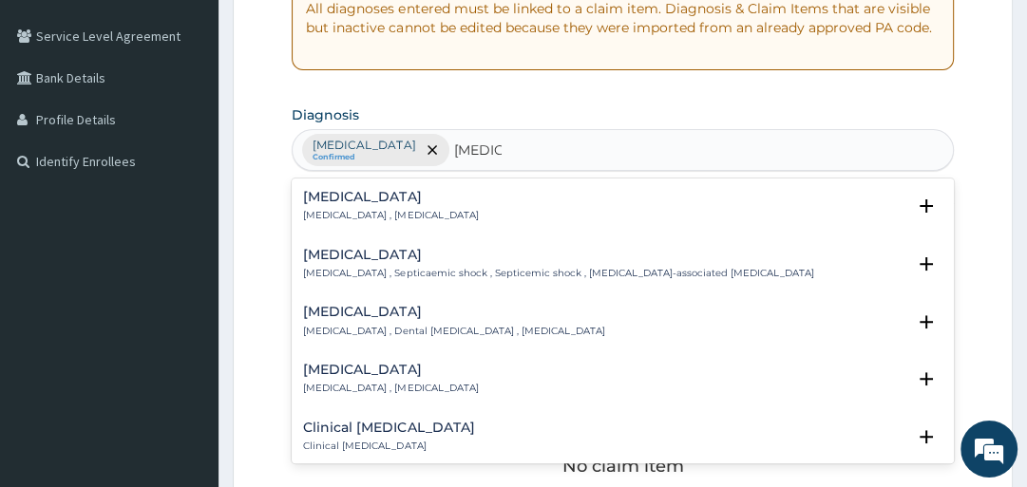
click at [319, 205] on div "Sepsis Systemic infection , Sepsis" at bounding box center [390, 206] width 175 height 33
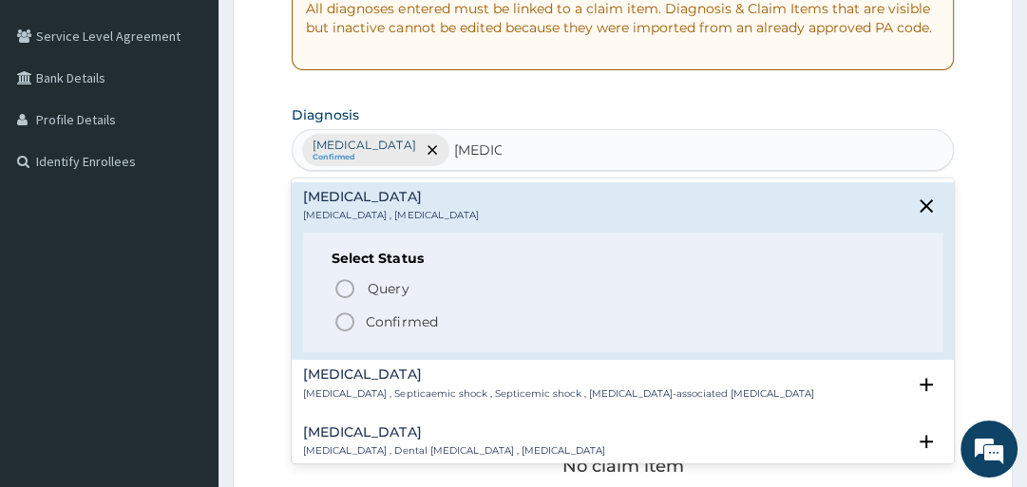
click at [390, 317] on p "Confirmed" at bounding box center [401, 322] width 71 height 19
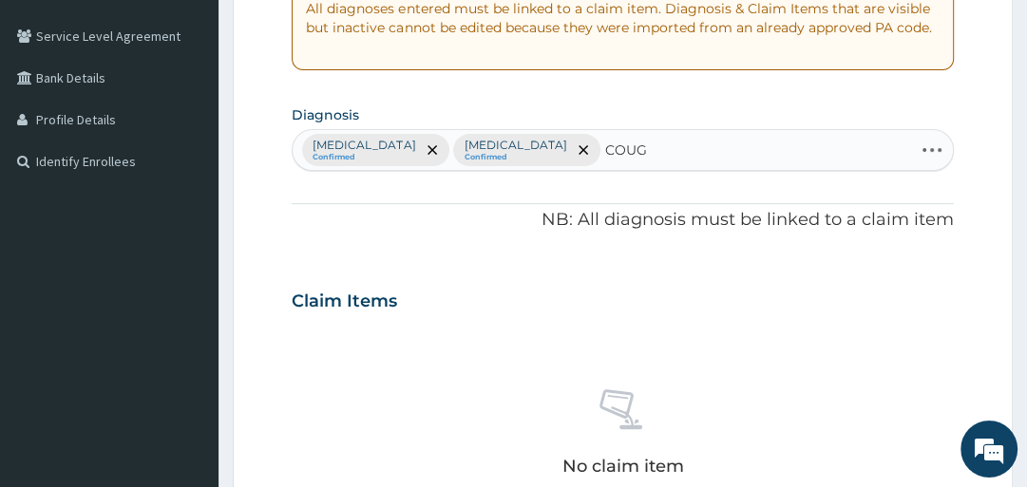
type input "COUGH"
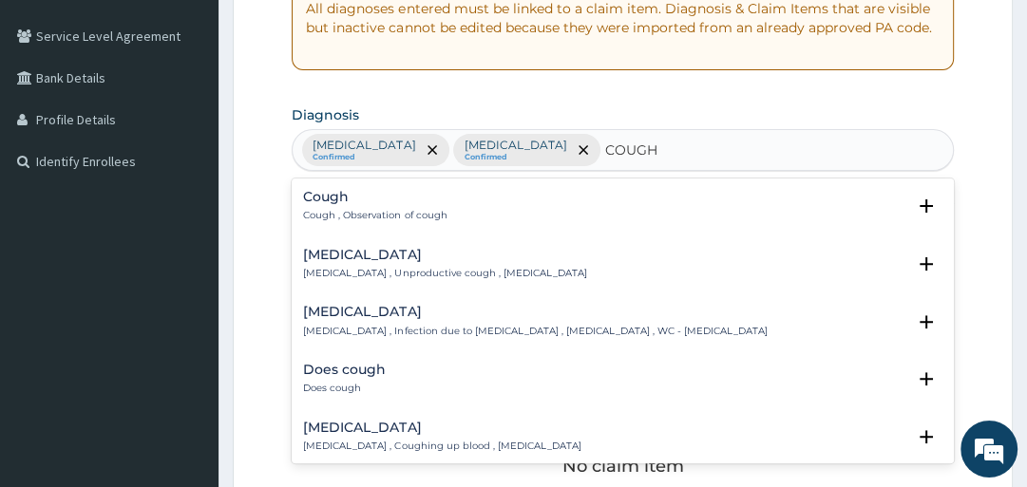
click at [349, 207] on div "Cough Cough , Observation of cough" at bounding box center [374, 206] width 143 height 33
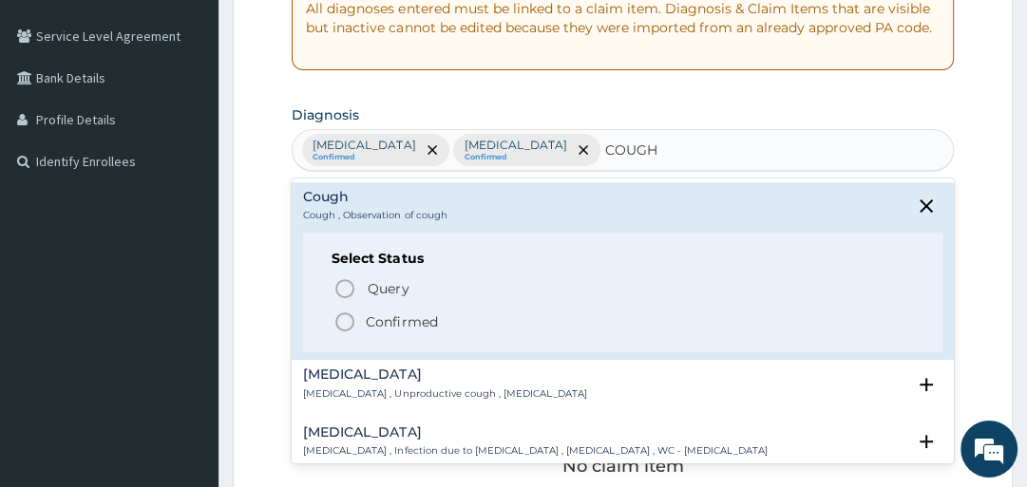
click at [408, 323] on p "Confirmed" at bounding box center [401, 322] width 71 height 19
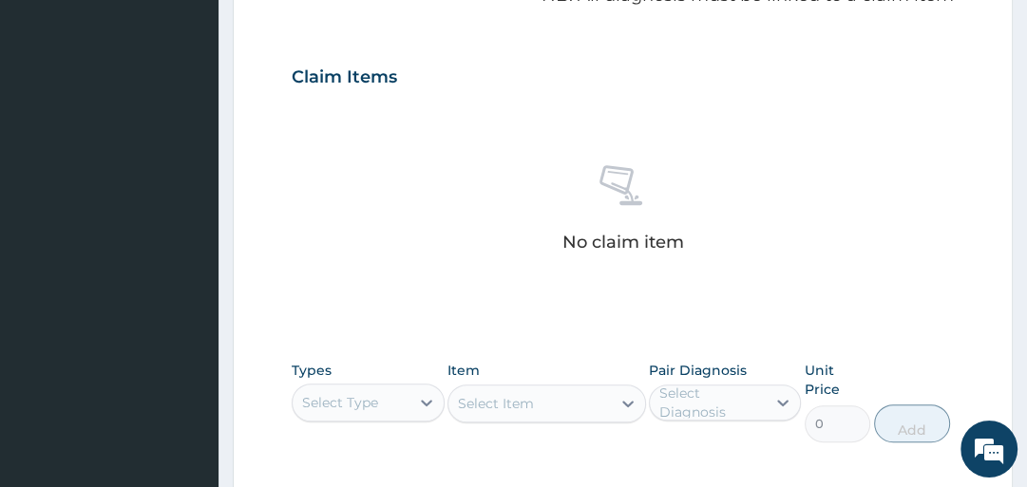
scroll to position [836, 0]
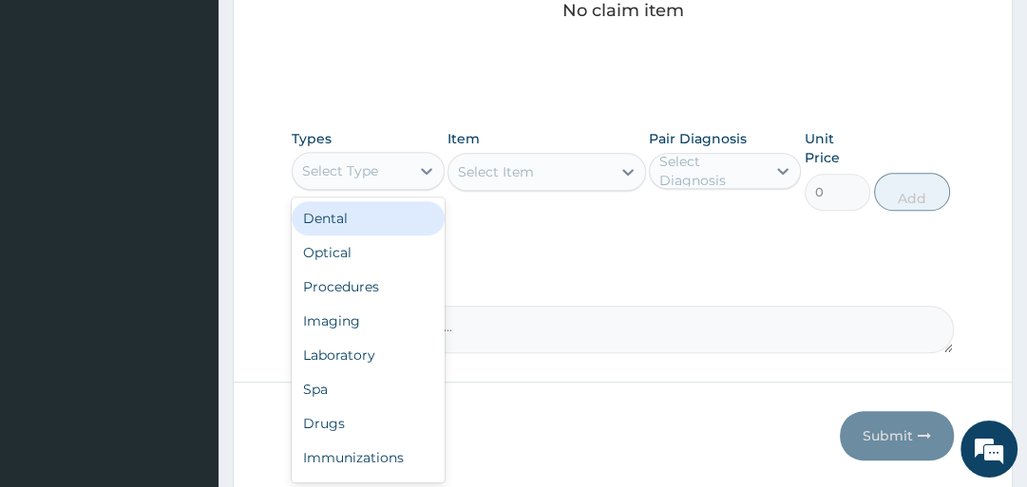
click at [372, 181] on div "Select Type" at bounding box center [351, 171] width 116 height 30
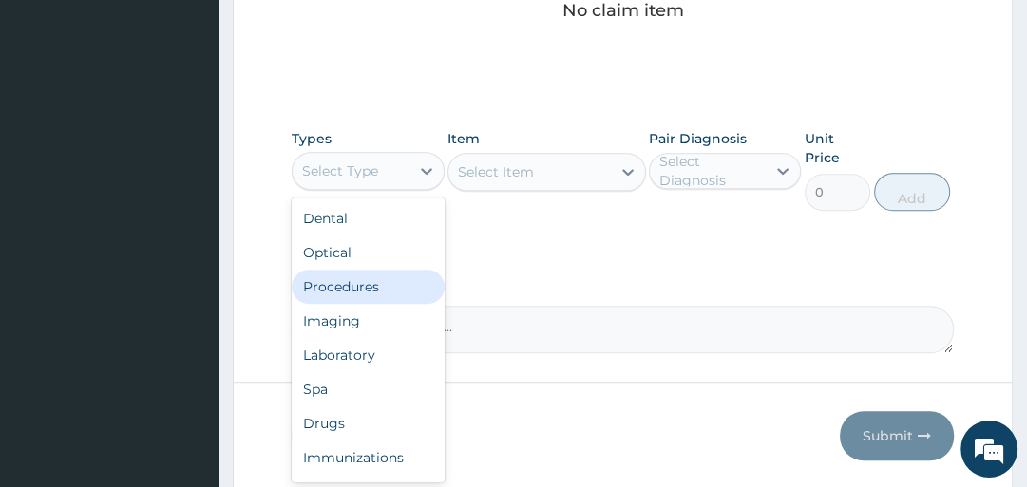
click at [388, 279] on div "Procedures" at bounding box center [368, 287] width 152 height 34
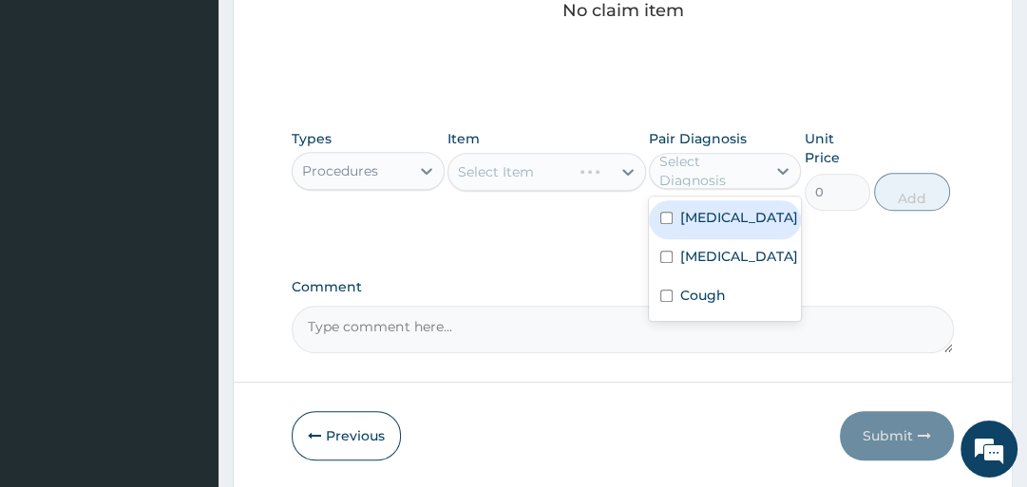
click at [693, 162] on div "Select Diagnosis" at bounding box center [711, 171] width 105 height 38
click at [693, 220] on label "Malaria" at bounding box center [739, 217] width 118 height 19
checkbox input "true"
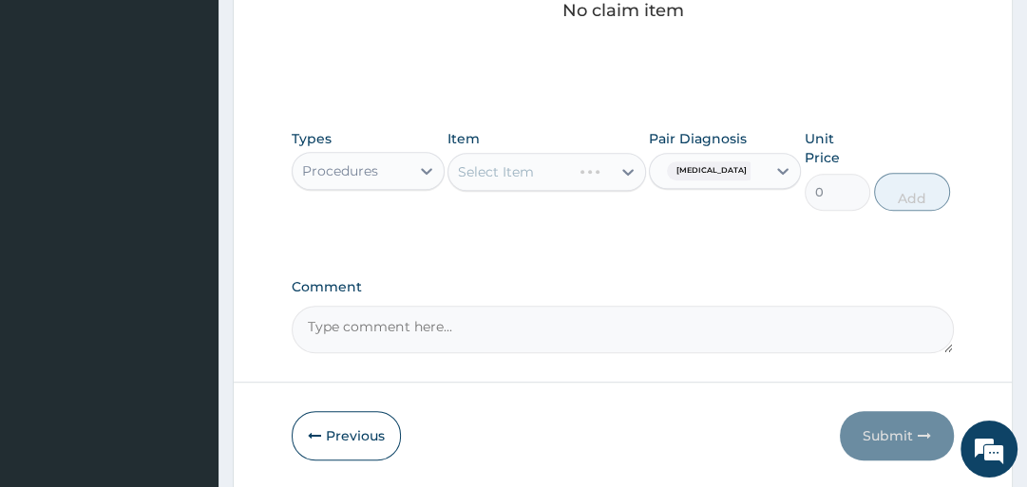
click at [525, 175] on div "Select Item" at bounding box center [547, 172] width 199 height 38
click at [498, 179] on div "Select Item" at bounding box center [496, 171] width 76 height 19
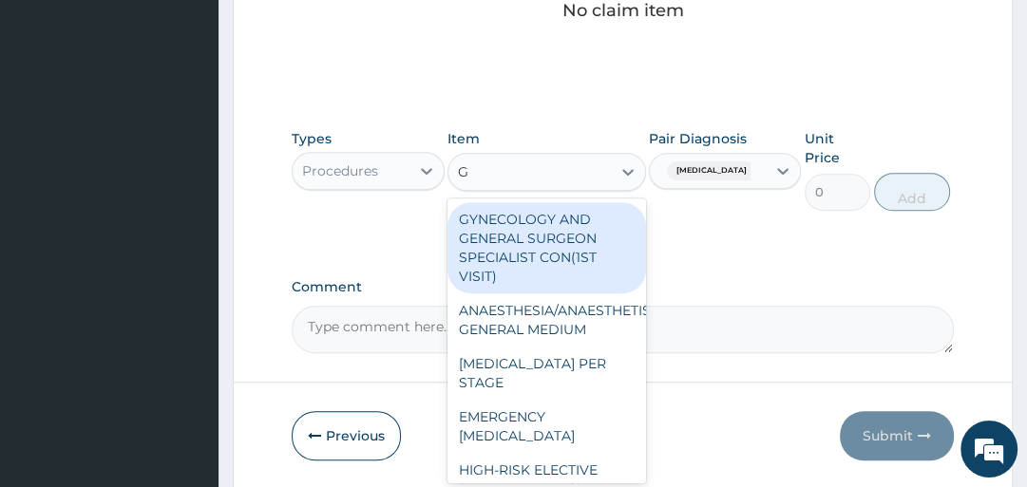
type input "GP"
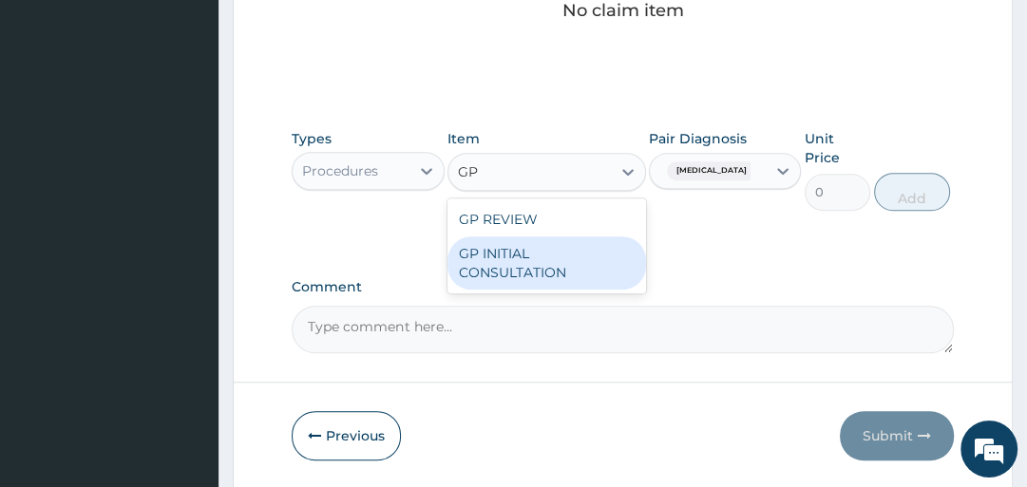
click at [576, 268] on div "GP INITIAL CONSULTATION" at bounding box center [547, 263] width 199 height 53
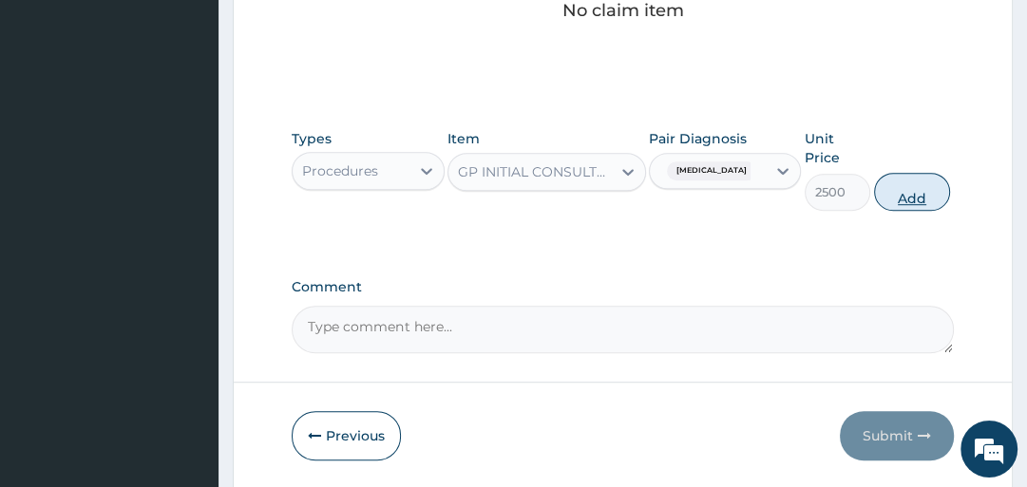
click at [904, 201] on button "Add" at bounding box center [912, 192] width 76 height 38
type input "0"
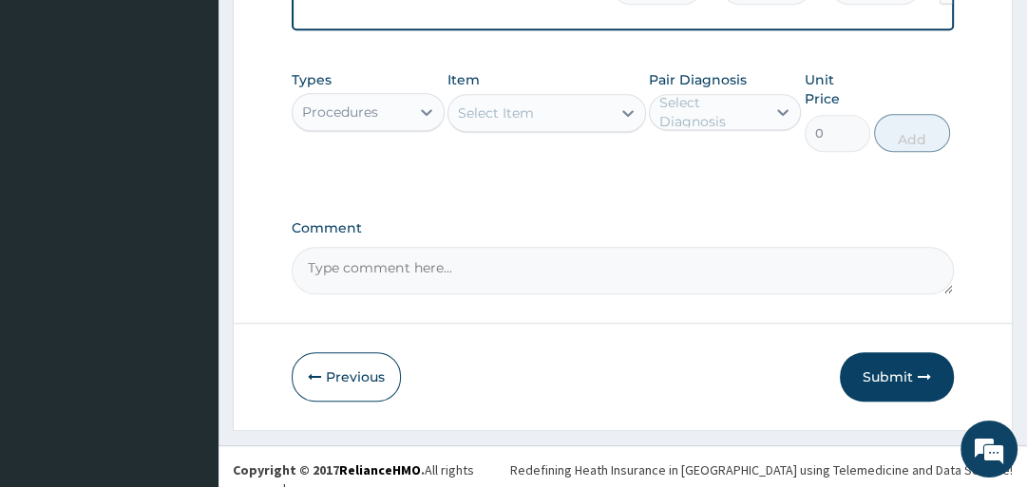
scroll to position [820, 0]
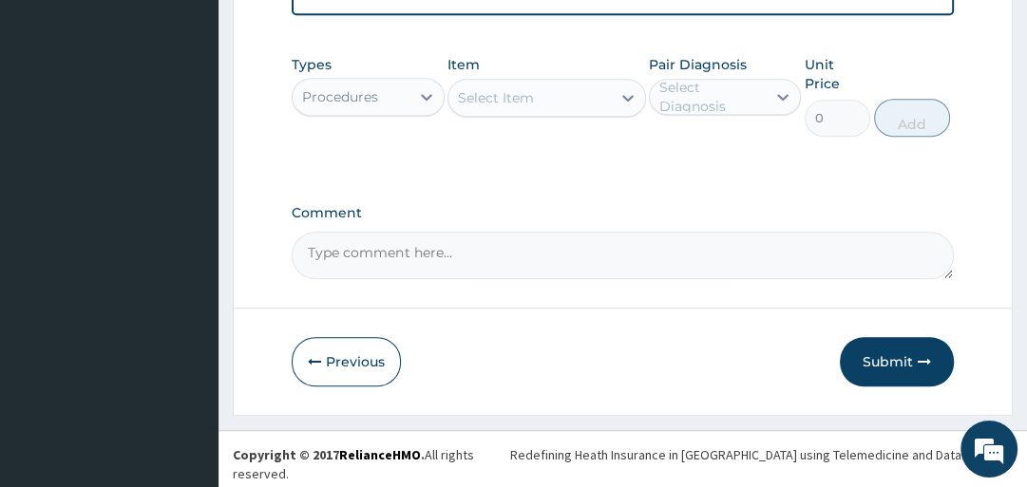
click at [394, 111] on div "Procedures" at bounding box center [351, 97] width 116 height 30
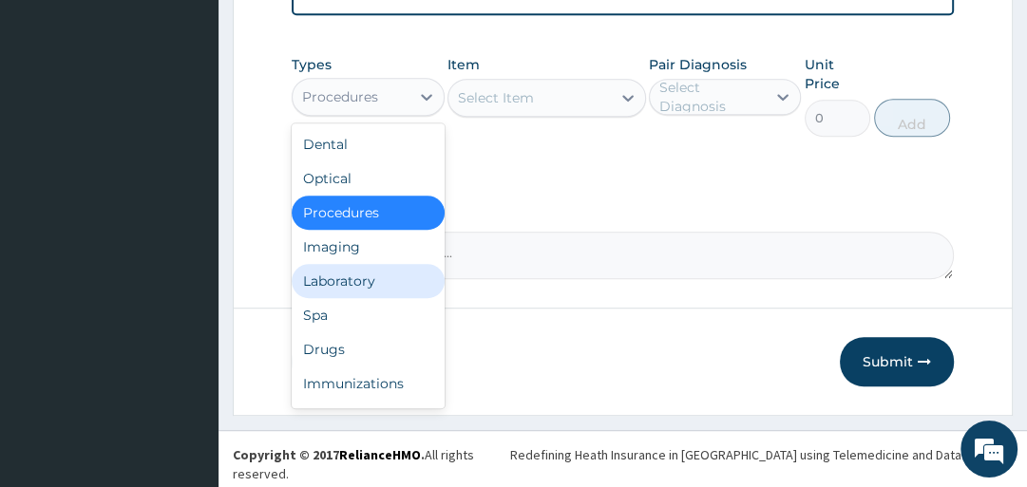
click at [391, 289] on div "Laboratory" at bounding box center [368, 281] width 152 height 34
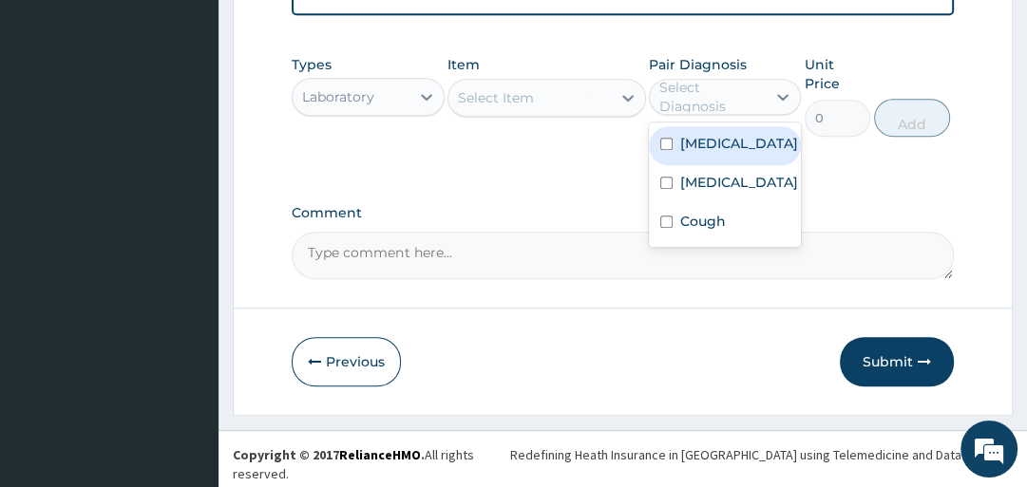
click at [749, 107] on div "Select Diagnosis" at bounding box center [711, 97] width 105 height 38
click at [745, 151] on div "Malaria" at bounding box center [725, 145] width 152 height 39
checkbox input "true"
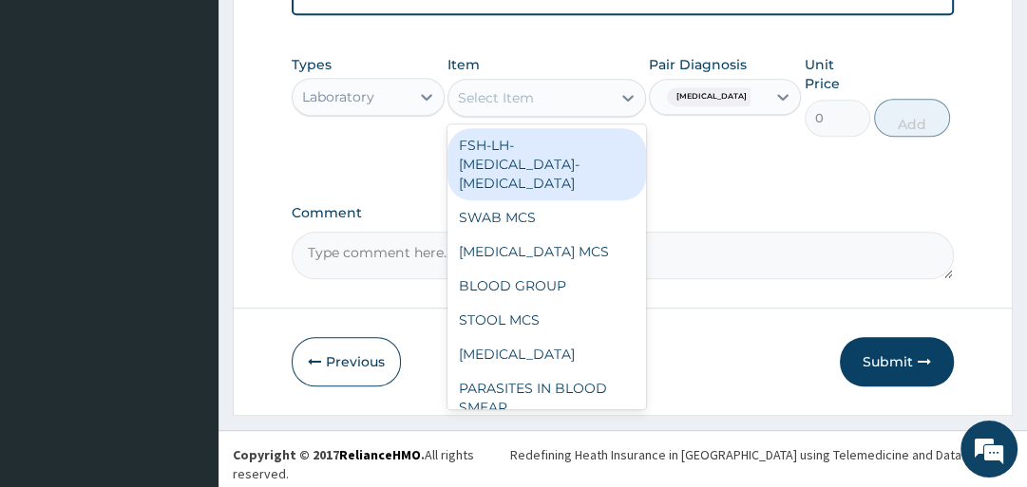
click at [560, 106] on div "Select Item" at bounding box center [529, 98] width 162 height 30
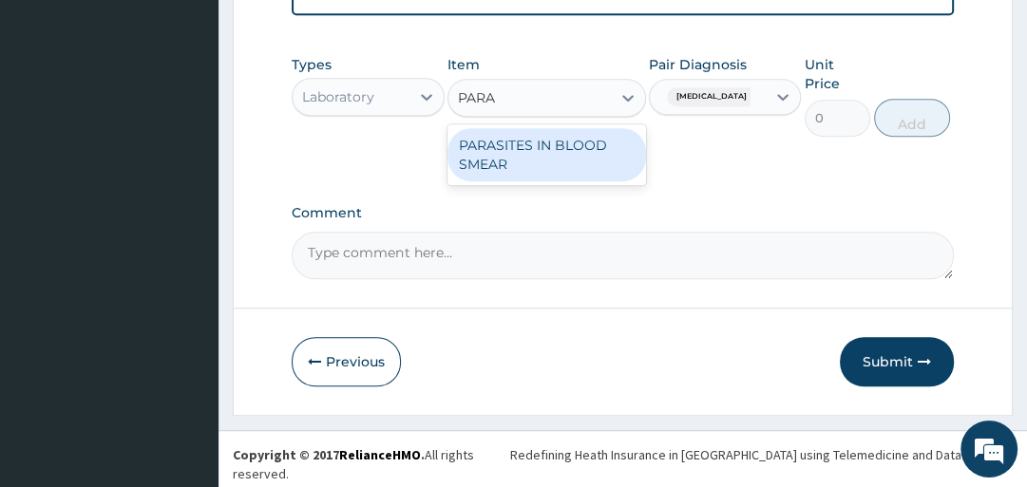
type input "PARAS"
click at [545, 154] on div "PARASITES IN BLOOD SMEAR" at bounding box center [547, 154] width 199 height 53
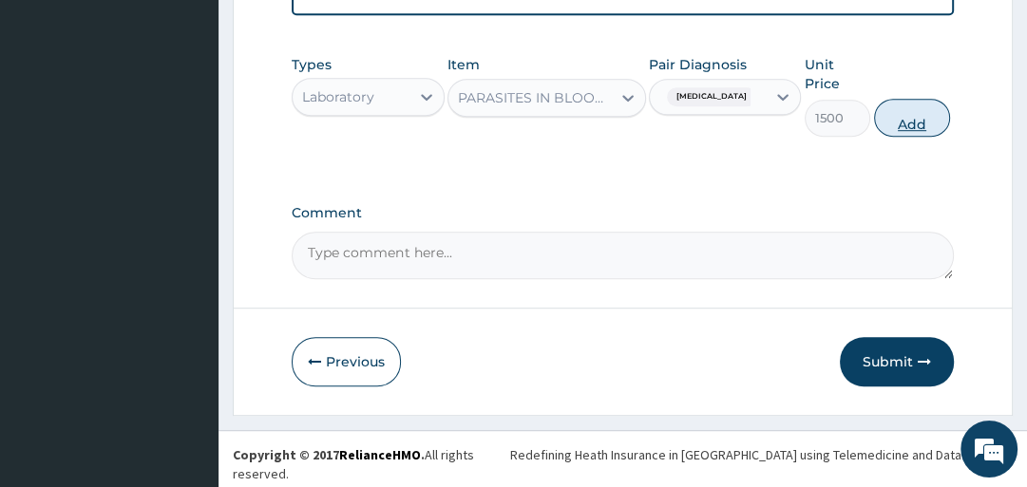
click at [912, 131] on button "Add" at bounding box center [912, 118] width 76 height 38
type input "0"
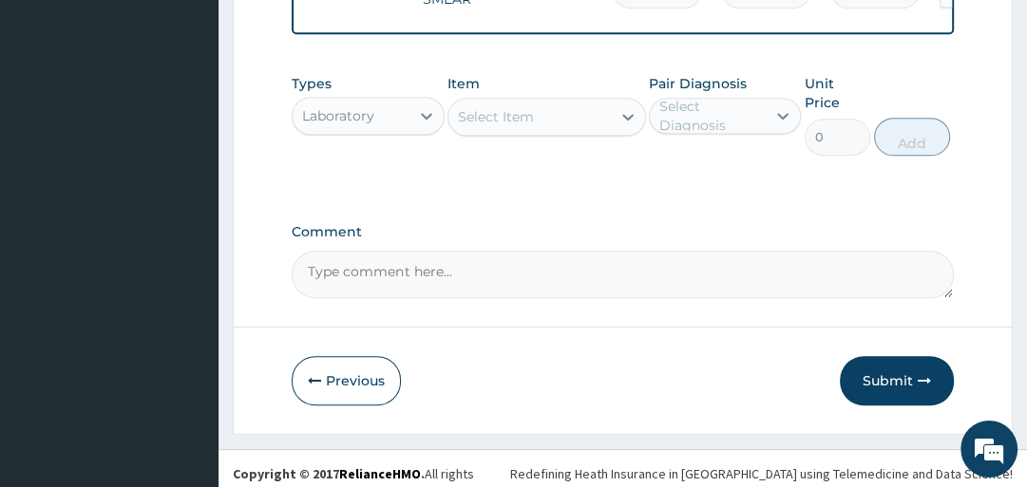
scroll to position [886, 0]
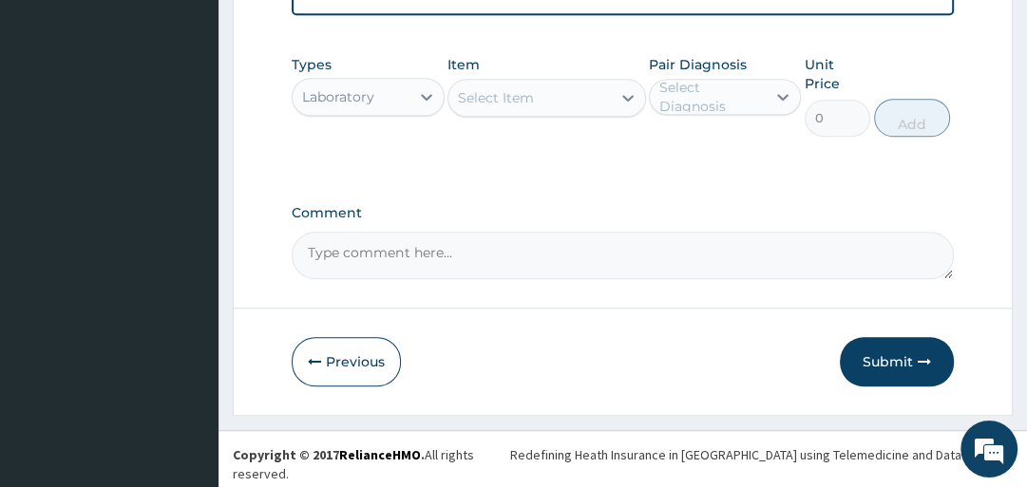
click at [558, 113] on div "Select Item" at bounding box center [529, 98] width 162 height 30
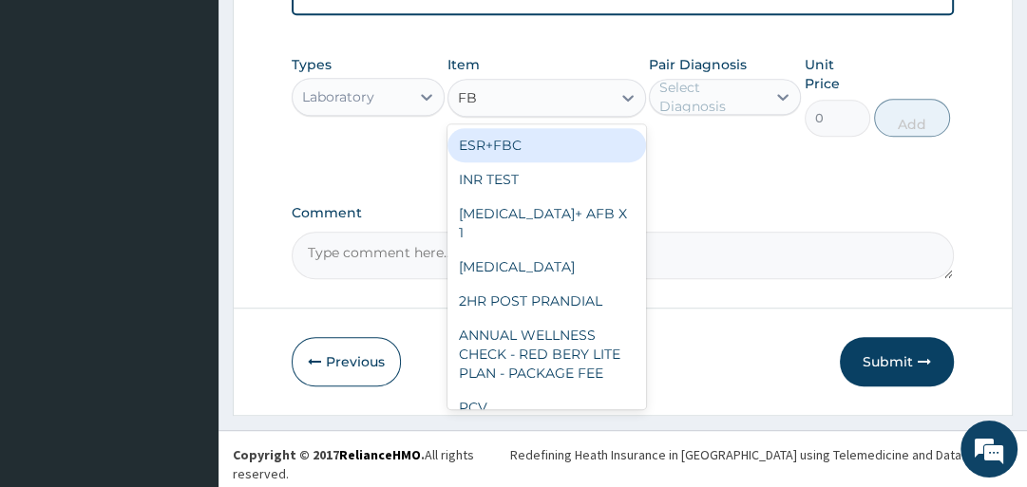
type input "FBC"
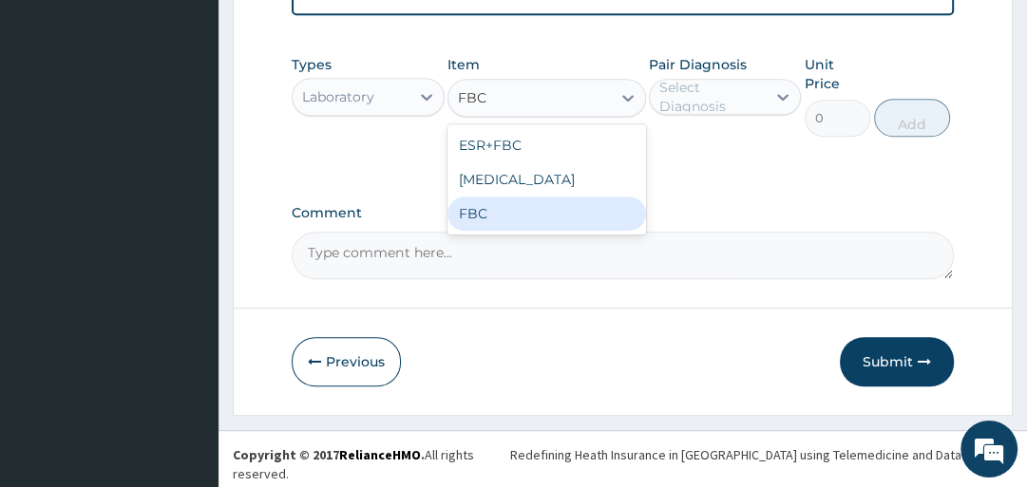
click at [490, 231] on div "FBC" at bounding box center [547, 214] width 199 height 34
type input "2500"
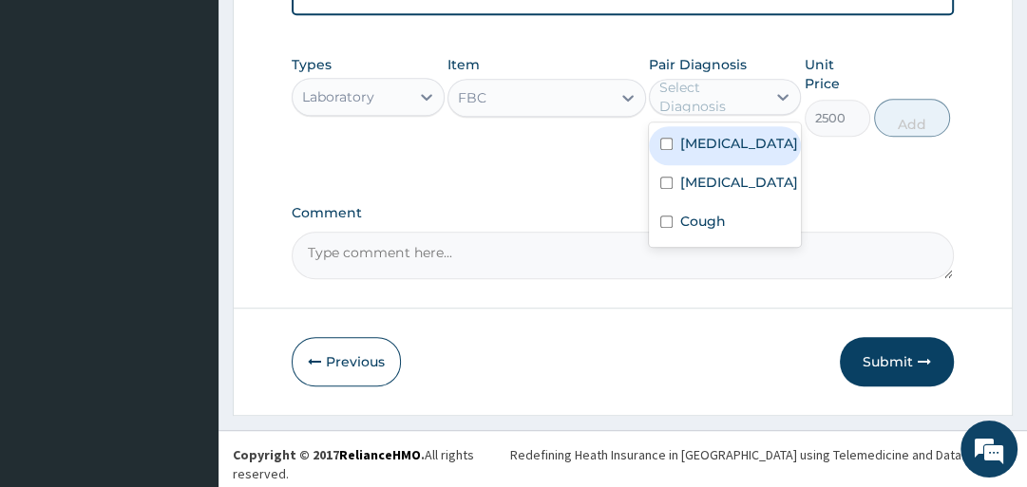
click at [696, 108] on div "Select Diagnosis" at bounding box center [711, 97] width 105 height 38
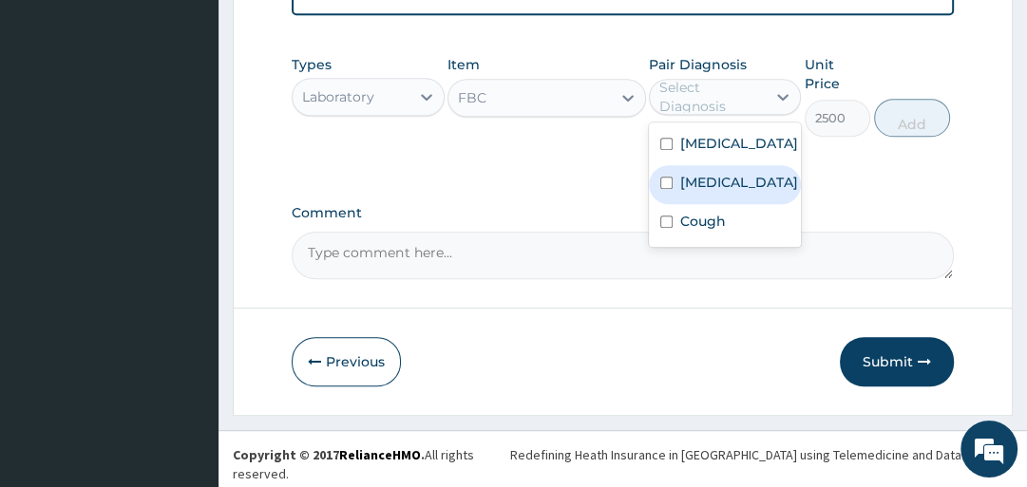
click at [711, 187] on label "Sepsis" at bounding box center [739, 182] width 118 height 19
checkbox input "true"
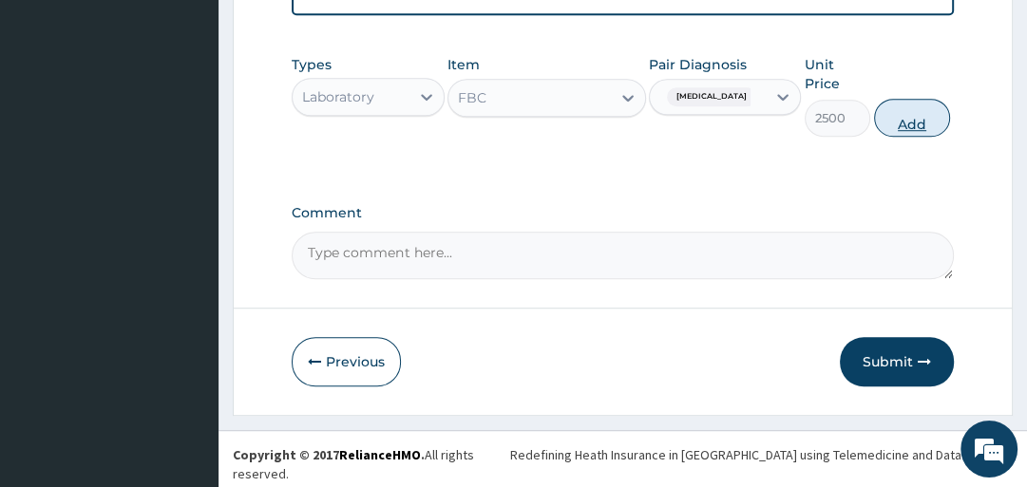
click at [906, 130] on button "Add" at bounding box center [912, 118] width 76 height 38
type input "0"
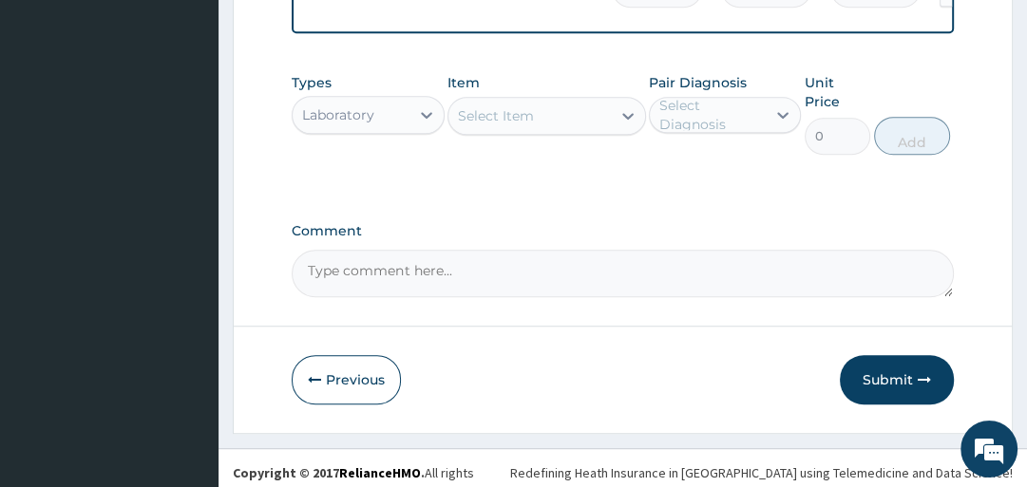
scroll to position [950, 0]
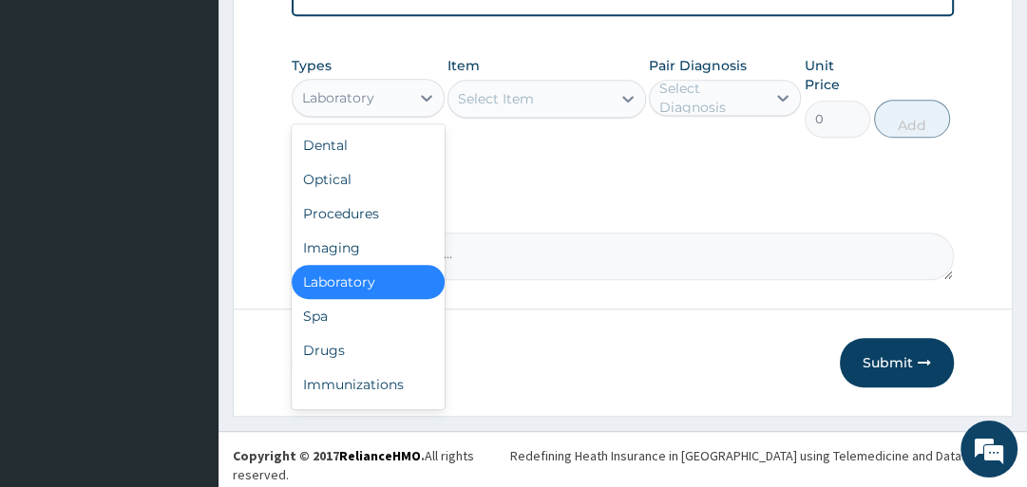
click at [368, 106] on div "Laboratory" at bounding box center [338, 97] width 72 height 19
click at [361, 357] on div "Drugs" at bounding box center [368, 351] width 152 height 34
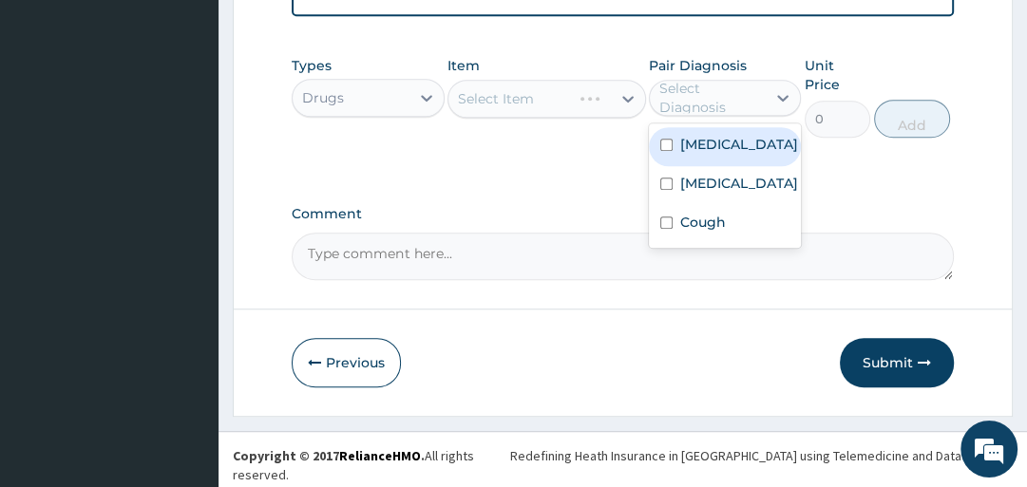
click at [707, 106] on div "Select Diagnosis" at bounding box center [711, 98] width 105 height 38
click at [708, 148] on label "Malaria" at bounding box center [739, 144] width 118 height 19
checkbox input "true"
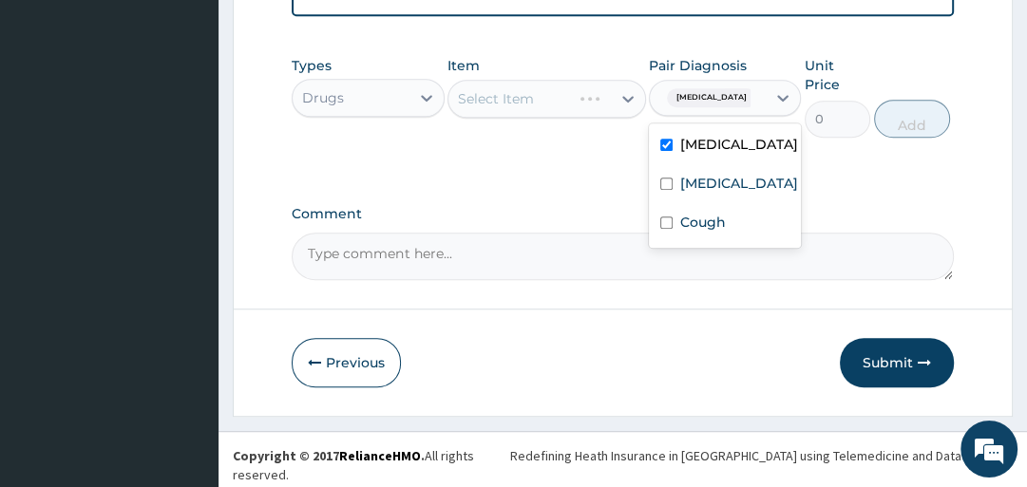
click at [563, 105] on div "Select Item" at bounding box center [547, 99] width 199 height 38
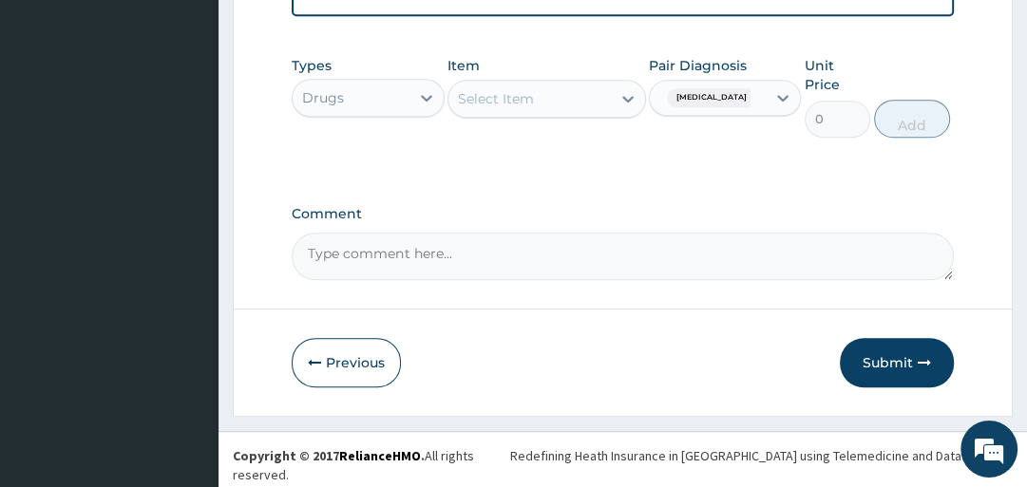
click at [563, 105] on div "Select Item" at bounding box center [529, 99] width 162 height 30
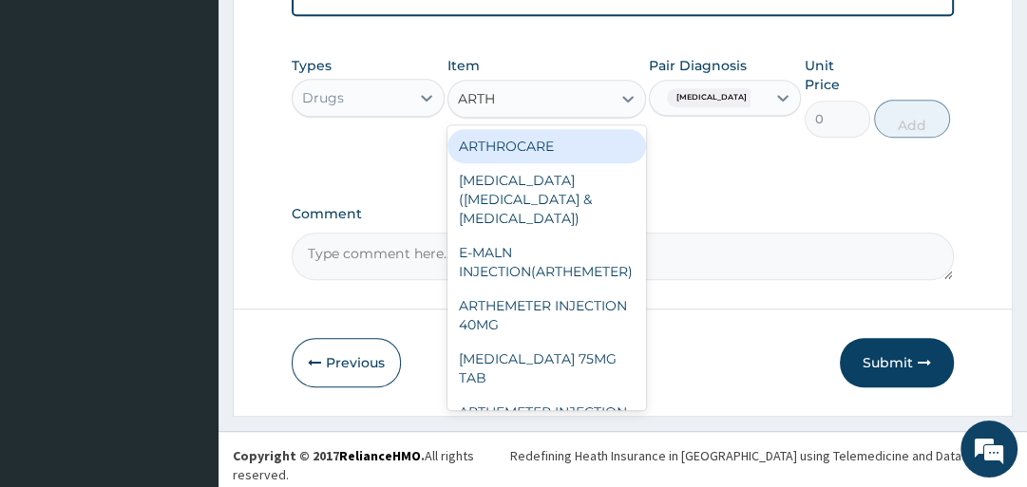
type input "ARTHE"
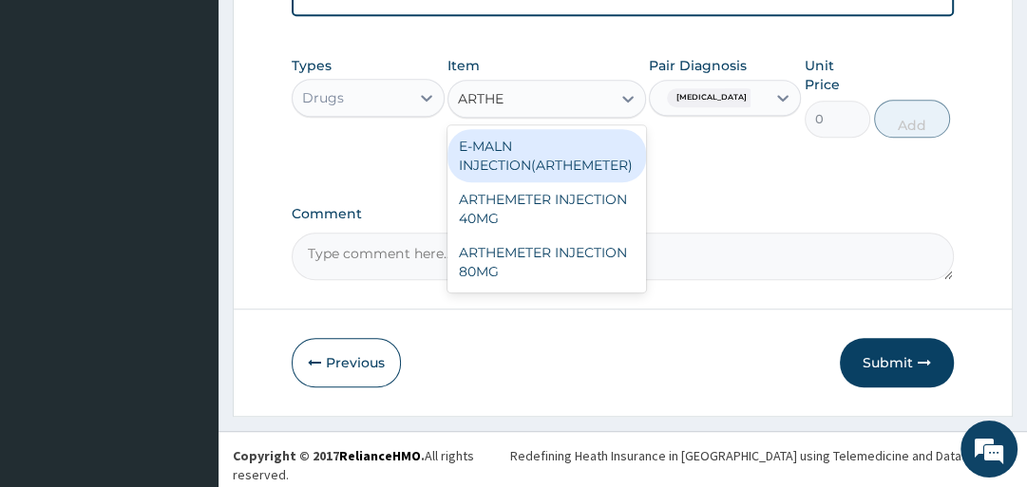
click at [524, 161] on div "E-MALN INJECTION(ARTHEMETER)" at bounding box center [547, 155] width 199 height 53
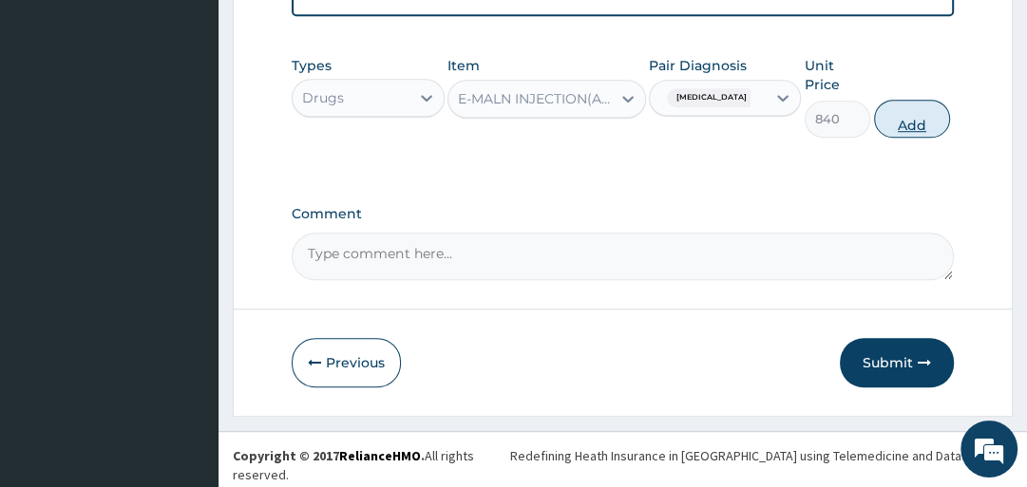
click at [912, 131] on button "Add" at bounding box center [912, 119] width 76 height 38
type input "0"
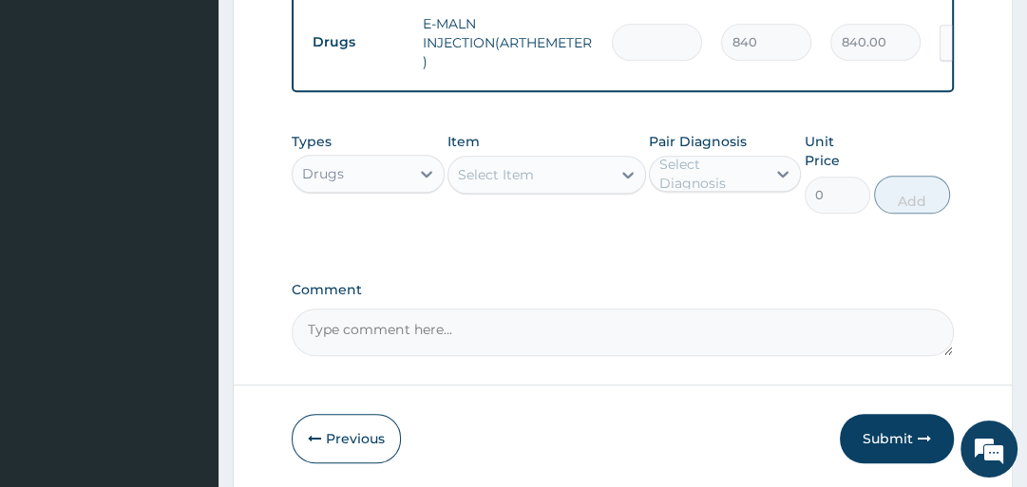
type input "0.00"
type input "6"
type input "5040.00"
type input "0.00"
type input "3"
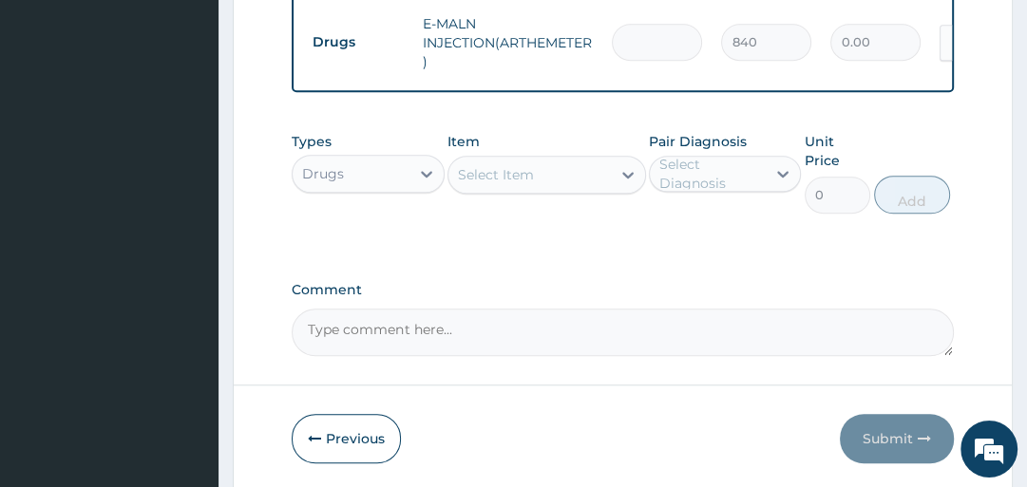
type input "2520.00"
type input "3"
click at [481, 177] on div "Select Item" at bounding box center [496, 174] width 76 height 19
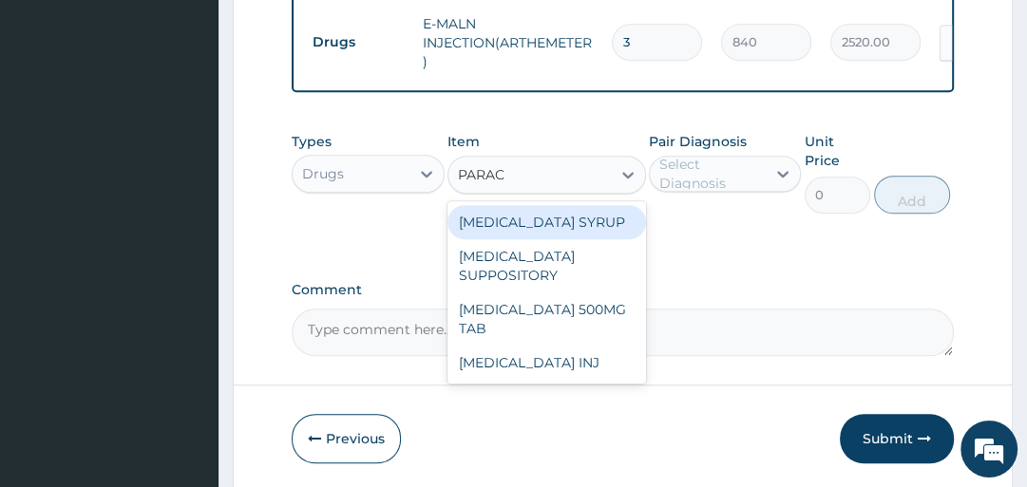
type input "PARACE"
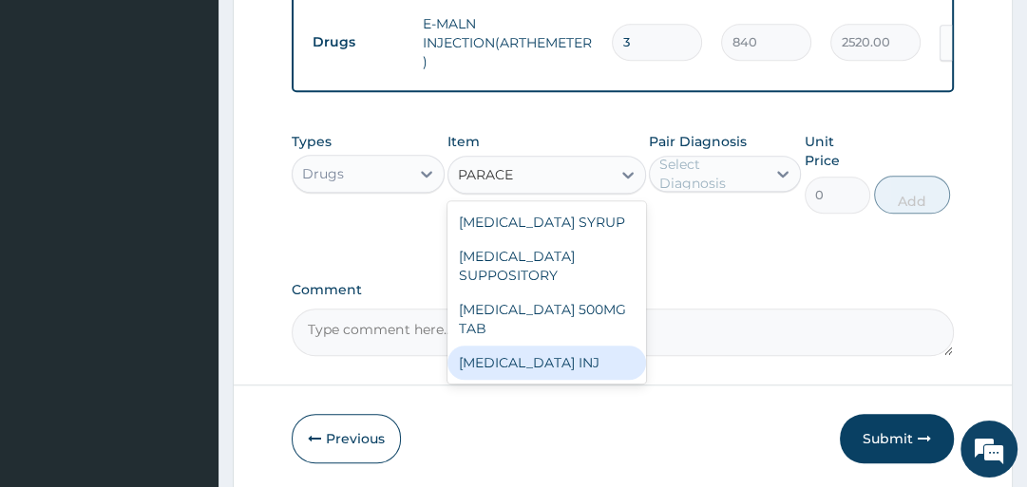
click at [536, 368] on div "PARACETAMOL INJ" at bounding box center [547, 363] width 199 height 34
type input "210"
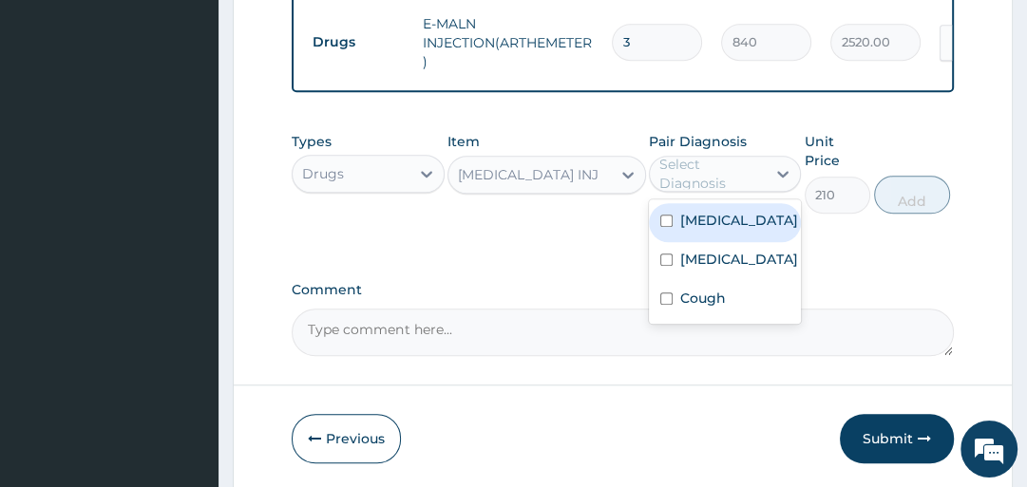
click at [677, 186] on div "Select Diagnosis" at bounding box center [711, 174] width 105 height 38
click at [680, 230] on label "Malaria" at bounding box center [739, 220] width 118 height 19
checkbox input "true"
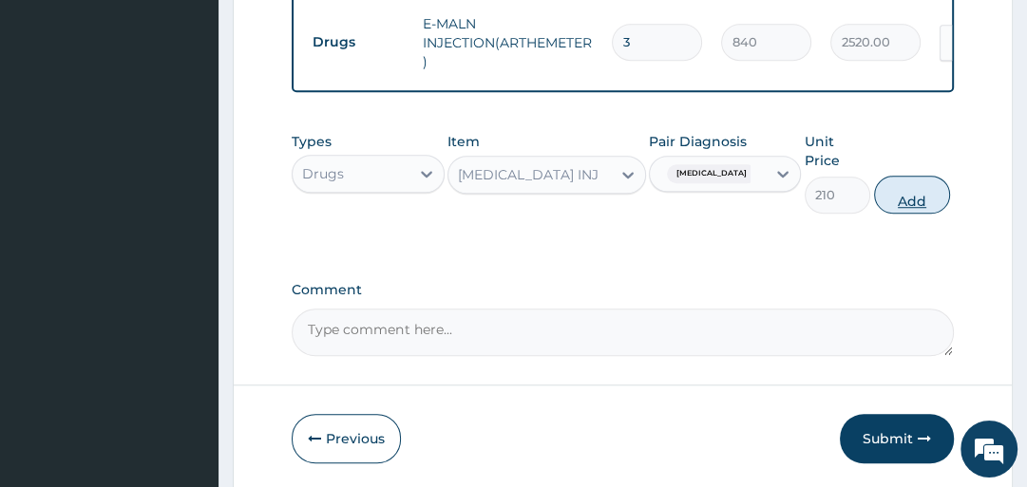
click at [897, 208] on button "Add" at bounding box center [912, 195] width 76 height 38
type input "0"
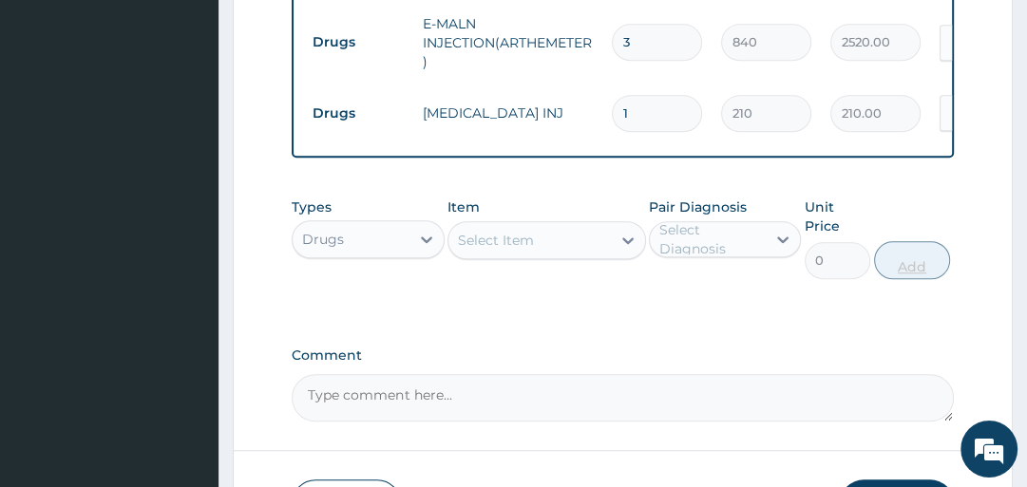
type input "0.00"
type input "4"
type input "840.00"
type input "4"
click at [505, 250] on div "Select Item" at bounding box center [496, 240] width 76 height 19
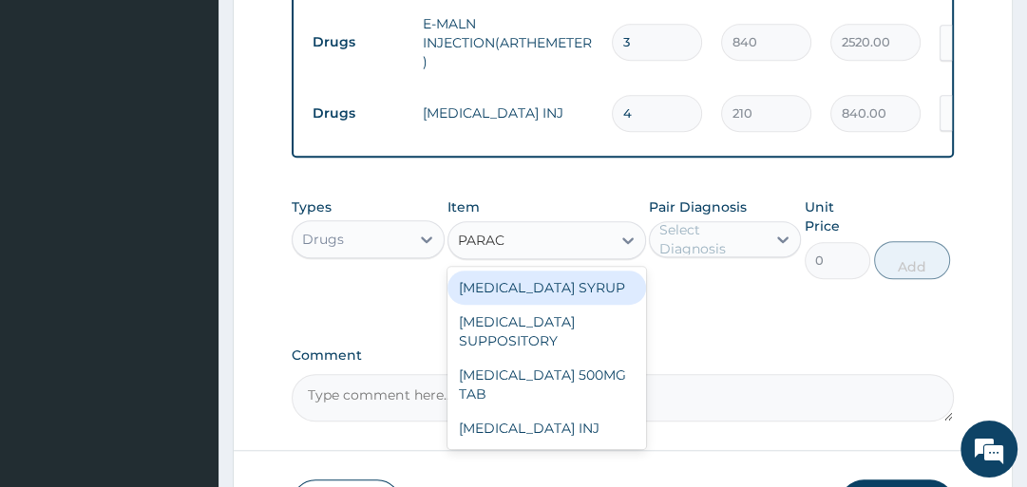
type input "PARACE"
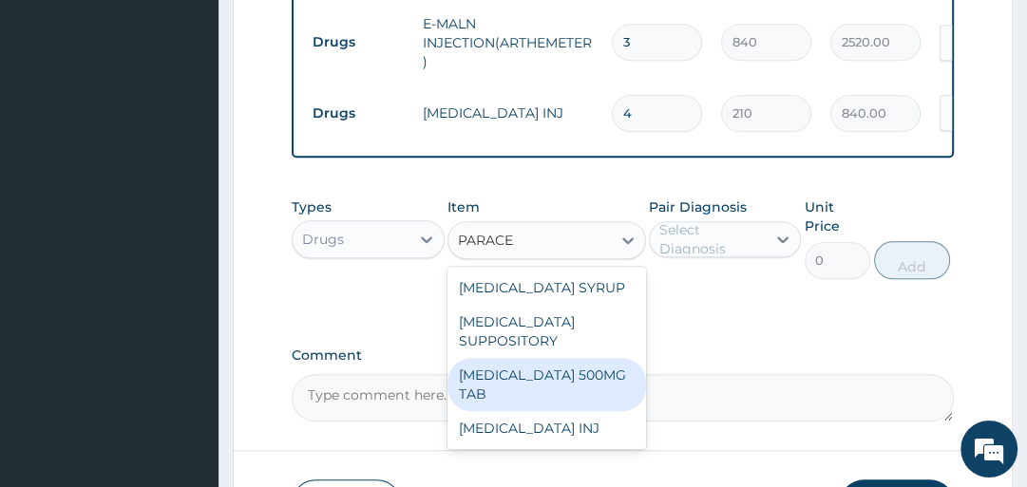
click at [491, 396] on div "PARACETAMOL 500MG TAB" at bounding box center [547, 384] width 199 height 53
type input "14"
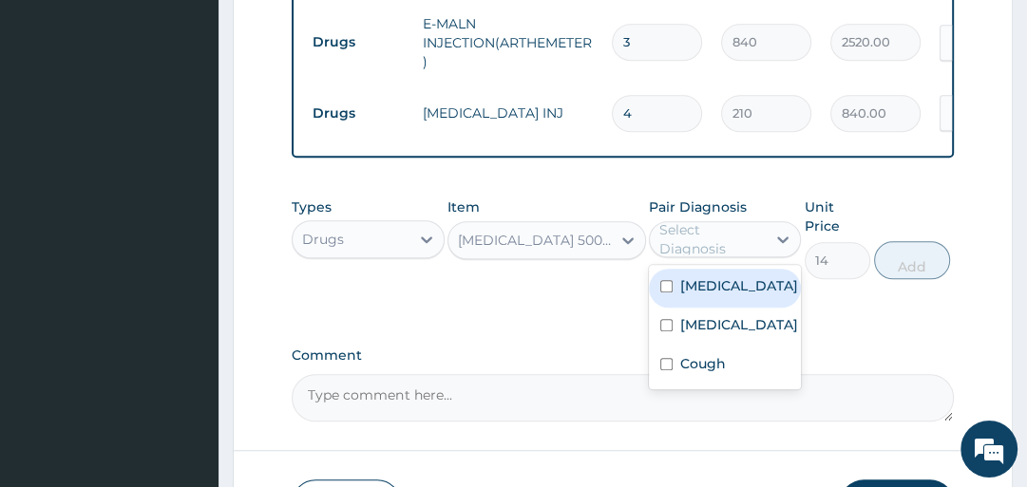
click at [677, 239] on div "Select Diagnosis" at bounding box center [711, 239] width 105 height 38
click at [703, 296] on label "Malaria" at bounding box center [739, 285] width 118 height 19
checkbox input "true"
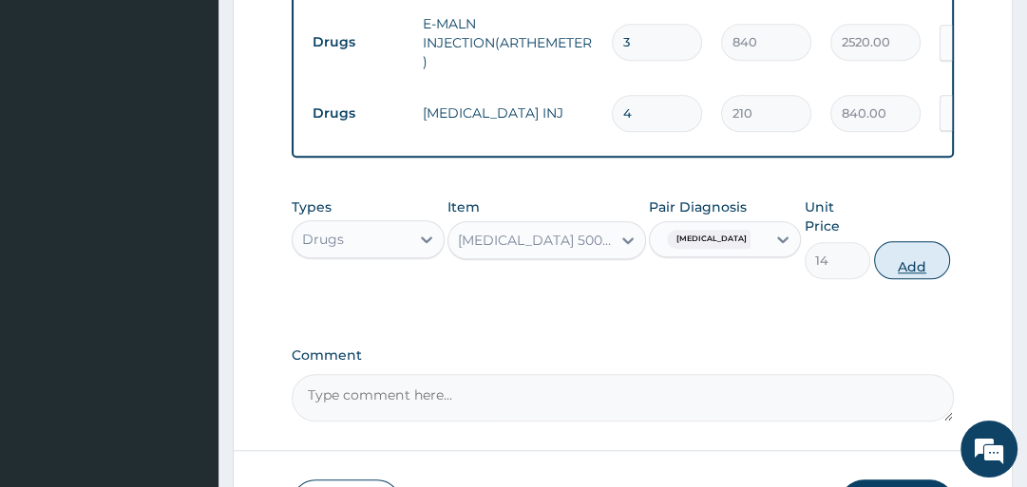
click at [913, 270] on button "Add" at bounding box center [912, 260] width 76 height 38
type input "0"
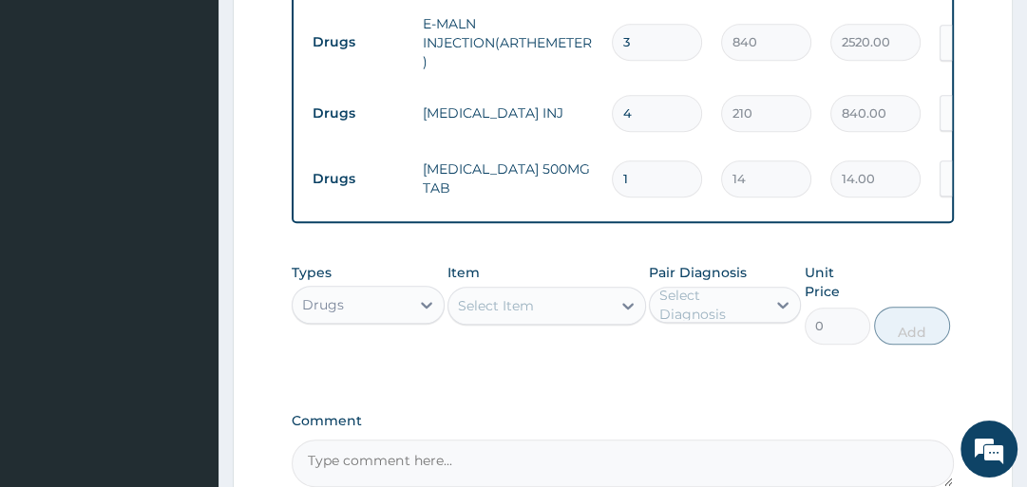
type input "18"
type input "252.00"
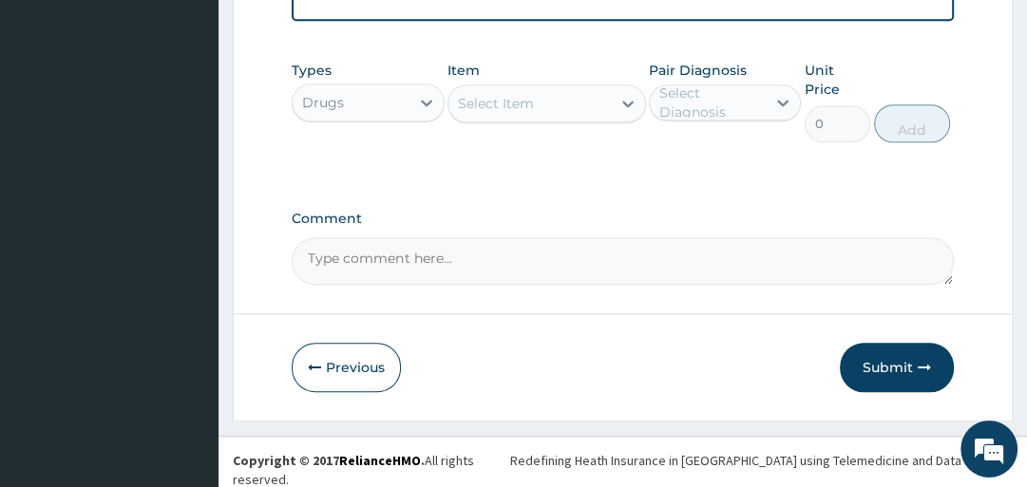
scroll to position [1157, 0]
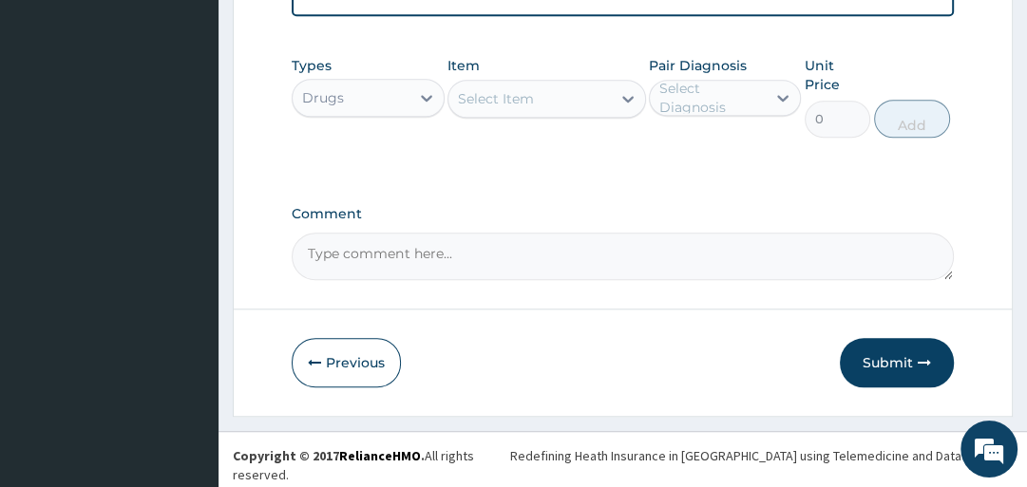
type input "18"
click at [480, 103] on div "Select Item" at bounding box center [496, 98] width 76 height 19
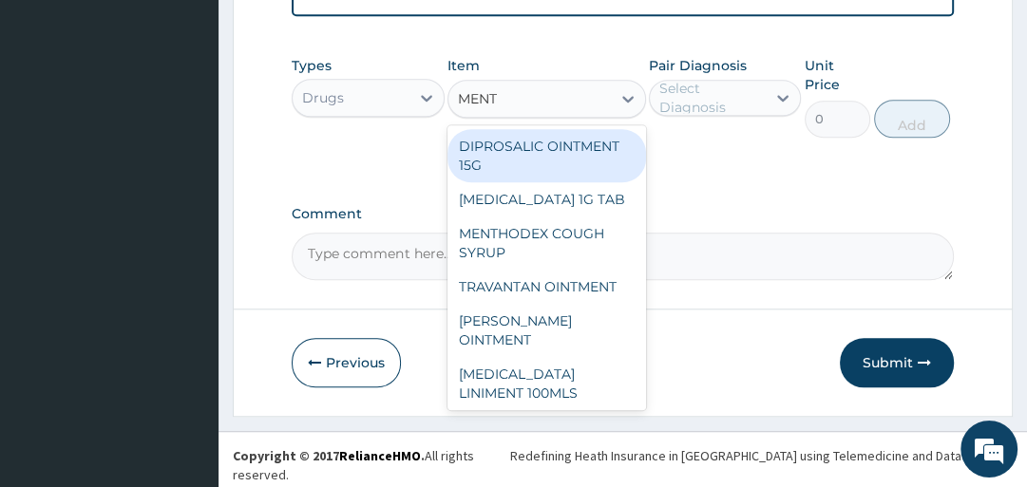
type input "MENTH"
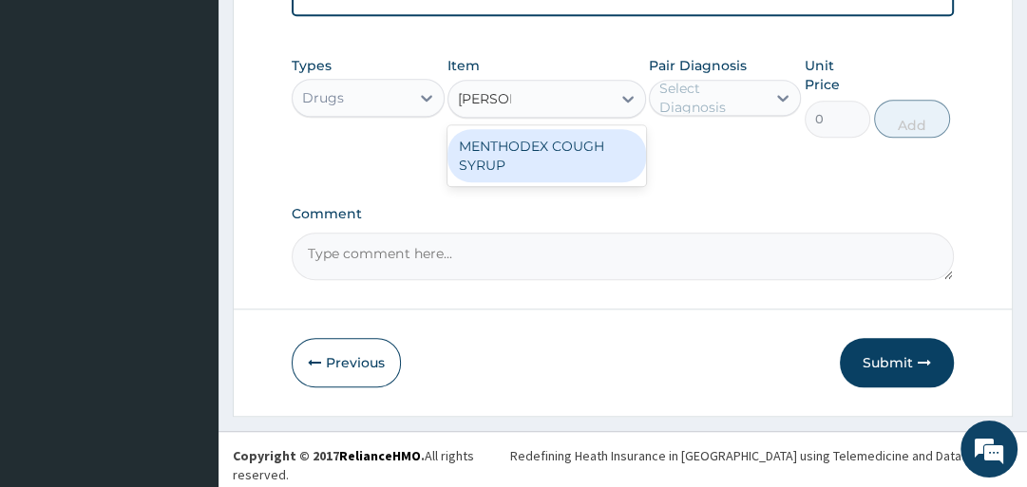
click at [499, 169] on div "MENTHODEX COUGH SYRUP" at bounding box center [547, 155] width 199 height 53
type input "1050"
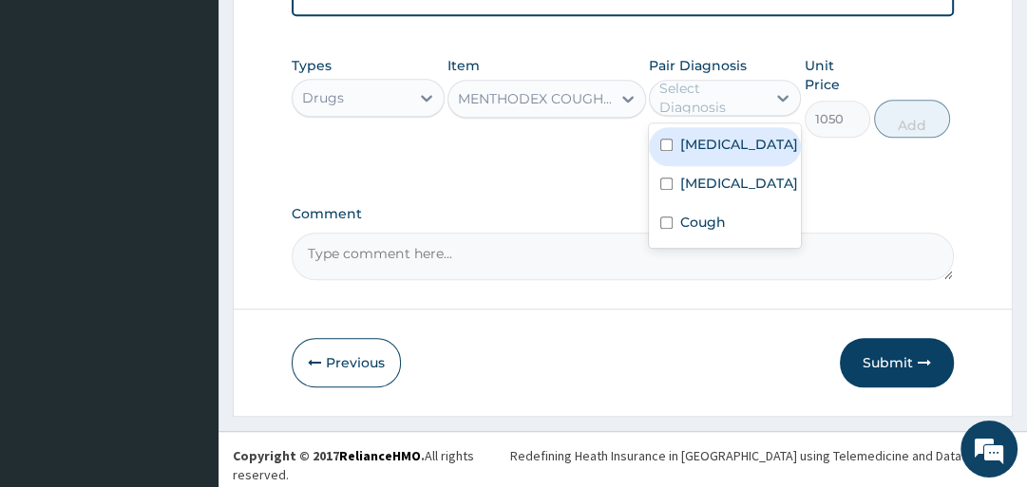
click at [684, 100] on div "Select Diagnosis" at bounding box center [711, 98] width 105 height 38
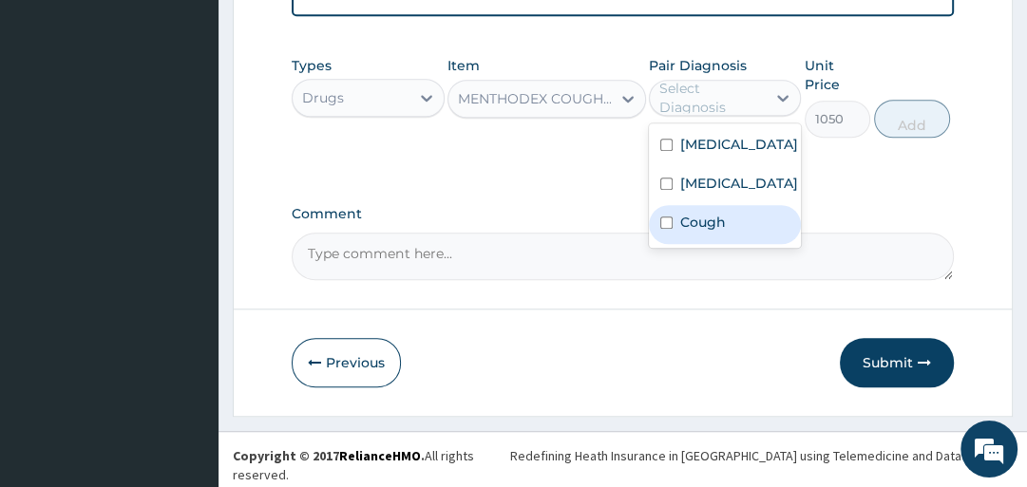
click at [710, 228] on label "Cough" at bounding box center [703, 222] width 46 height 19
checkbox input "true"
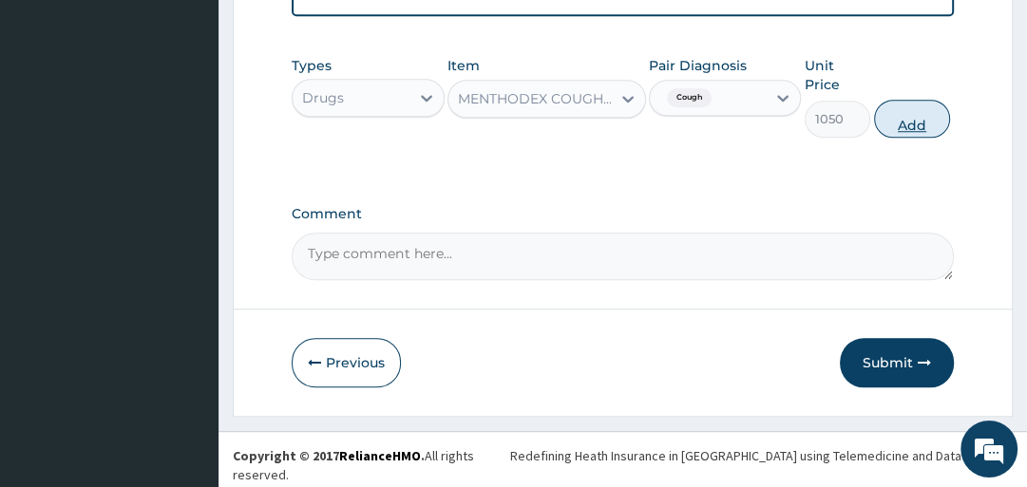
click at [901, 121] on button "Add" at bounding box center [912, 119] width 76 height 38
type input "0"
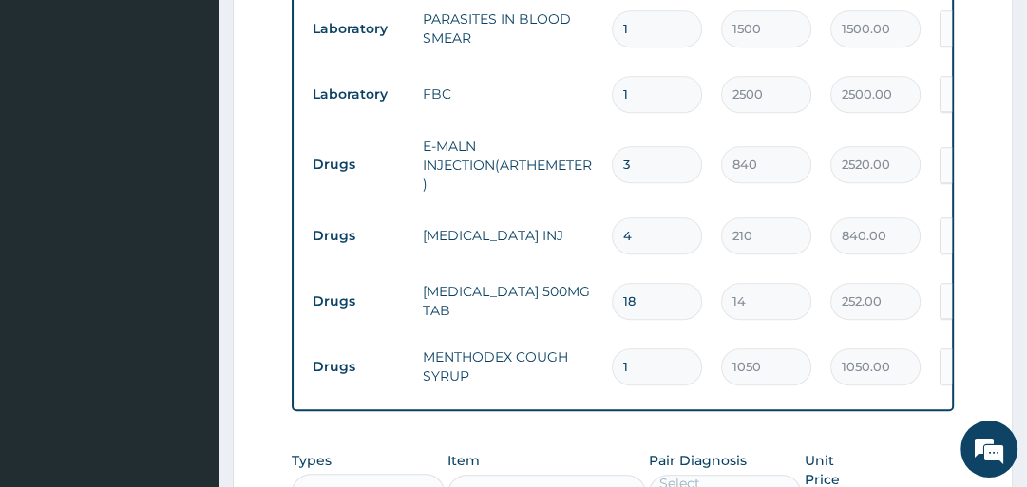
scroll to position [995, 0]
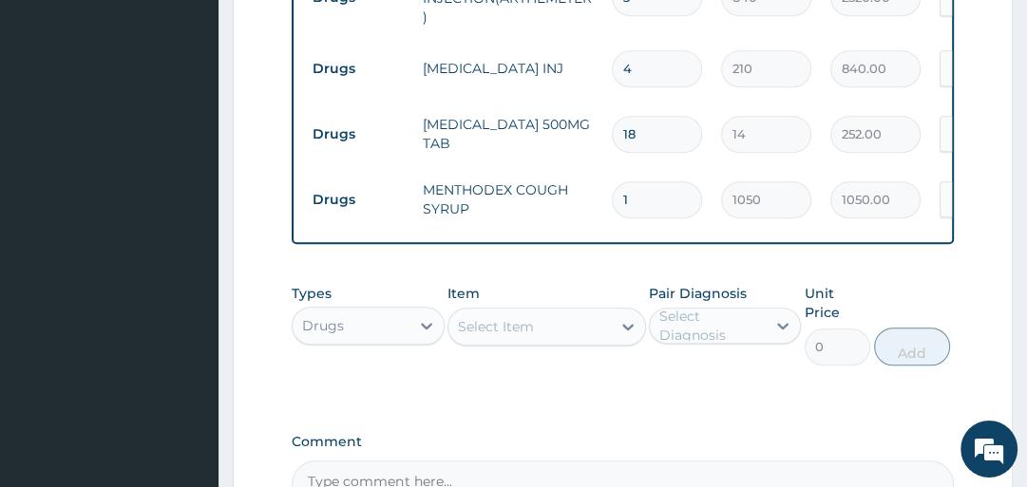
type input "2"
type input "2100.00"
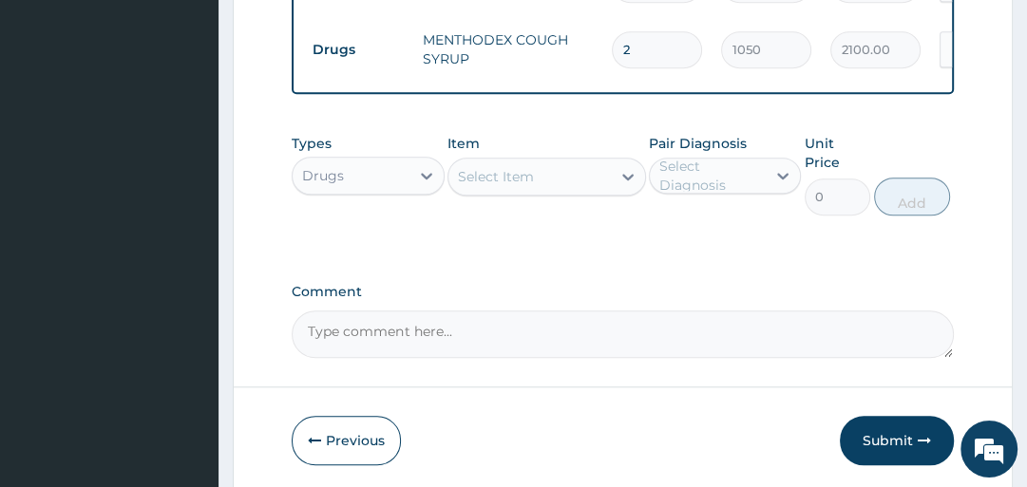
scroll to position [1147, 0]
type input "2"
click at [889, 442] on button "Submit" at bounding box center [897, 438] width 114 height 49
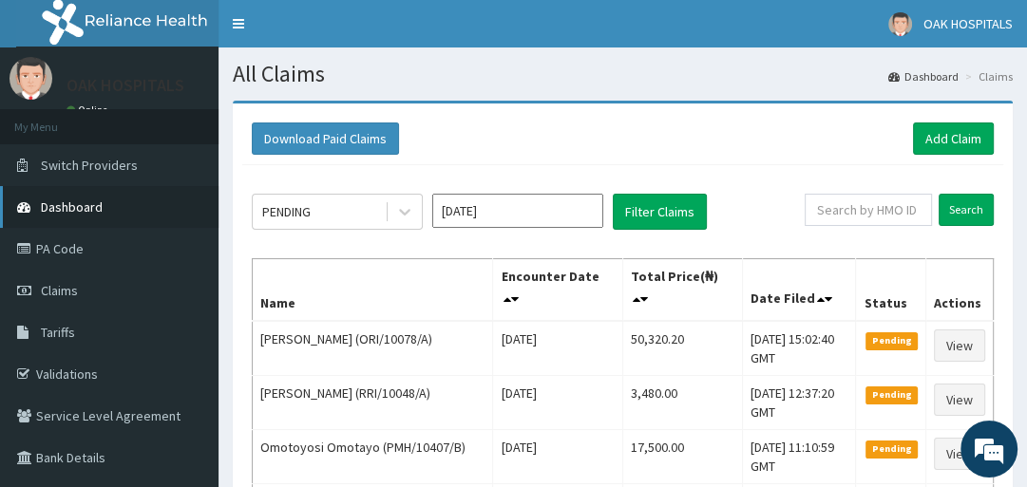
click at [109, 213] on link "Dashboard" at bounding box center [109, 207] width 219 height 42
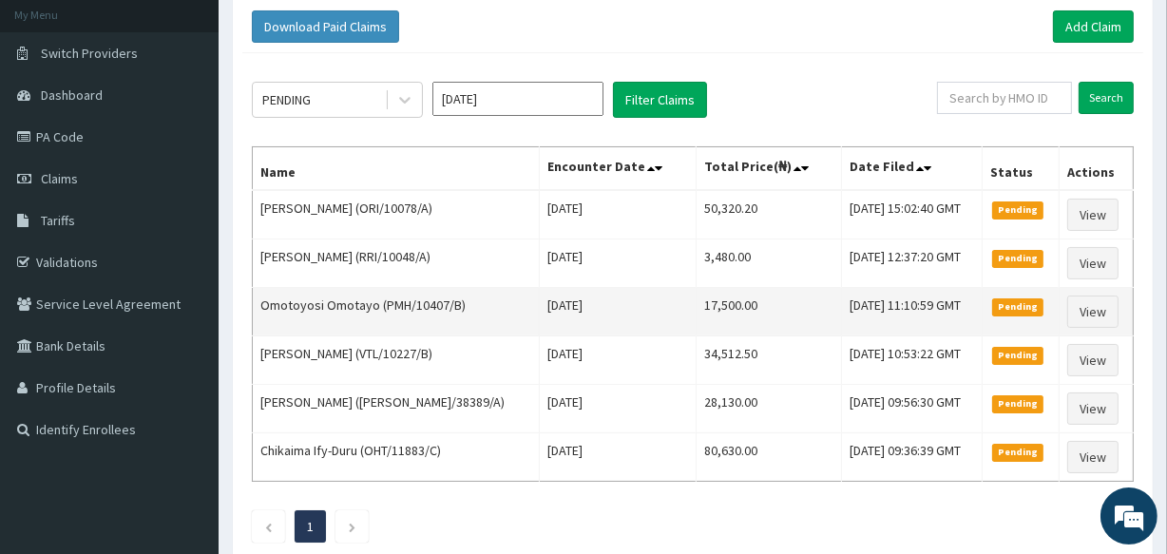
scroll to position [172, 0]
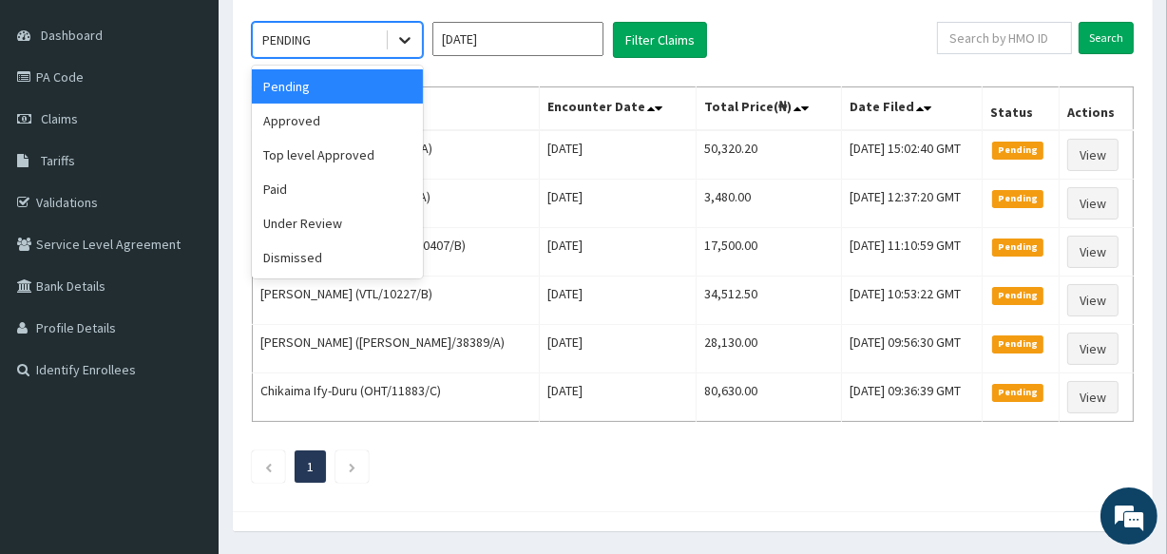
click at [410, 37] on icon at bounding box center [404, 39] width 19 height 19
click at [348, 132] on div "Approved" at bounding box center [337, 121] width 171 height 34
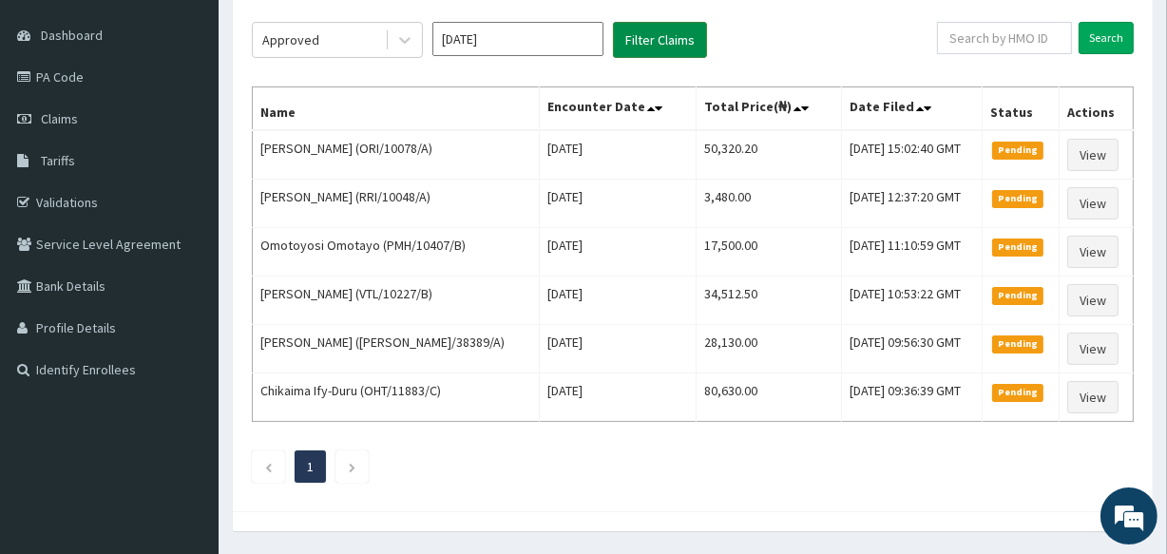
click at [672, 42] on button "Filter Claims" at bounding box center [660, 40] width 94 height 36
